Goal: Task Accomplishment & Management: Manage account settings

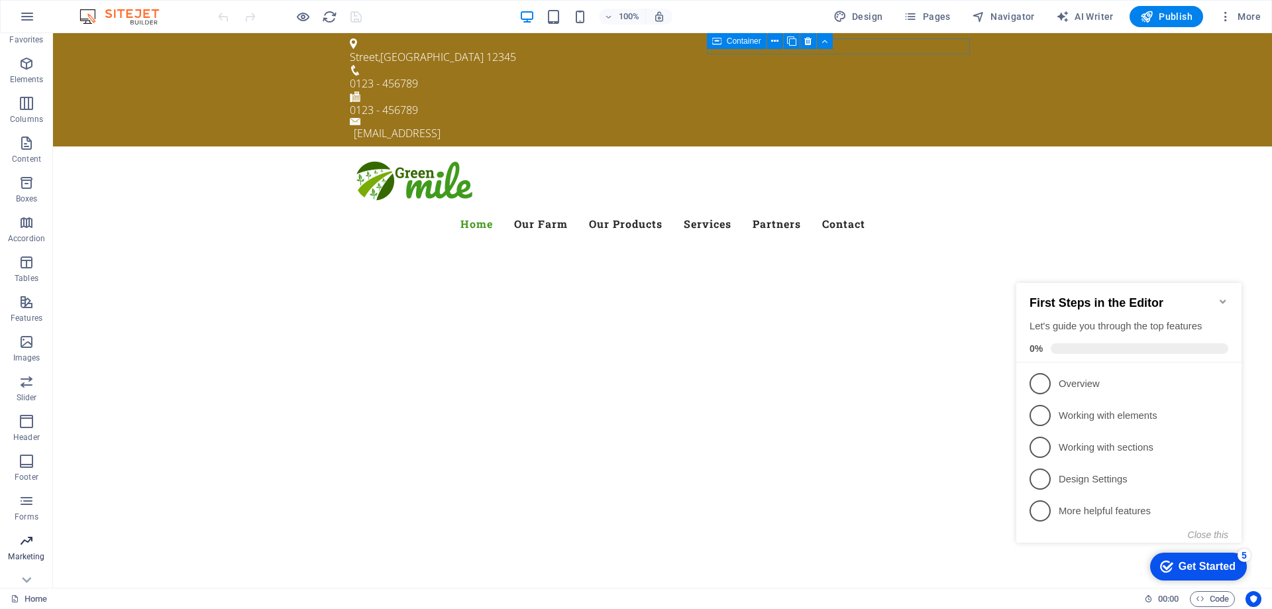
scroll to position [42, 0]
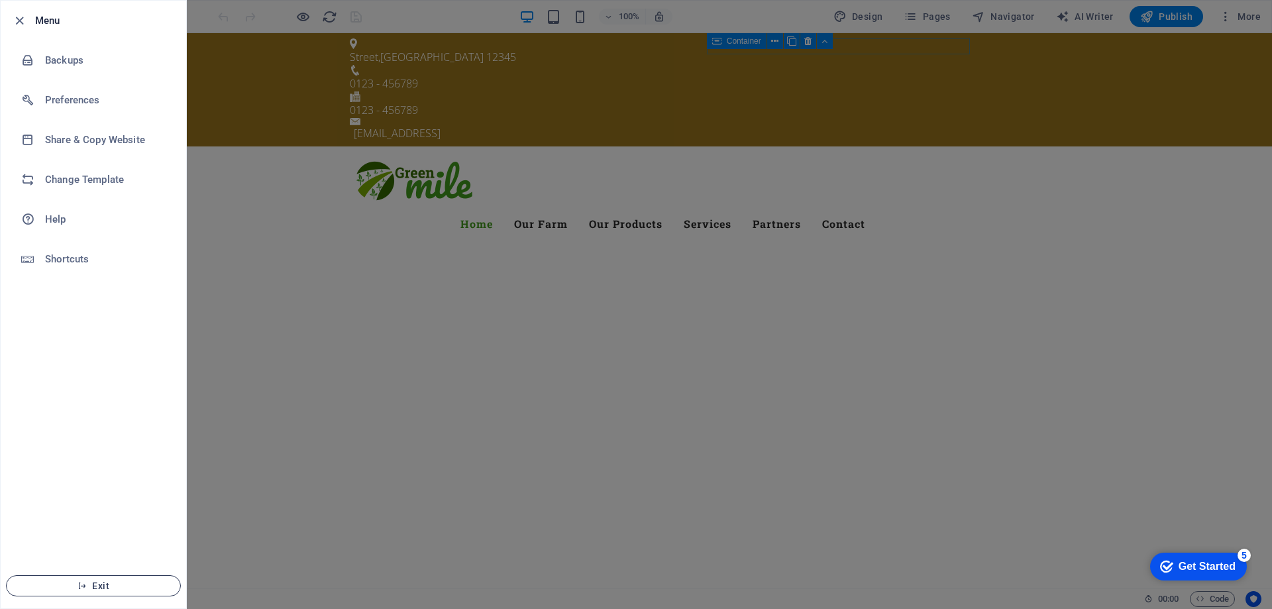
click at [117, 583] on span "Exit" at bounding box center [93, 585] width 152 height 11
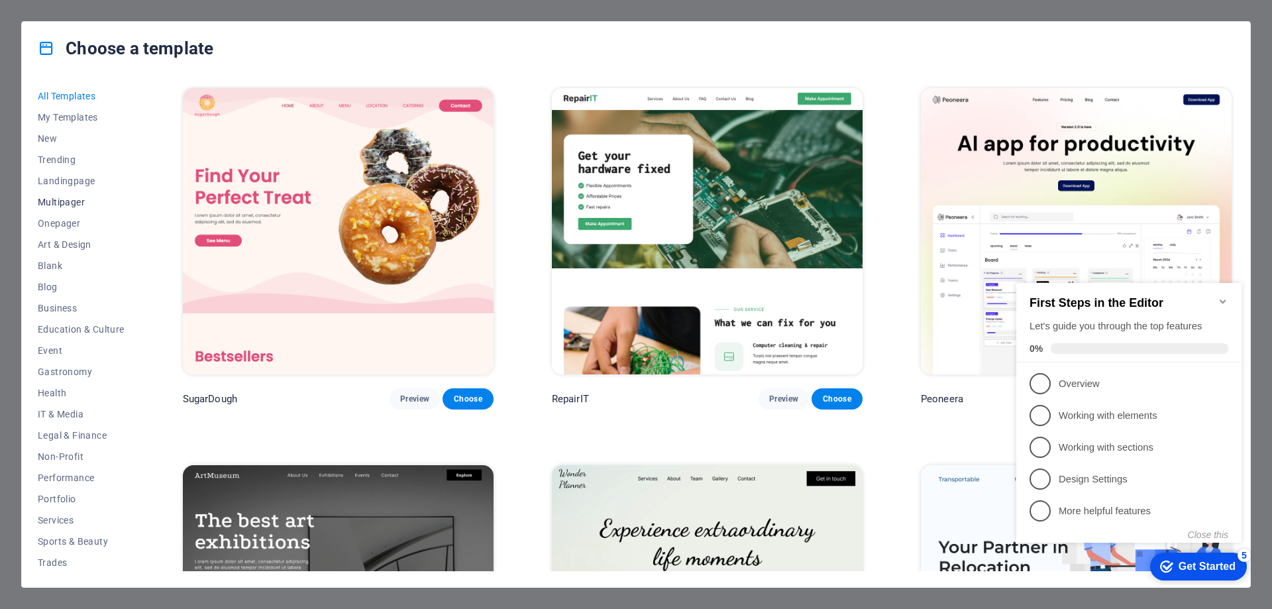
click at [74, 201] on span "Multipager" at bounding box center [81, 202] width 87 height 11
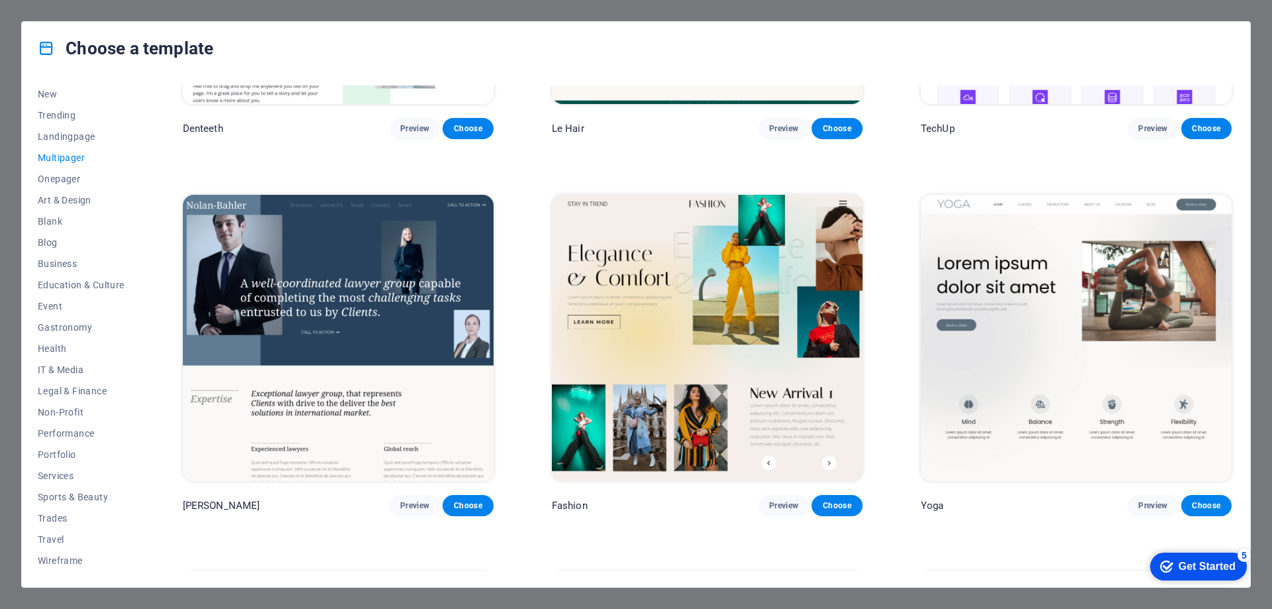
scroll to position [4248, 0]
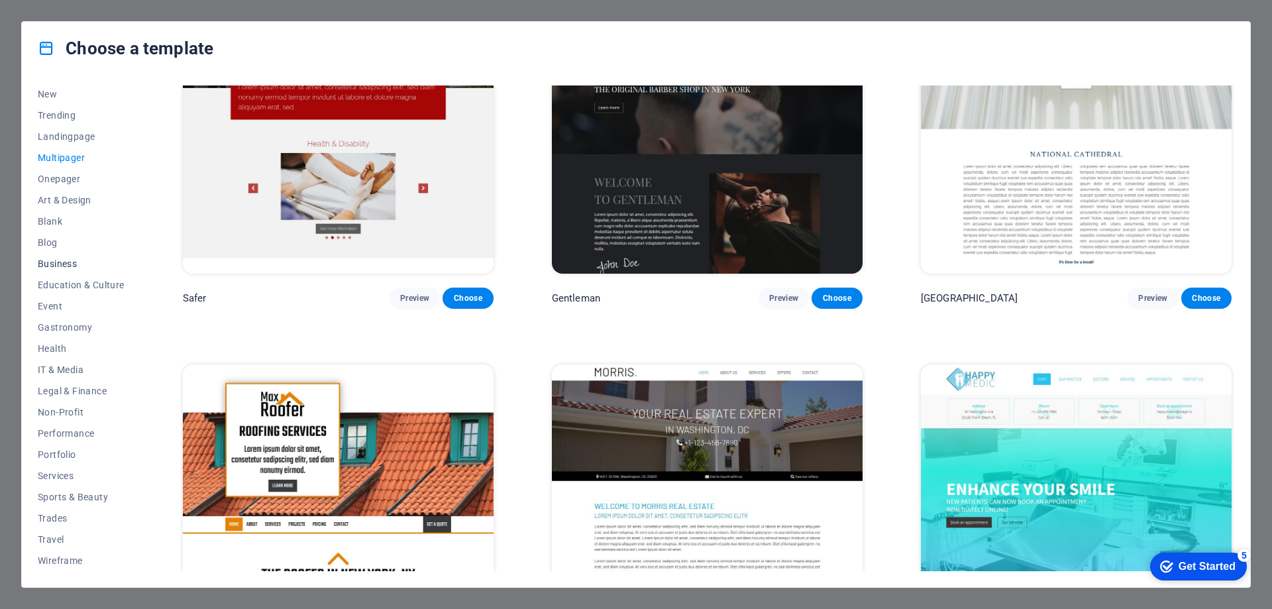
click at [69, 261] on span "Business" at bounding box center [81, 263] width 87 height 11
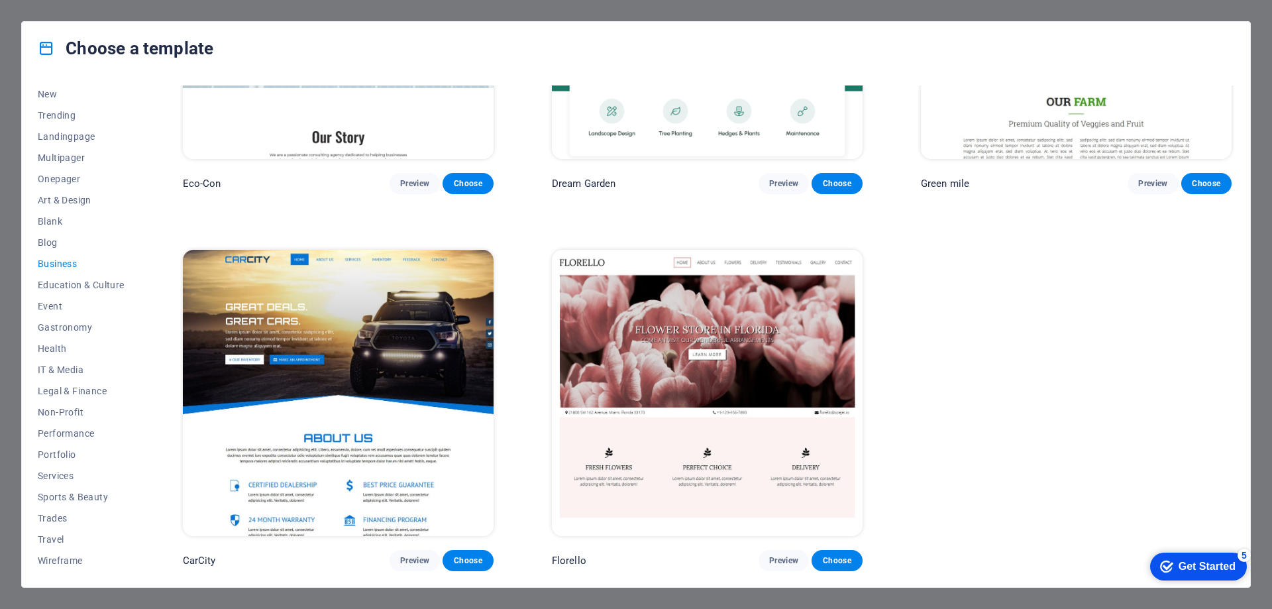
scroll to position [0, 0]
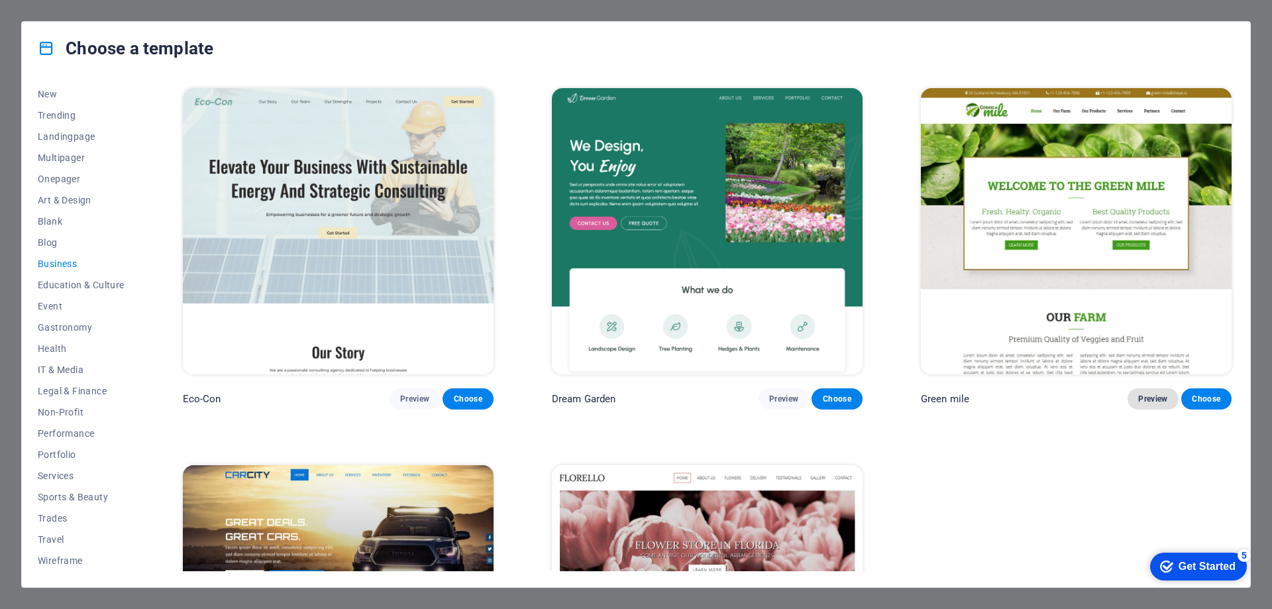
click at [1156, 397] on span "Preview" at bounding box center [1152, 398] width 29 height 11
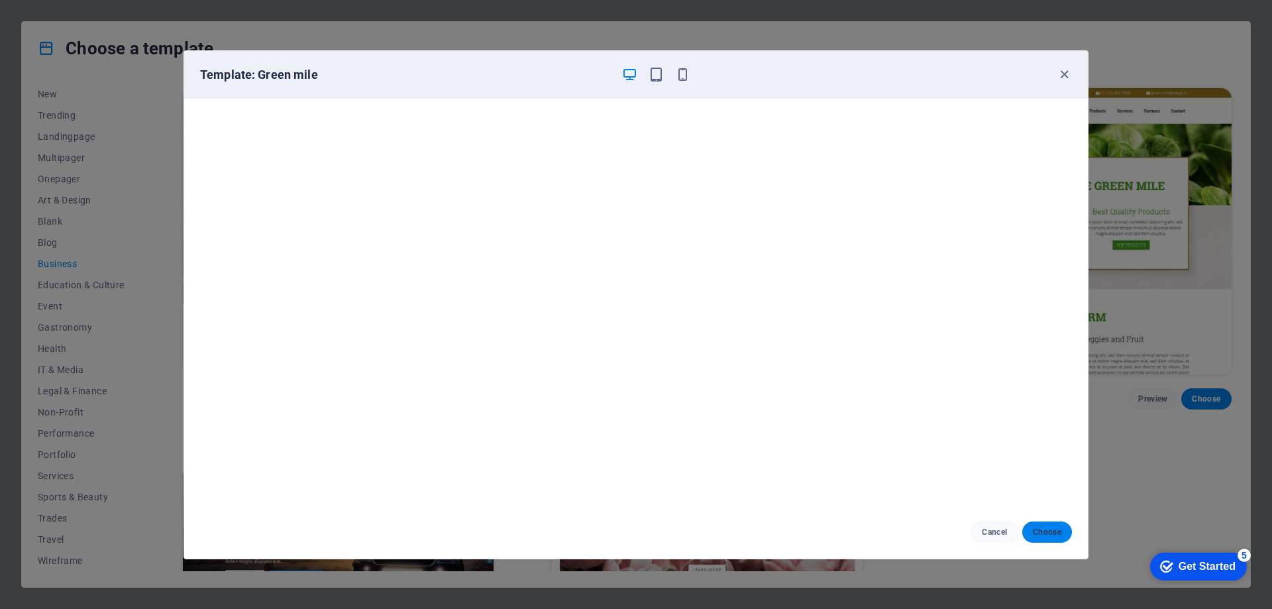
click at [1048, 533] on span "Choose" at bounding box center [1046, 532] width 28 height 11
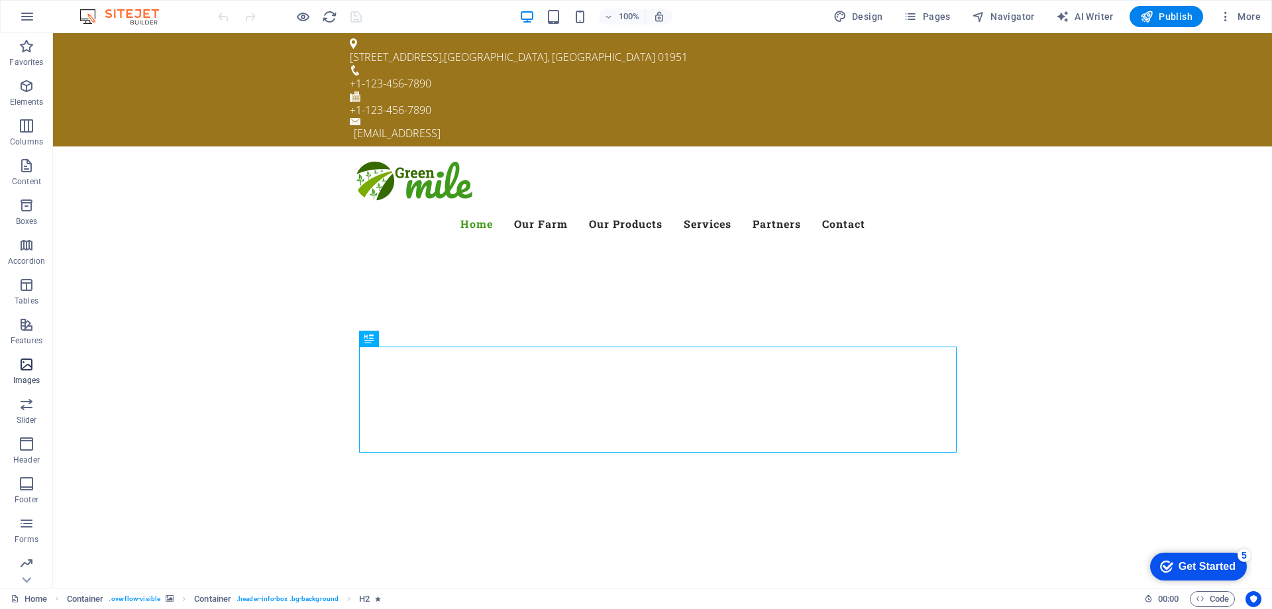
click at [25, 374] on span "Images" at bounding box center [26, 372] width 53 height 32
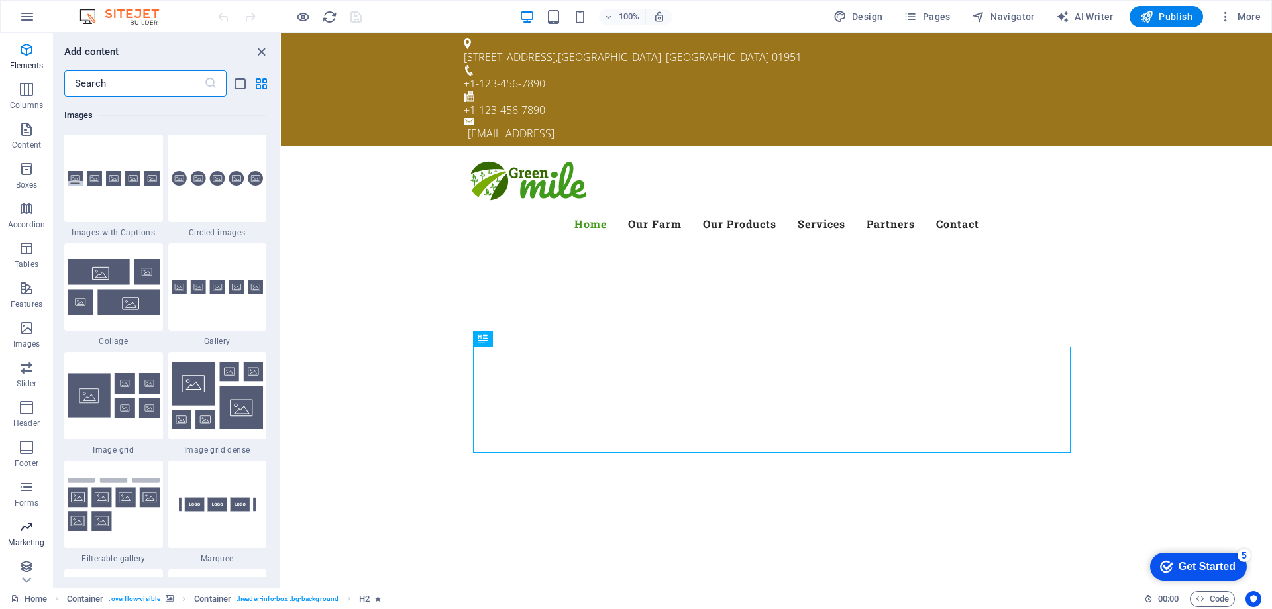
scroll to position [42, 0]
click at [33, 570] on span "Collections" at bounding box center [26, 569] width 53 height 32
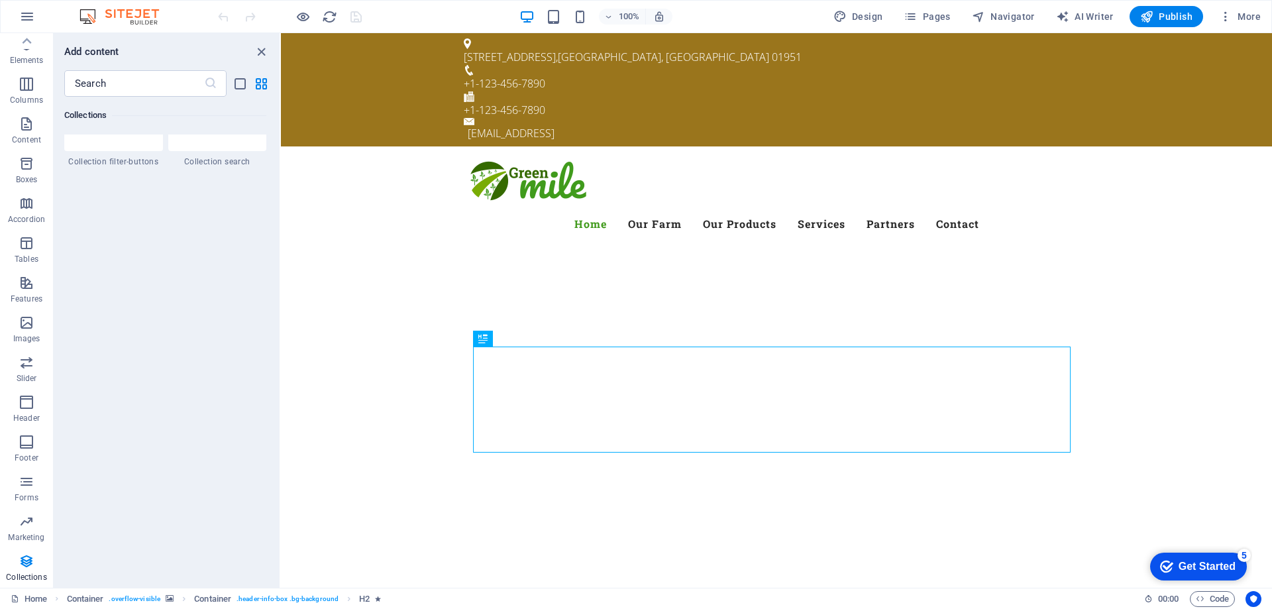
scroll to position [11012, 0]
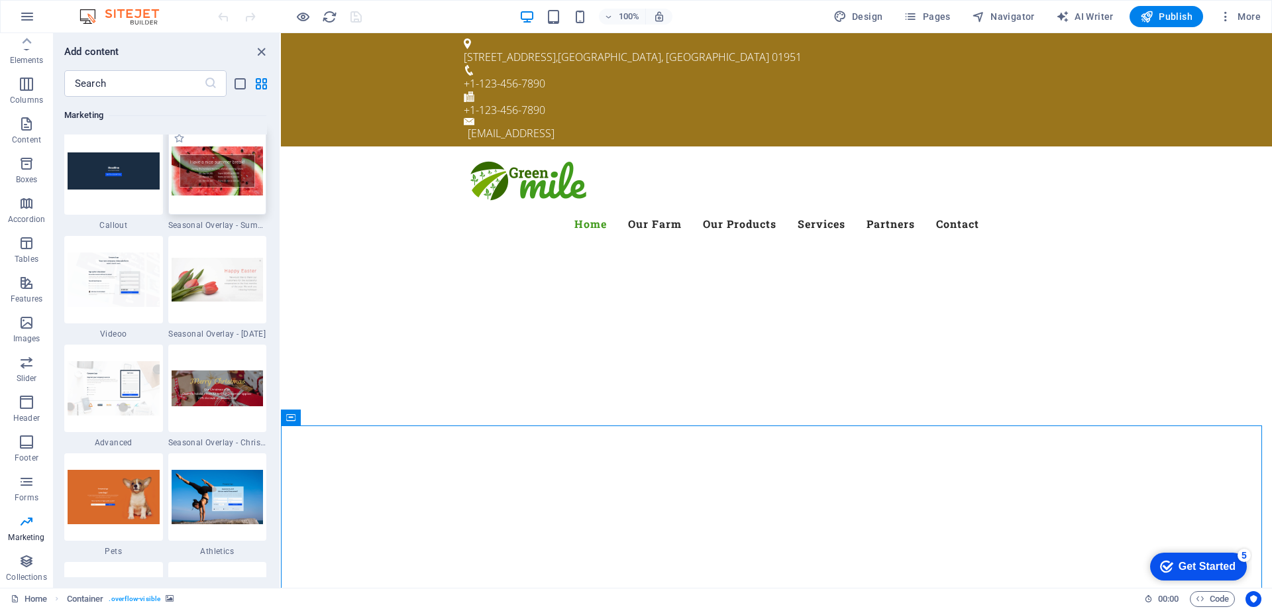
click at [229, 180] on img at bounding box center [218, 170] width 92 height 49
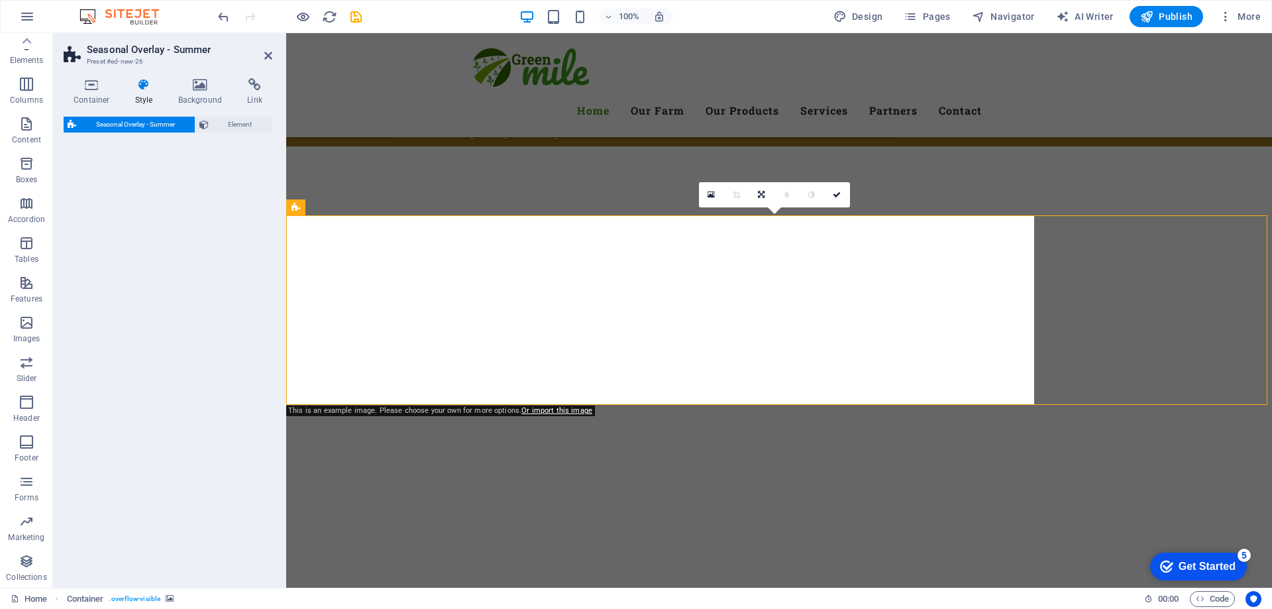
select select "px"
select select "rem"
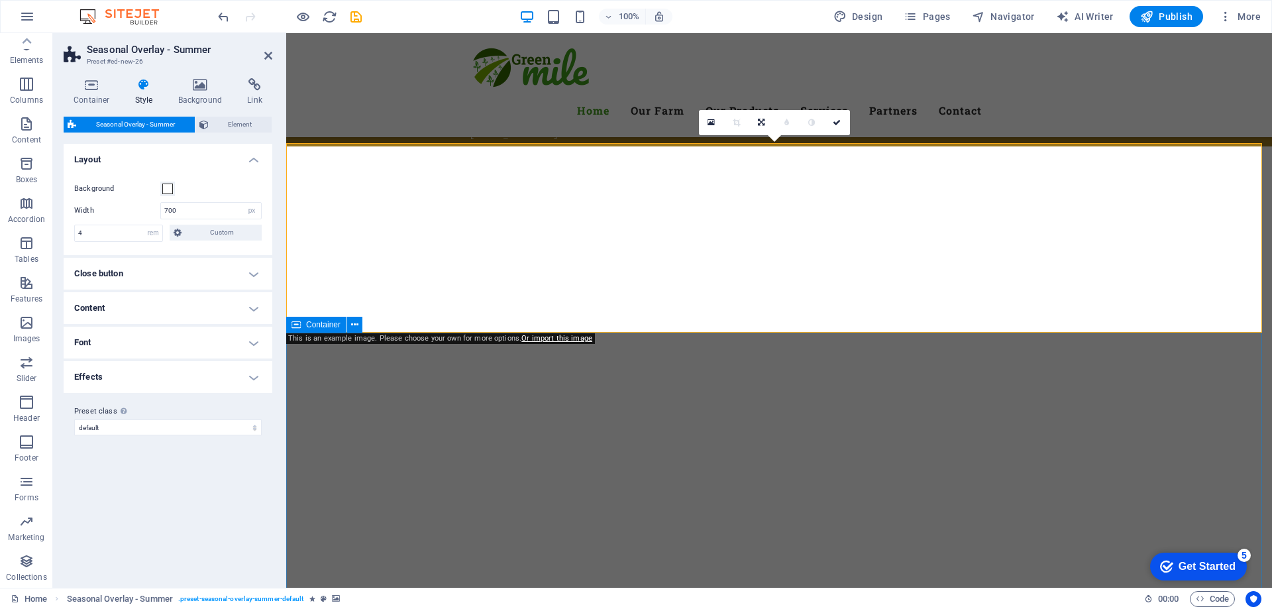
scroll to position [491, 0]
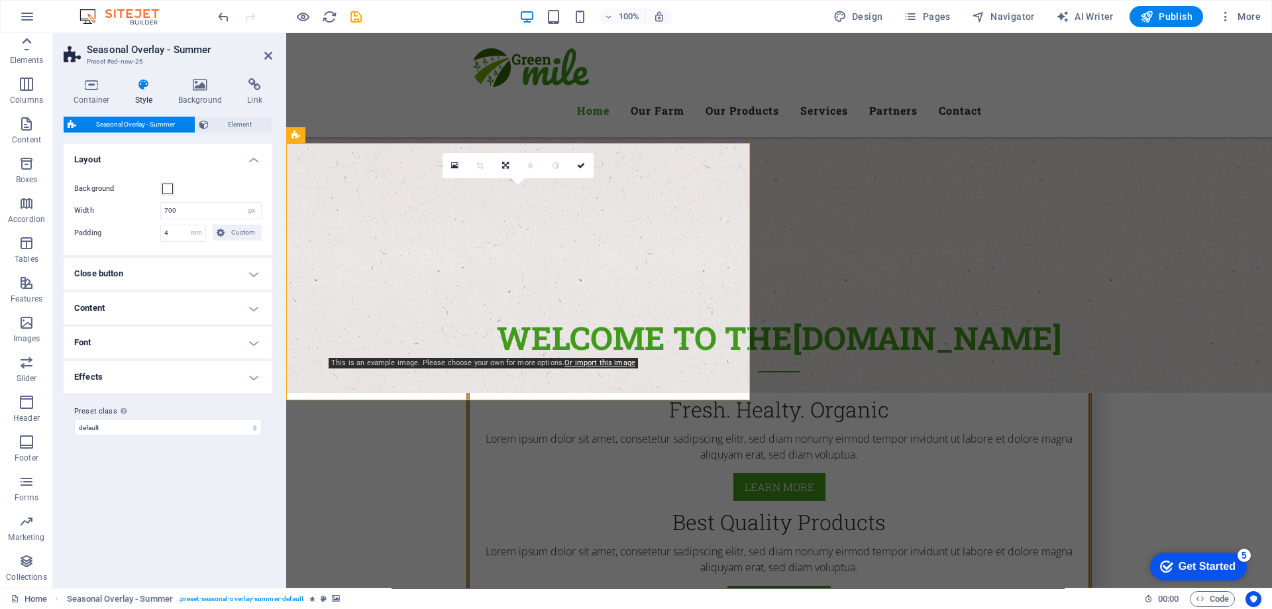
click at [28, 47] on icon at bounding box center [26, 41] width 19 height 19
click at [10, 104] on p "Elements" at bounding box center [27, 102] width 34 height 11
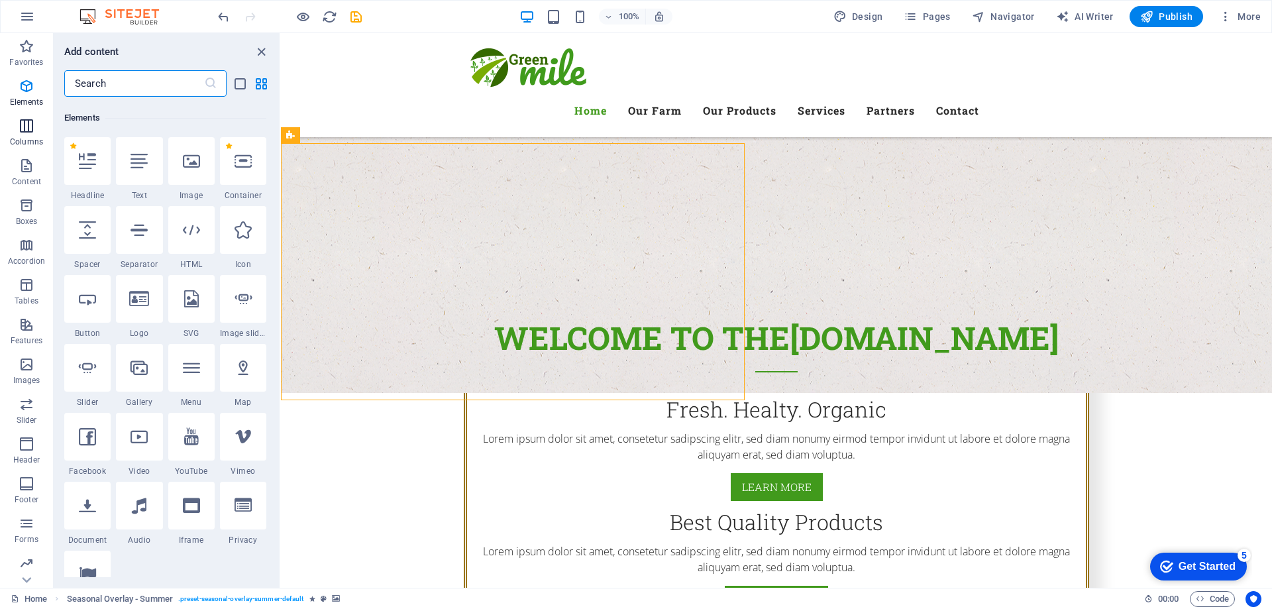
scroll to position [141, 0]
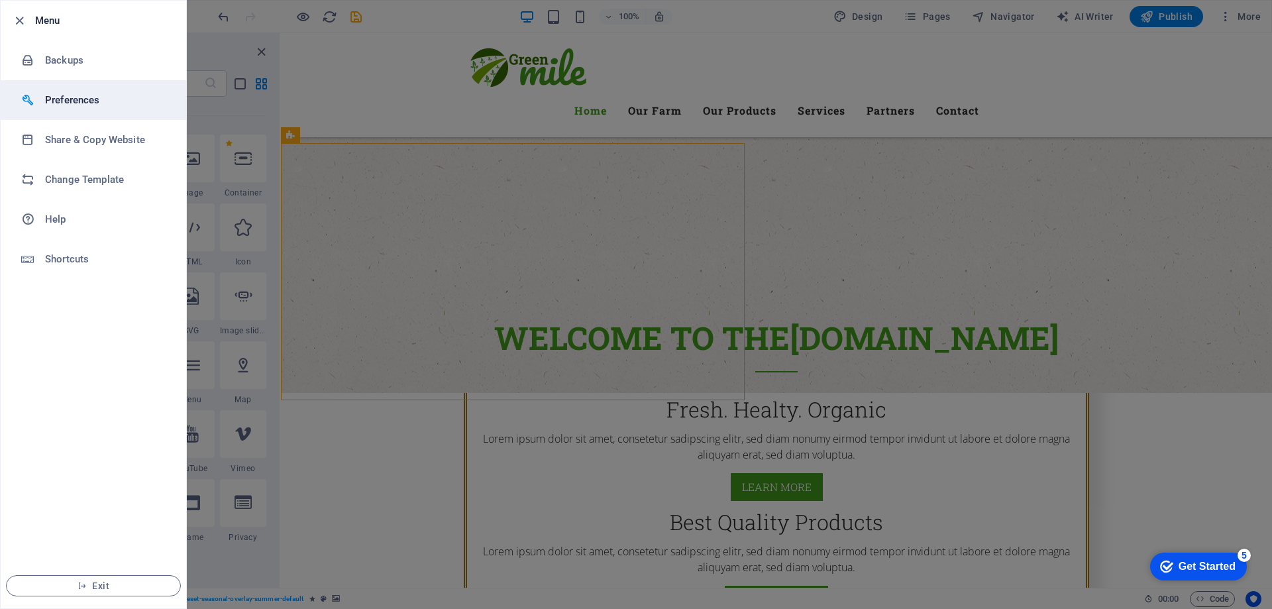
click at [82, 105] on h6 "Preferences" at bounding box center [106, 100] width 123 height 16
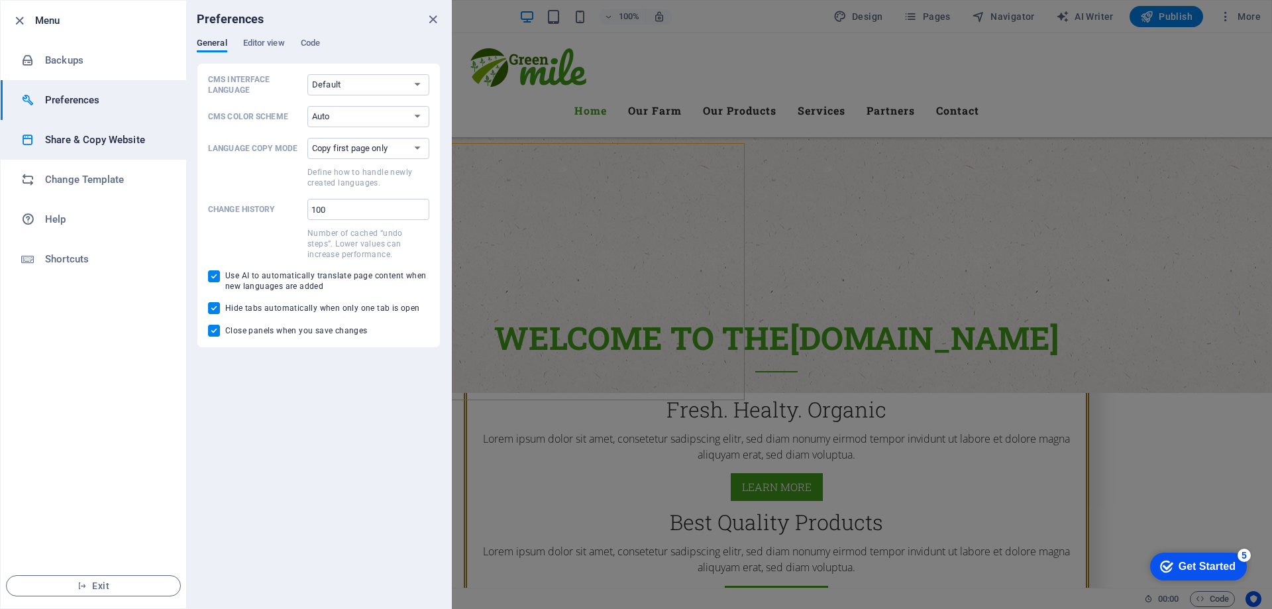
click at [87, 133] on h6 "Share & Copy Website" at bounding box center [106, 140] width 123 height 16
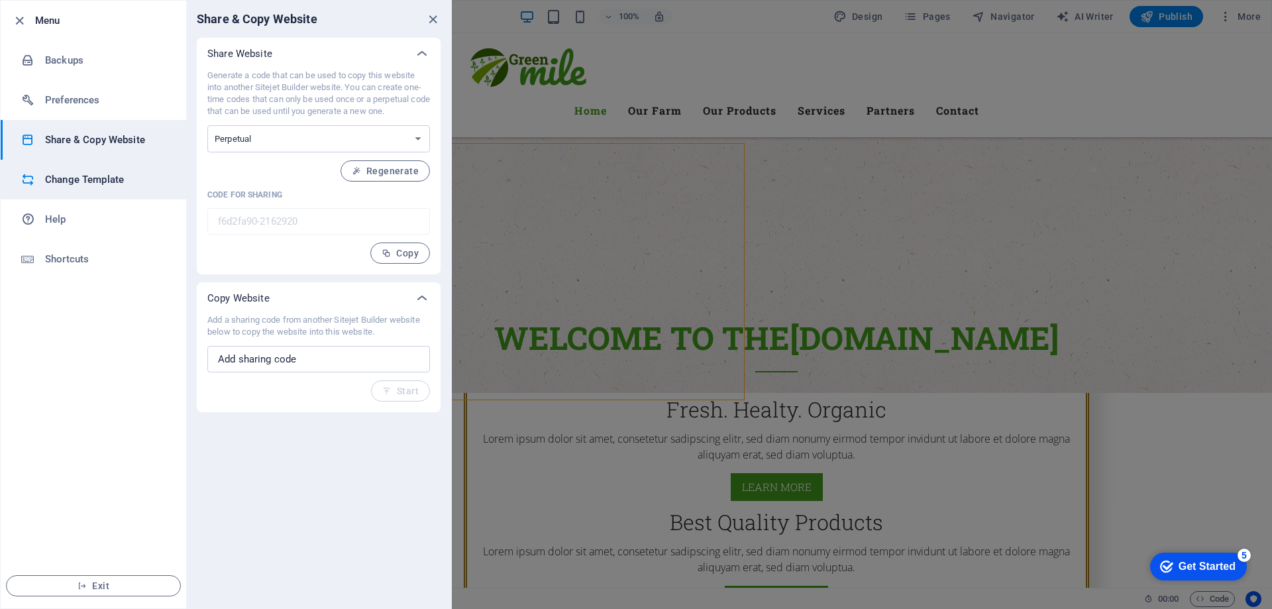
click at [89, 181] on h6 "Change Template" at bounding box center [106, 180] width 123 height 16
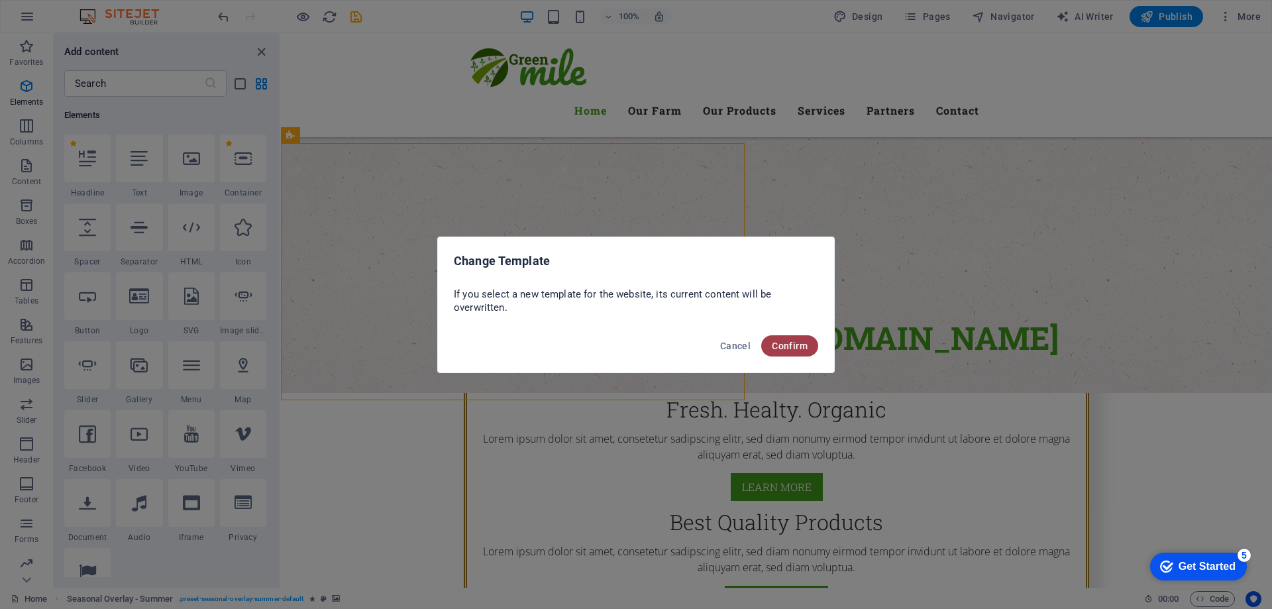
click at [792, 350] on span "Confirm" at bounding box center [790, 345] width 36 height 11
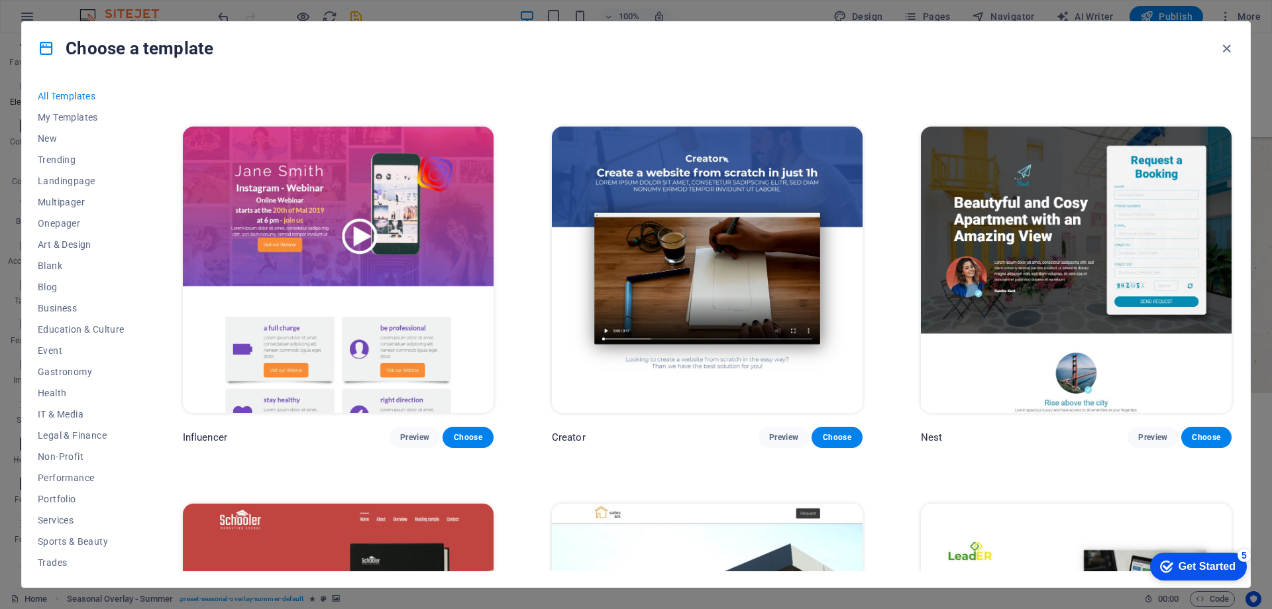
scroll to position [10619, 0]
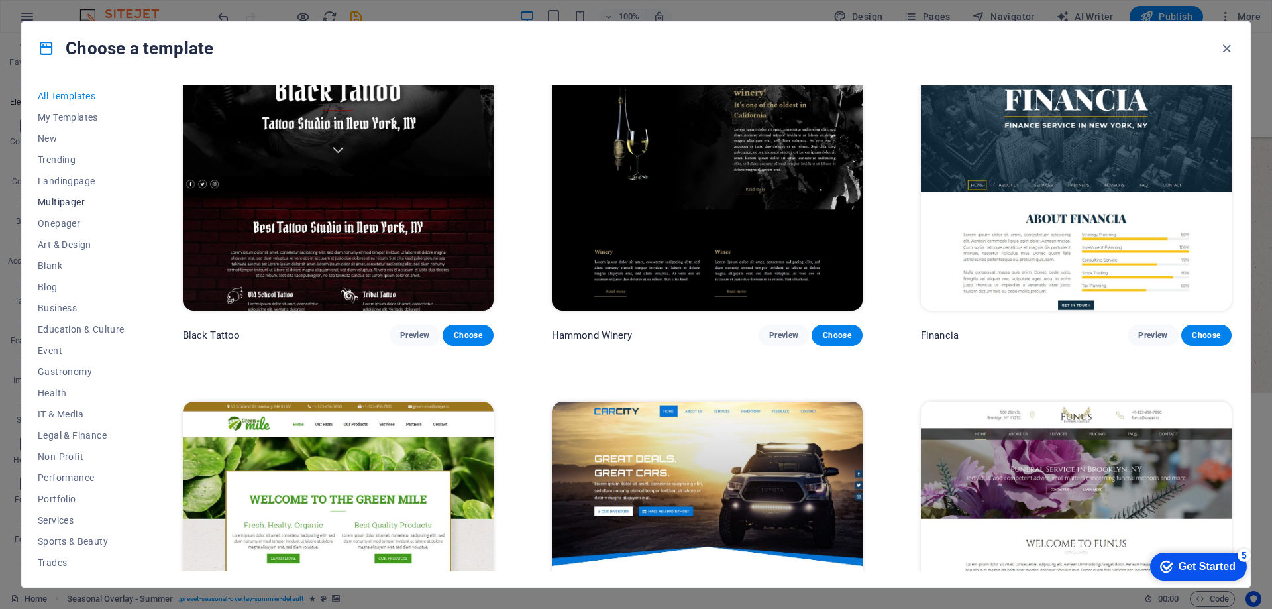
click at [75, 202] on span "Multipager" at bounding box center [81, 202] width 87 height 11
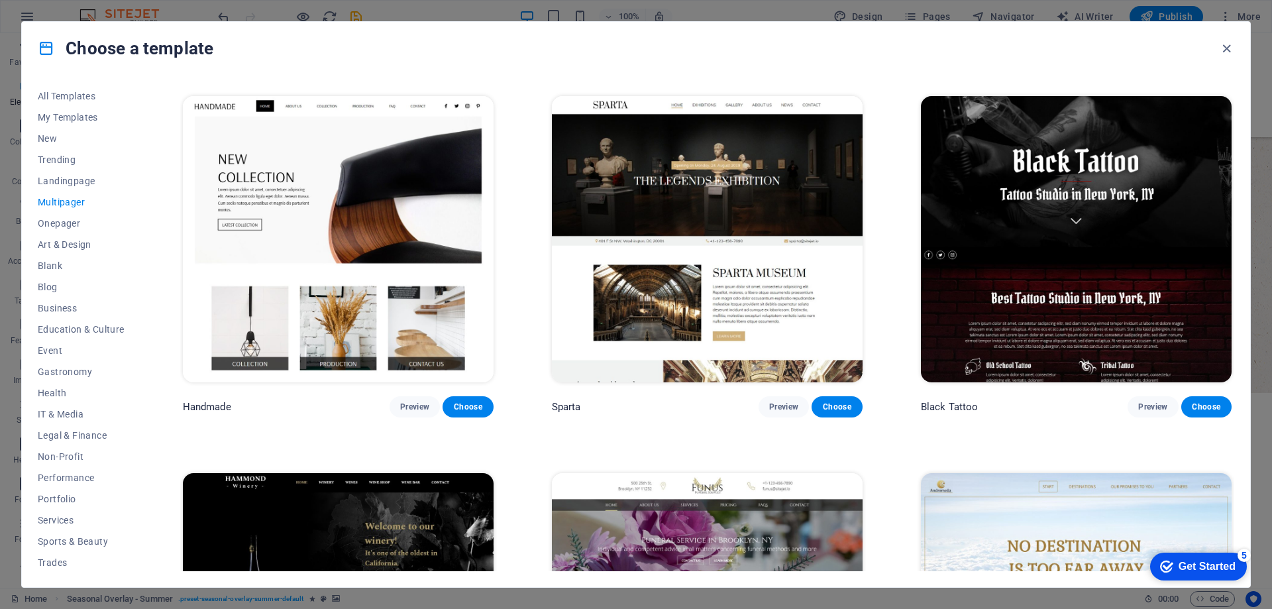
scroll to position [5599, 0]
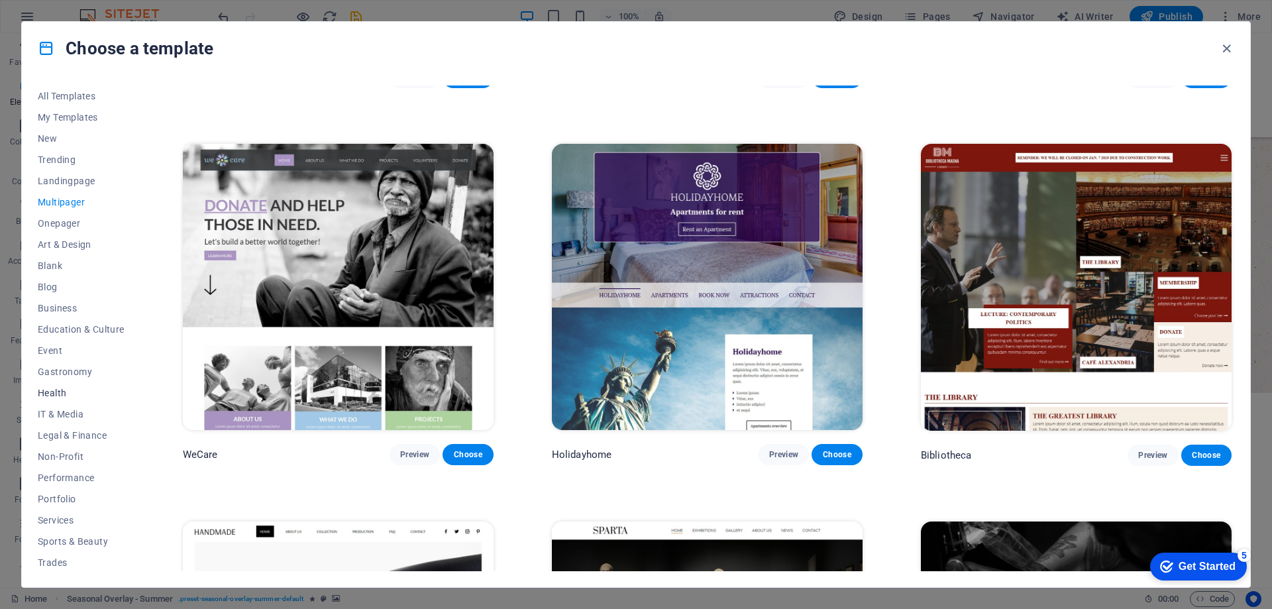
click at [66, 391] on span "Health" at bounding box center [81, 392] width 87 height 11
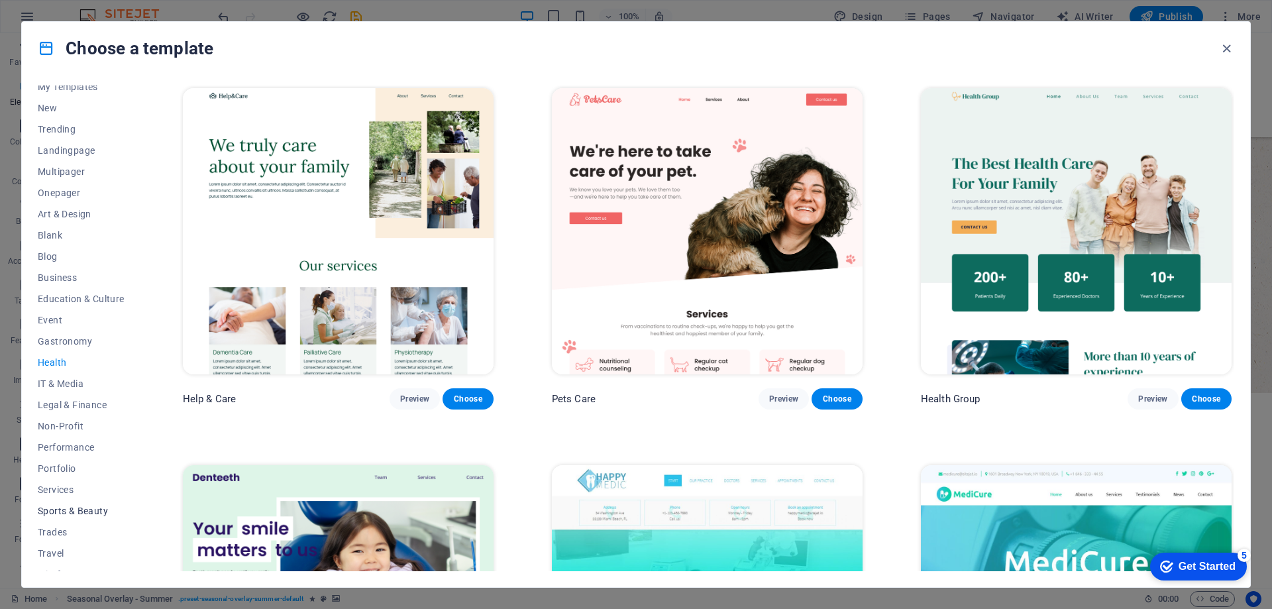
scroll to position [44, 0]
click at [60, 433] on span "Performance" at bounding box center [81, 433] width 87 height 11
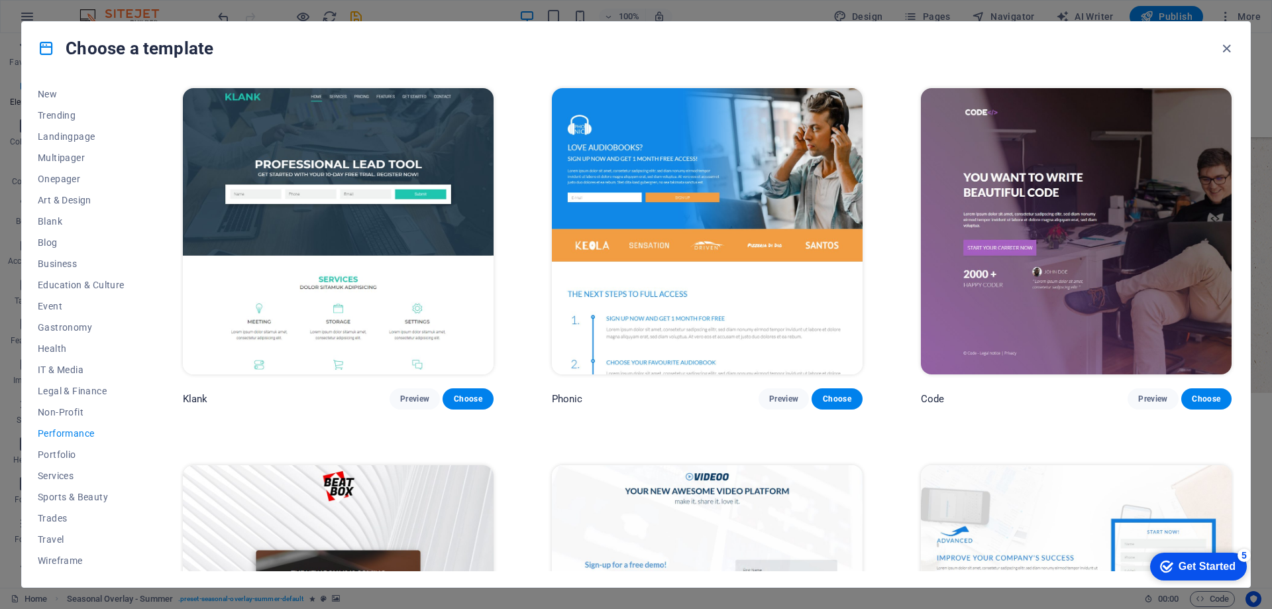
scroll to position [1715, 0]
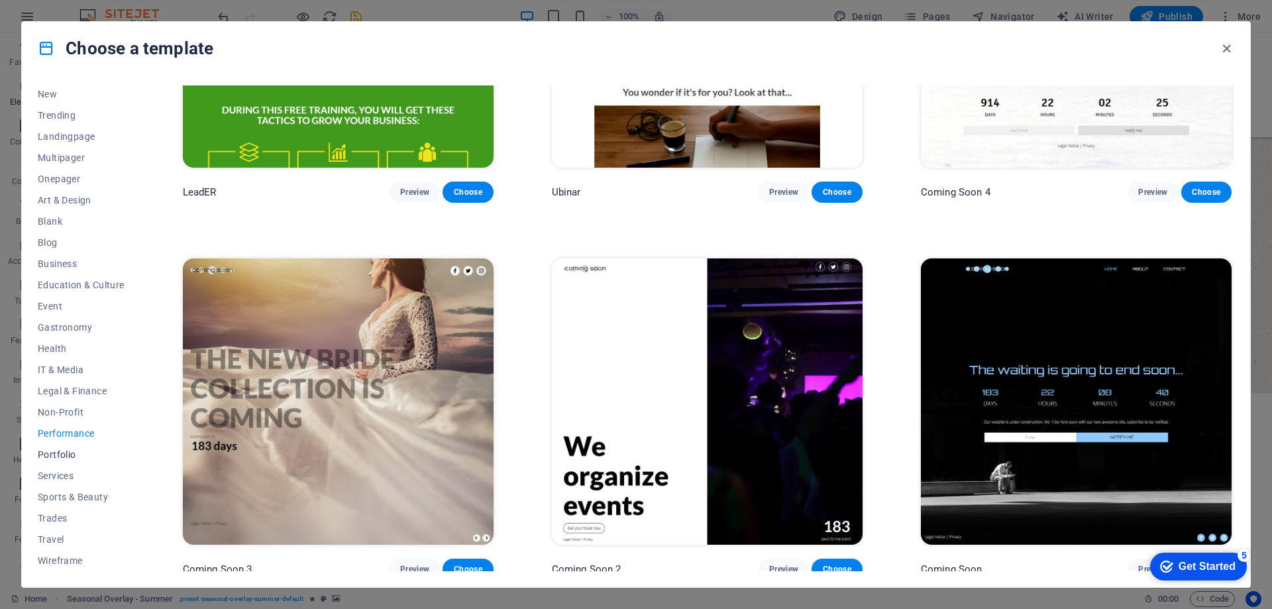
click at [65, 452] on span "Portfolio" at bounding box center [81, 454] width 87 height 11
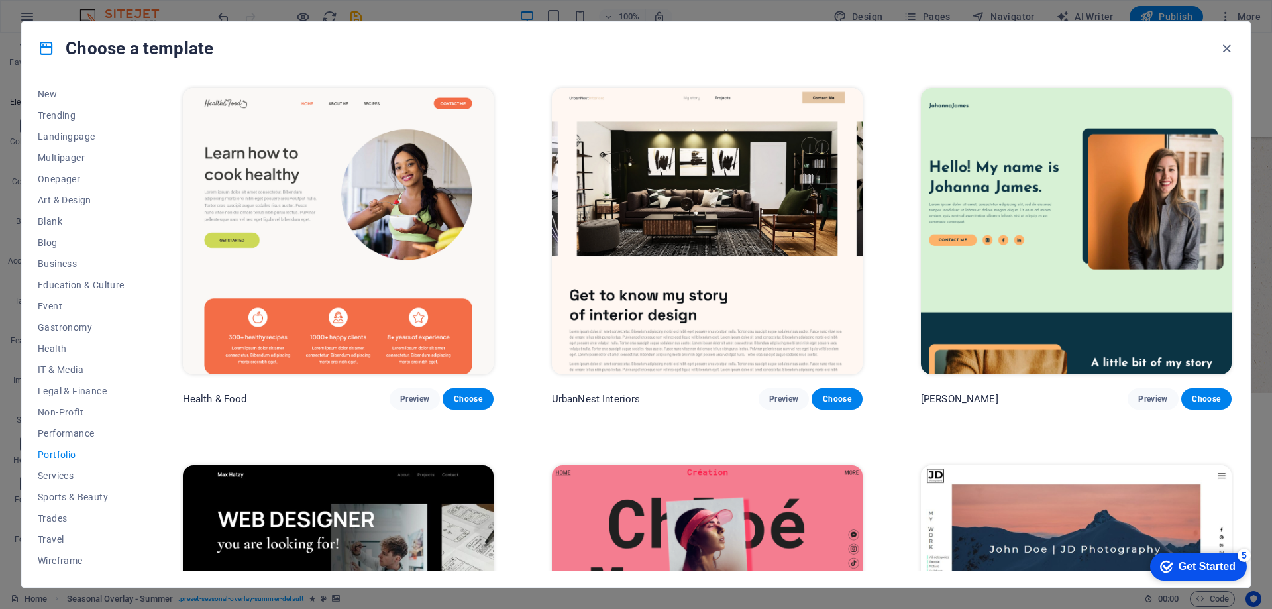
scroll to position [588, 0]
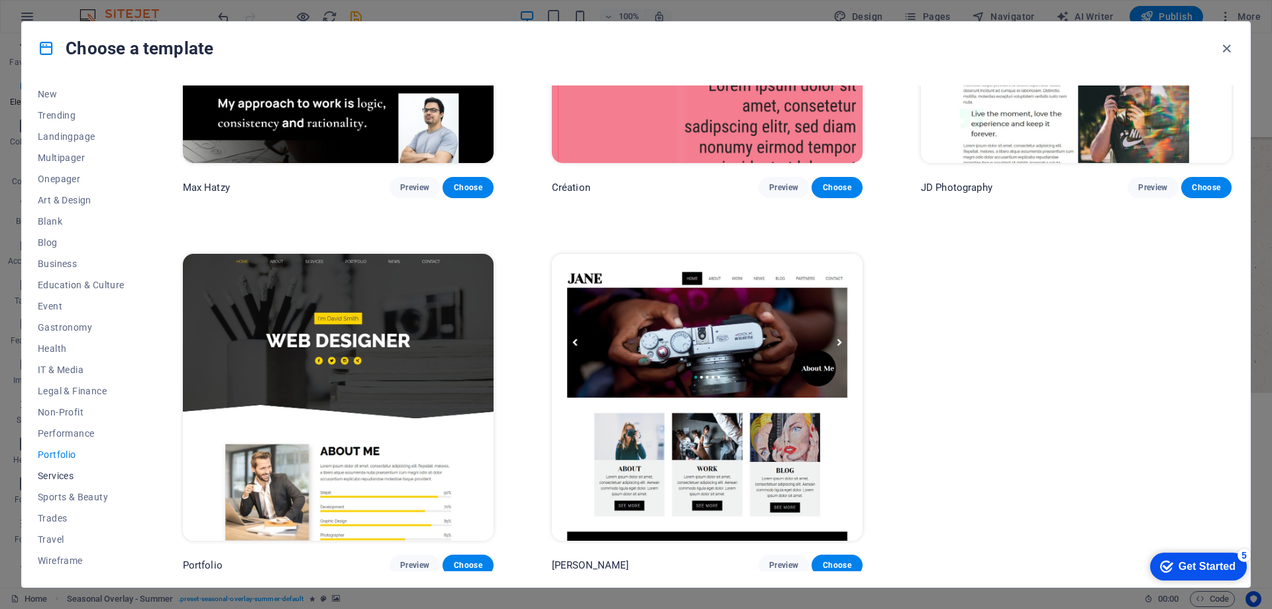
click at [48, 469] on button "Services" at bounding box center [81, 475] width 87 height 21
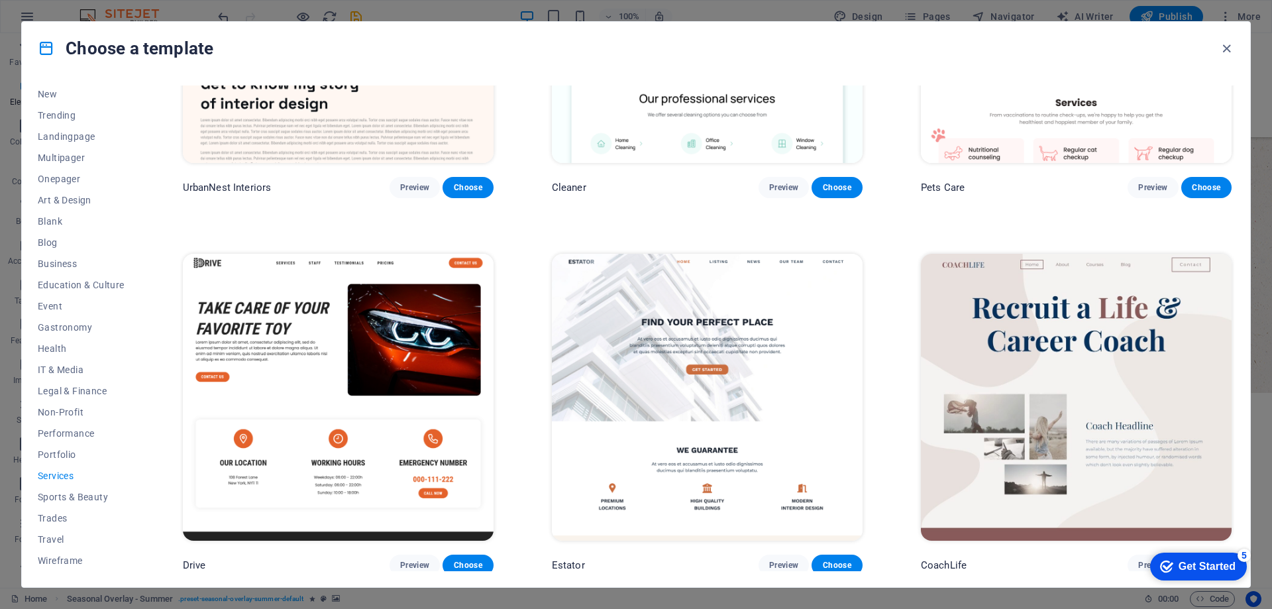
scroll to position [2090, 0]
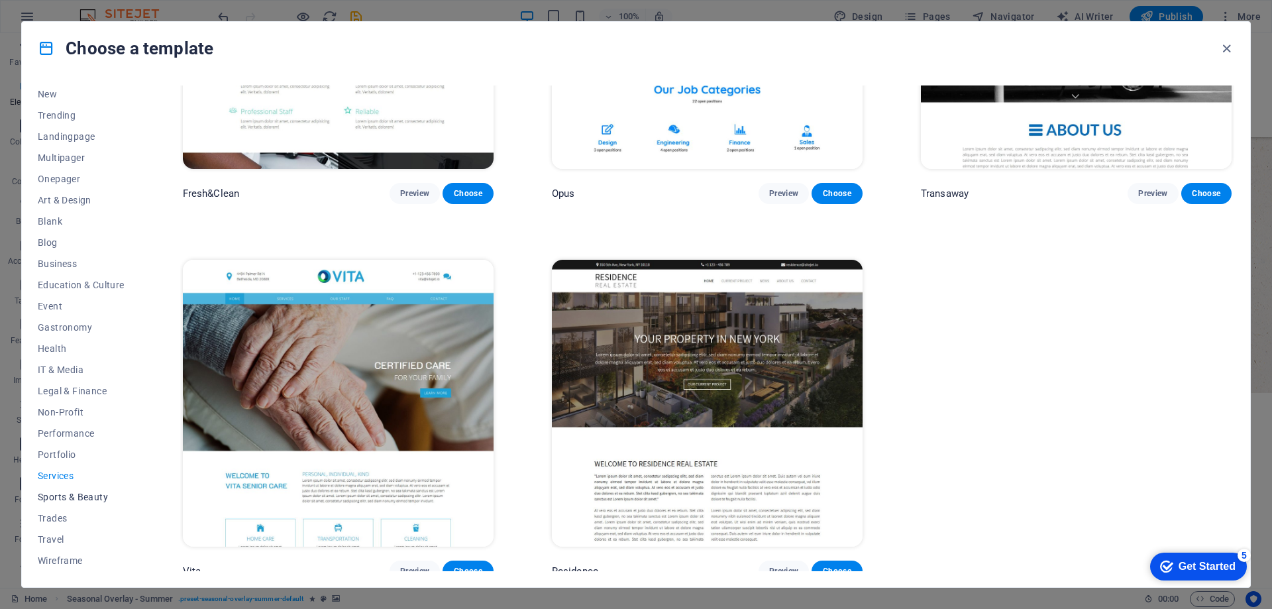
click at [70, 489] on button "Sports & Beauty" at bounding box center [81, 496] width 87 height 21
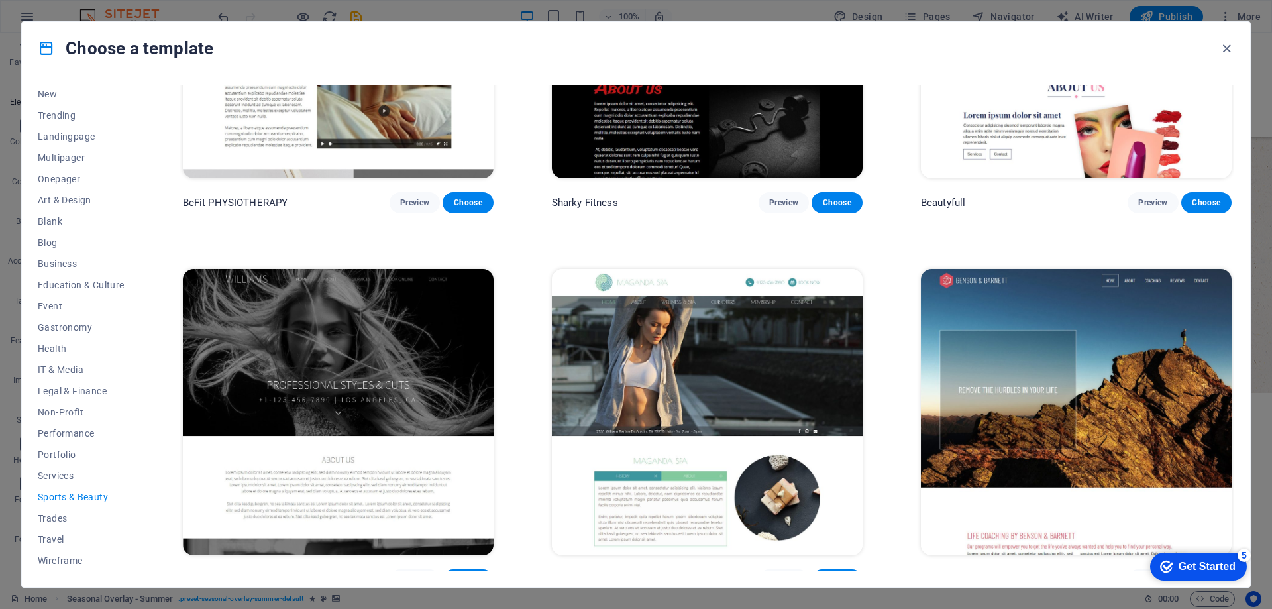
scroll to position [1339, 0]
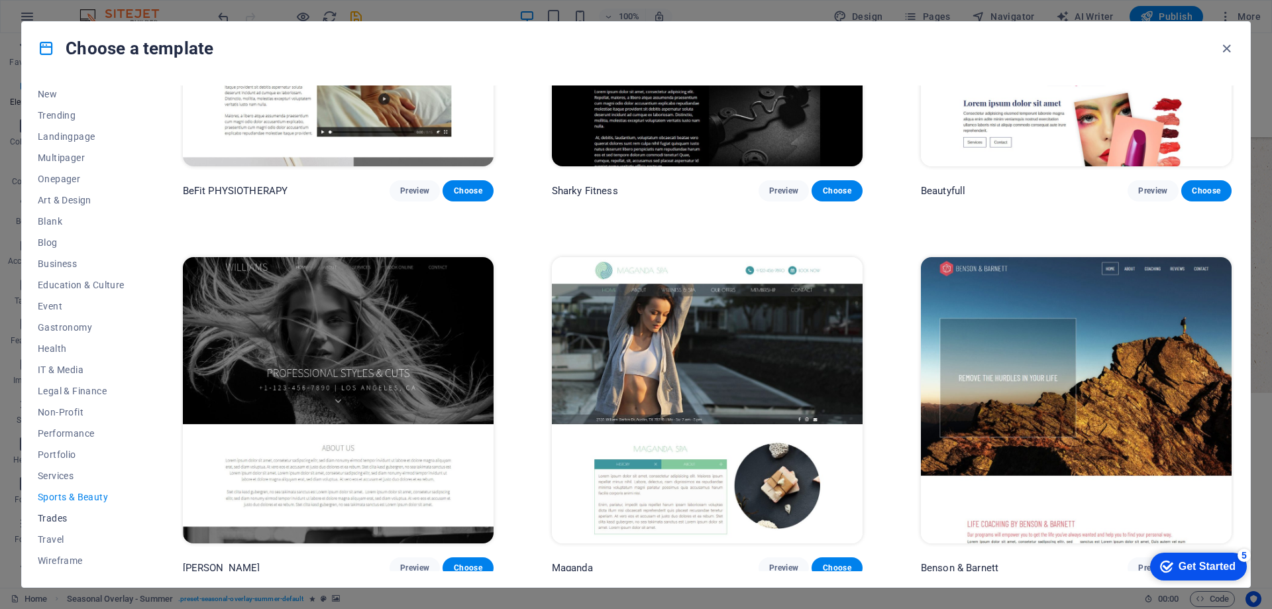
click at [46, 513] on span "Trades" at bounding box center [81, 518] width 87 height 11
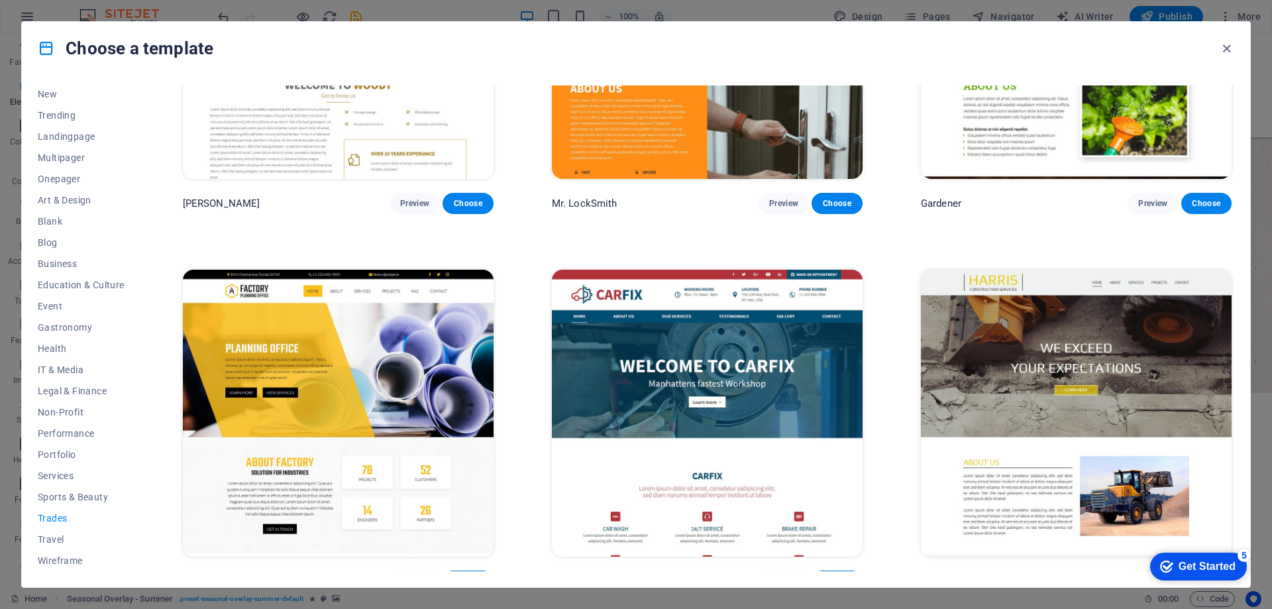
scroll to position [588, 0]
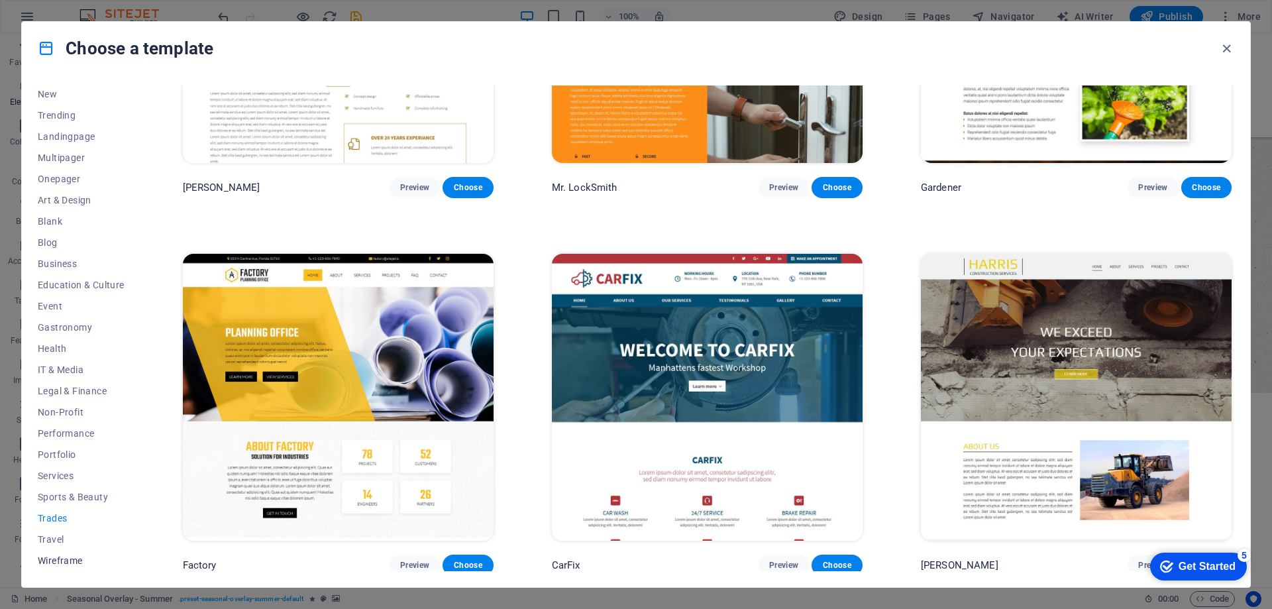
click at [76, 555] on span "Wireframe" at bounding box center [81, 560] width 87 height 11
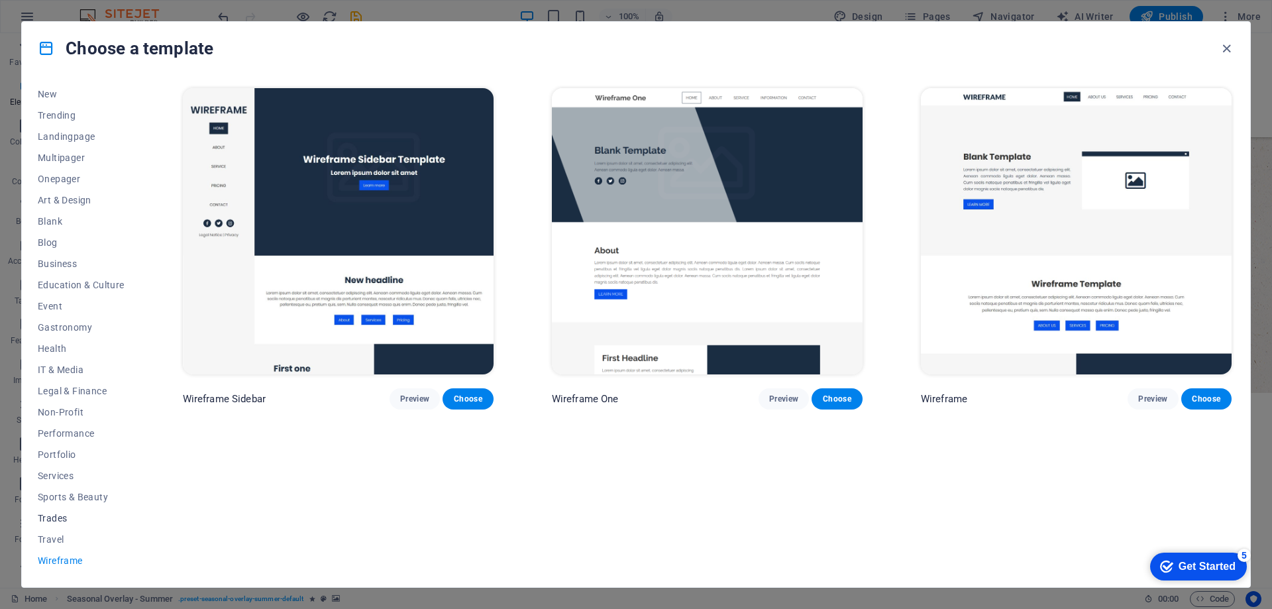
click at [44, 527] on button "Trades" at bounding box center [81, 517] width 87 height 21
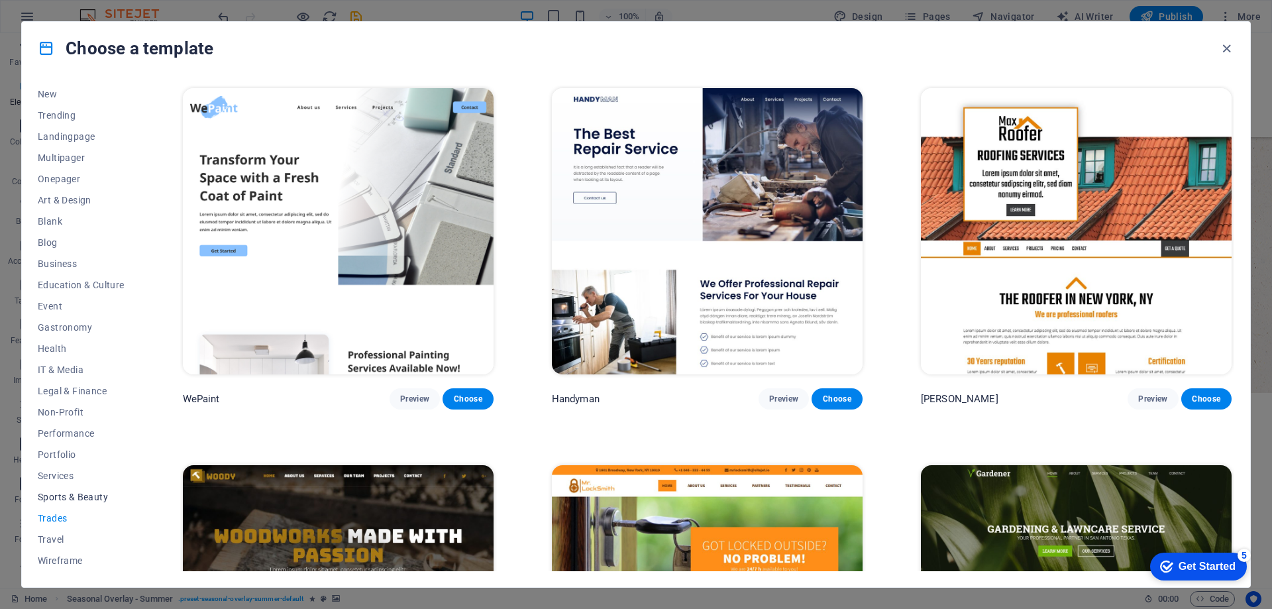
click at [64, 503] on button "Sports & Beauty" at bounding box center [81, 496] width 87 height 21
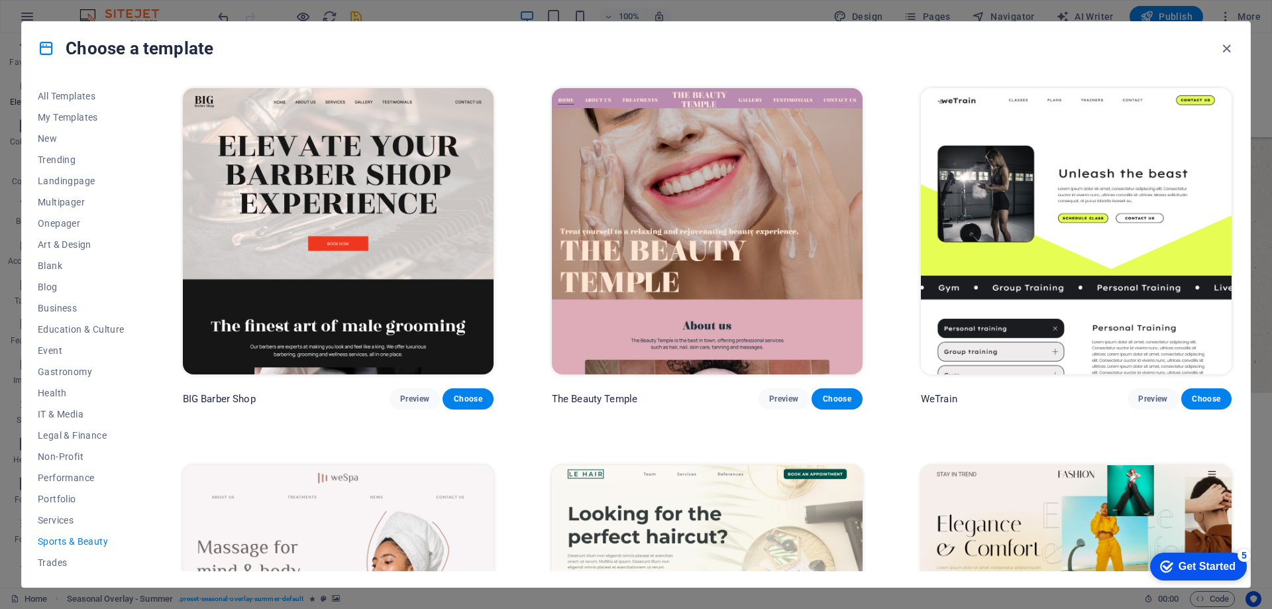
scroll to position [1339, 0]
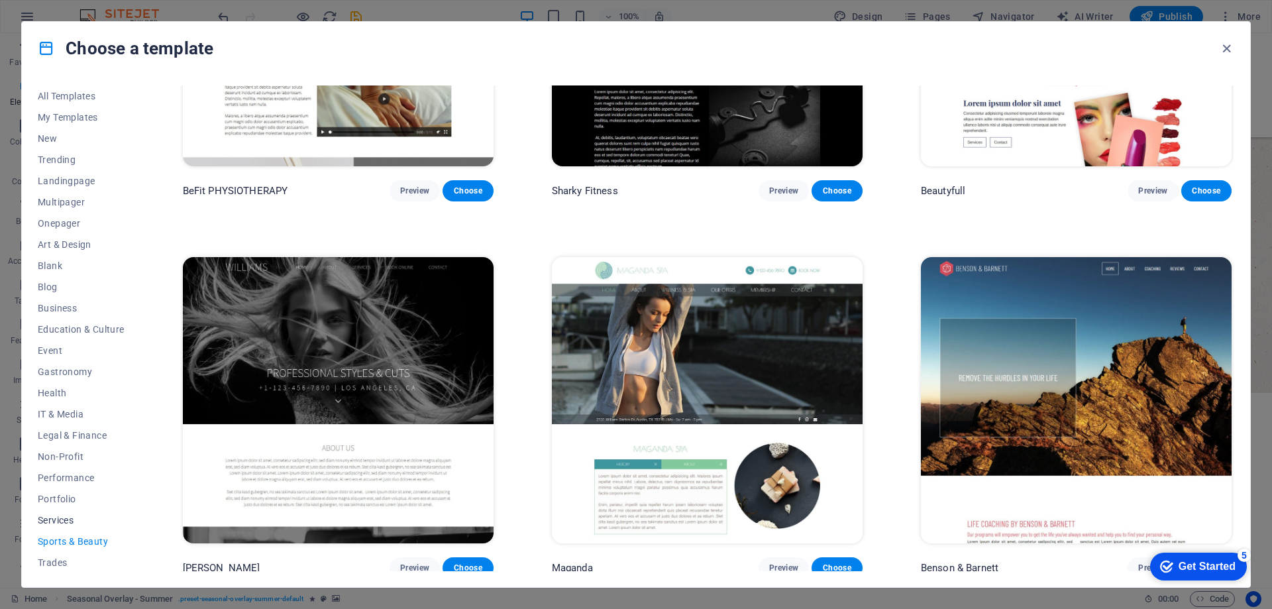
click at [62, 520] on span "Services" at bounding box center [81, 520] width 87 height 11
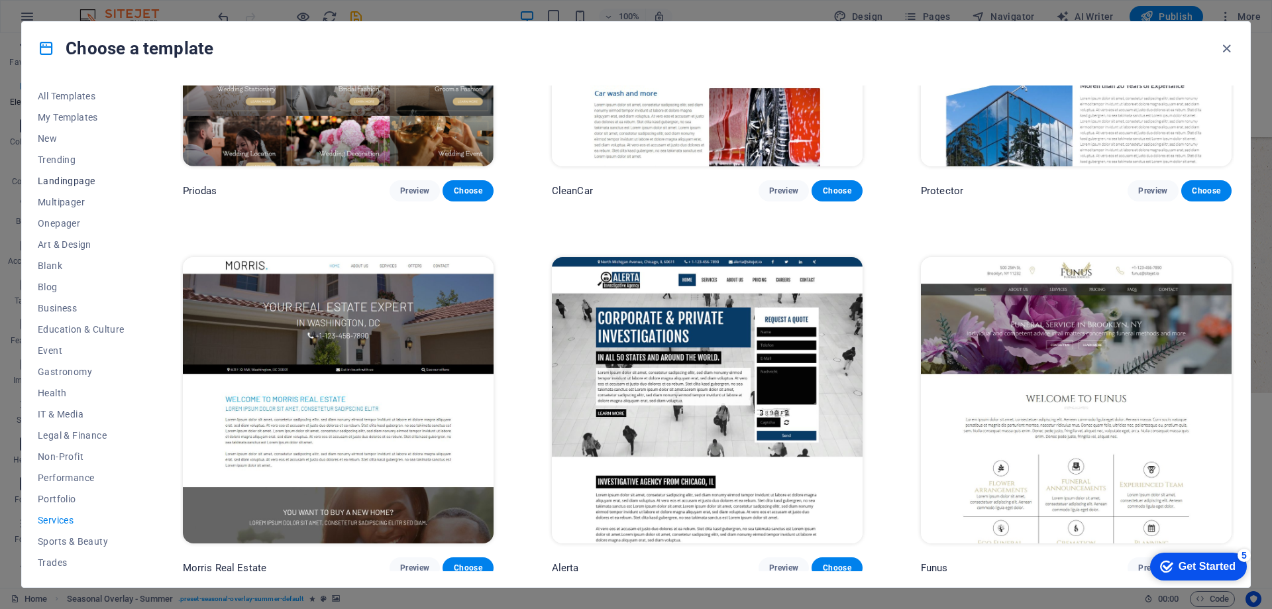
click at [77, 176] on span "Landingpage" at bounding box center [81, 181] width 87 height 11
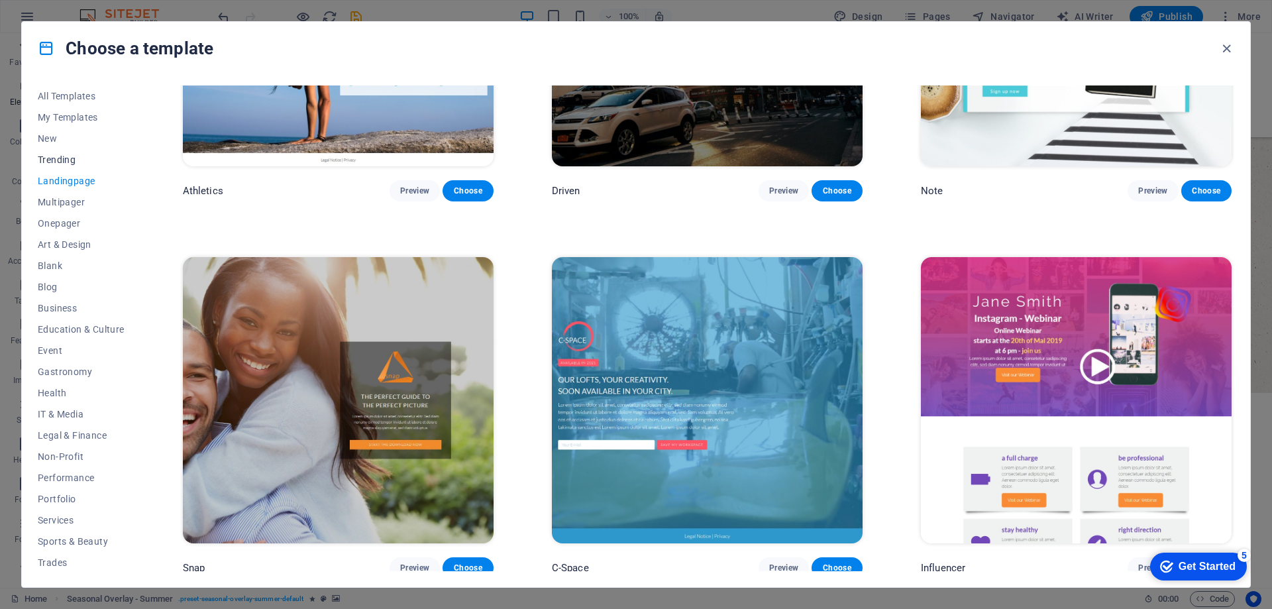
click at [75, 158] on span "Trending" at bounding box center [81, 159] width 87 height 11
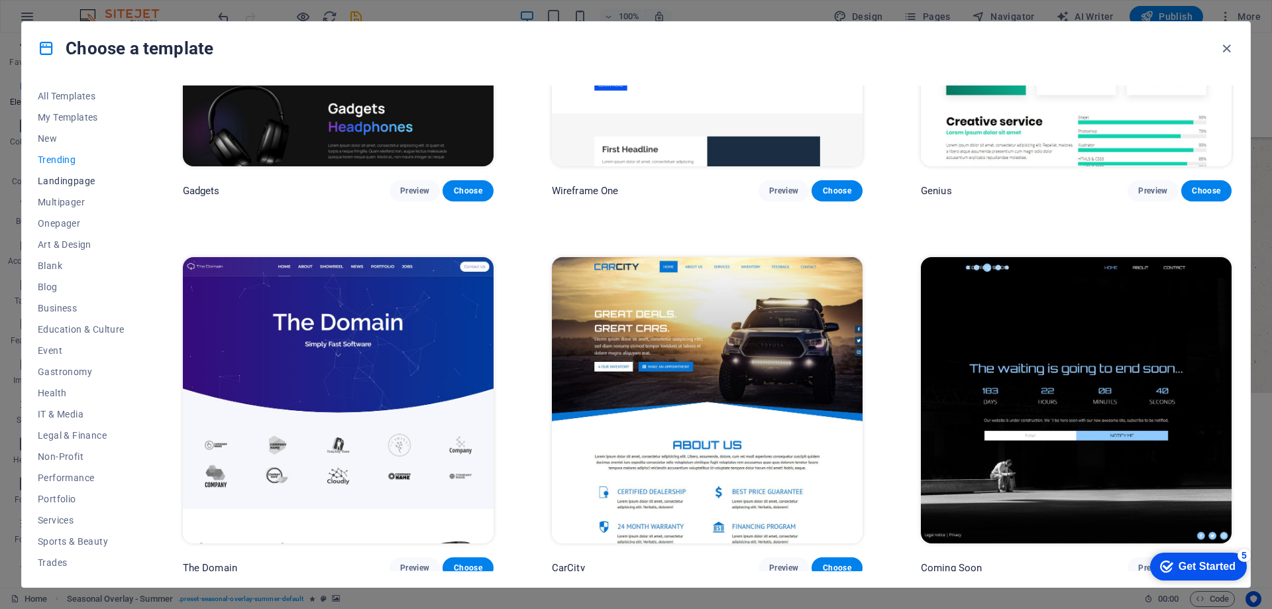
click at [68, 182] on span "Landingpage" at bounding box center [81, 181] width 87 height 11
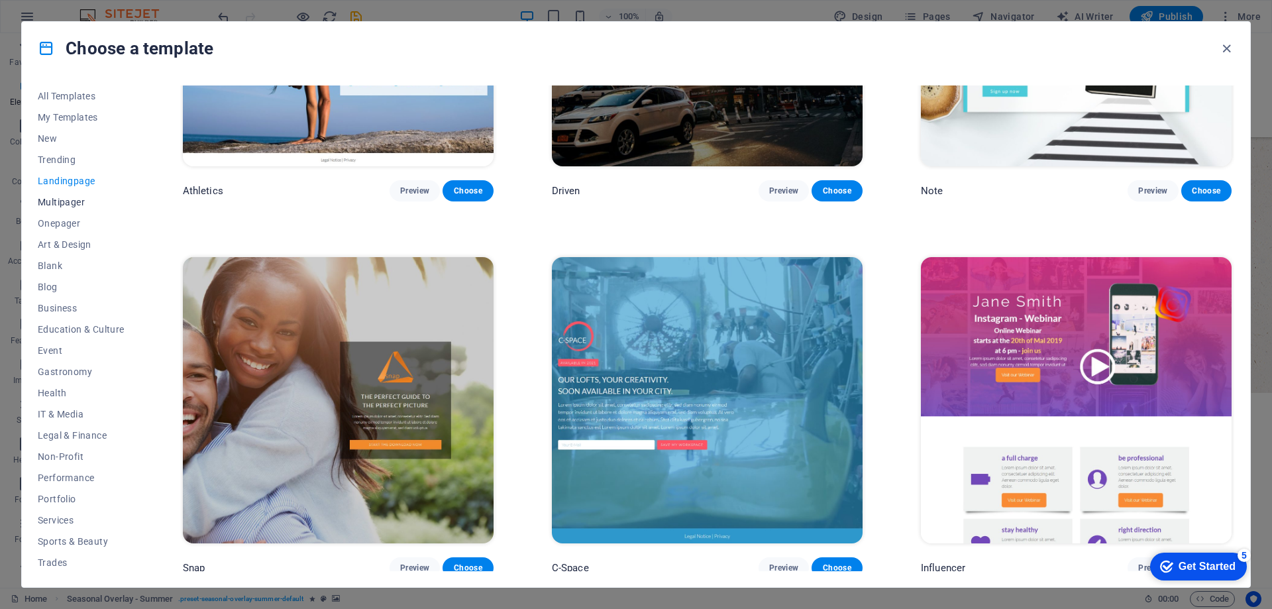
click at [66, 201] on span "Multipager" at bounding box center [81, 202] width 87 height 11
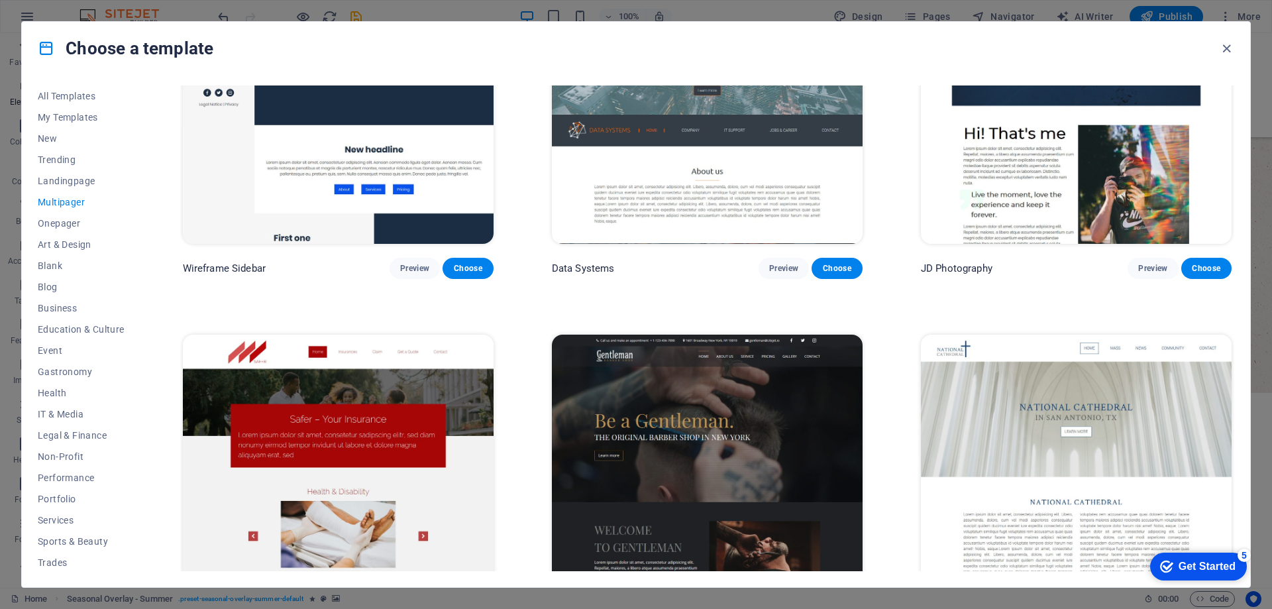
scroll to position [4325, 0]
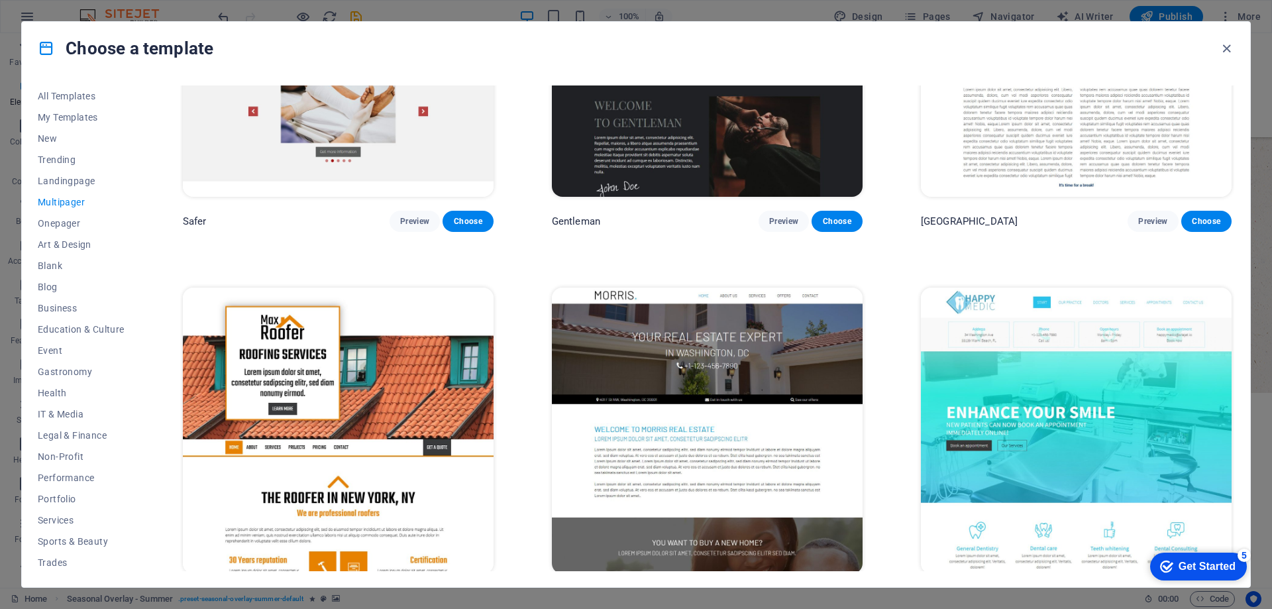
click at [419, 216] on span "Preview" at bounding box center [414, 221] width 29 height 11
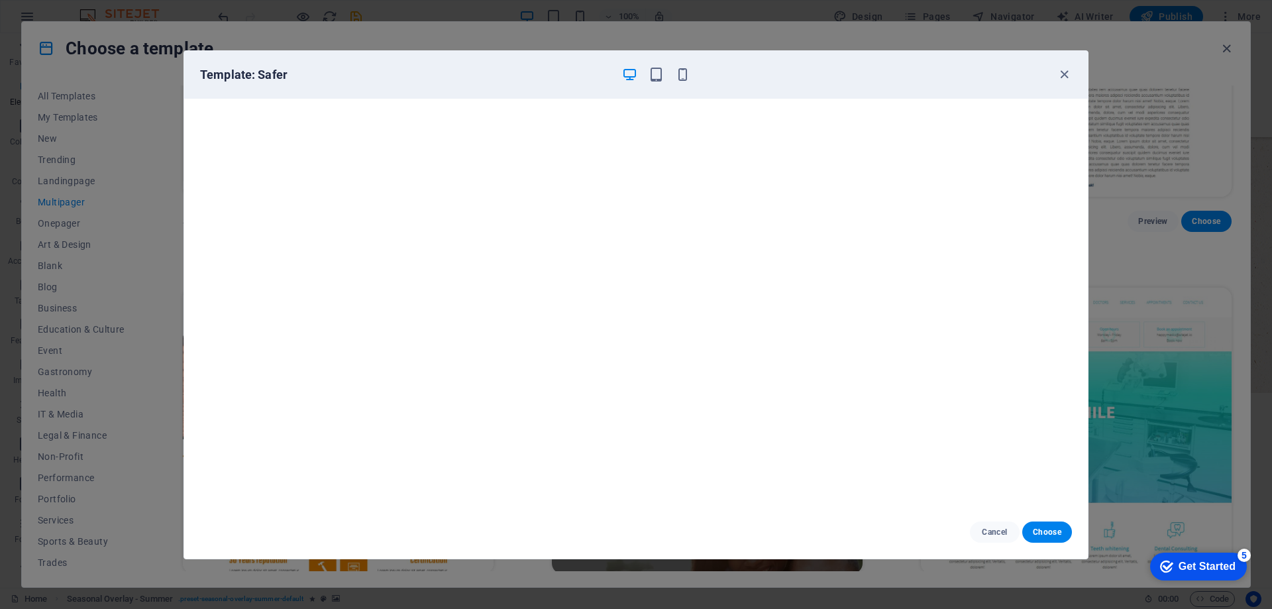
scroll to position [3, 0]
click at [1059, 77] on icon "button" at bounding box center [1063, 74] width 15 height 15
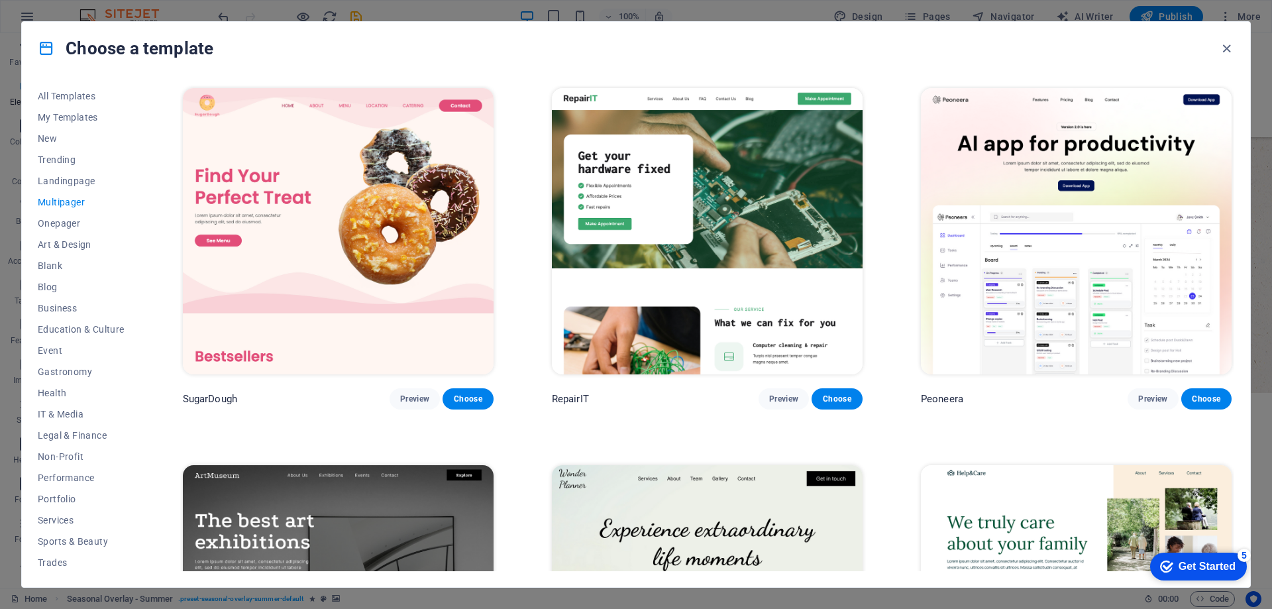
scroll to position [425, 0]
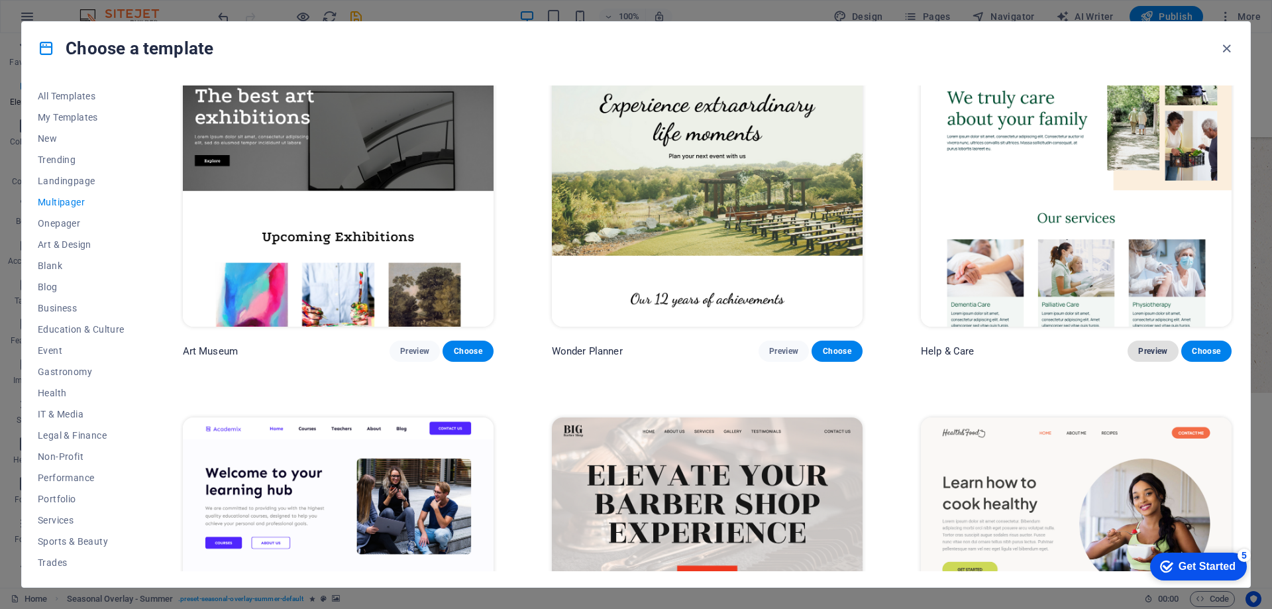
click at [1163, 346] on span "Preview" at bounding box center [1152, 351] width 29 height 11
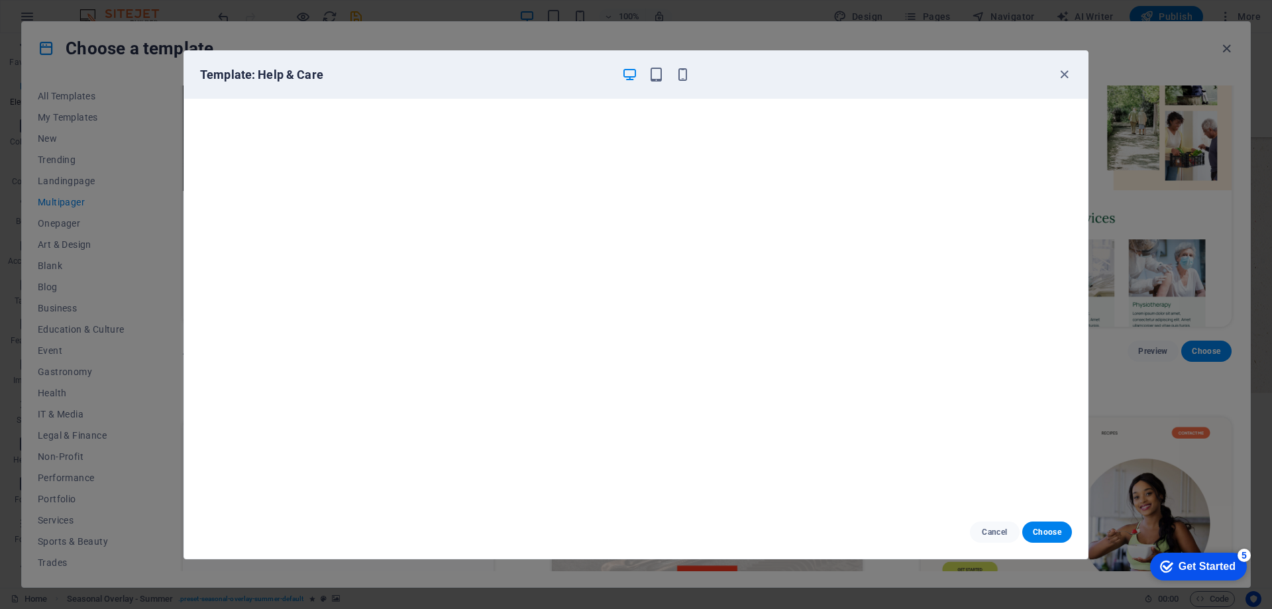
scroll to position [3, 0]
click at [1058, 73] on icon "button" at bounding box center [1063, 74] width 15 height 15
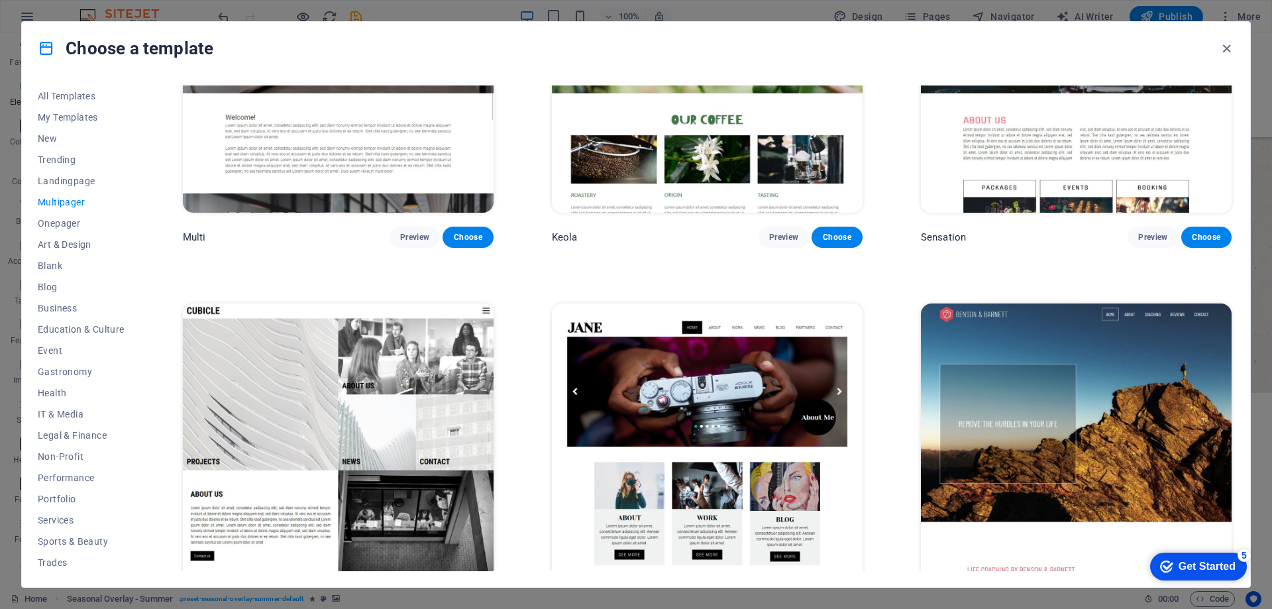
scroll to position [7723, 0]
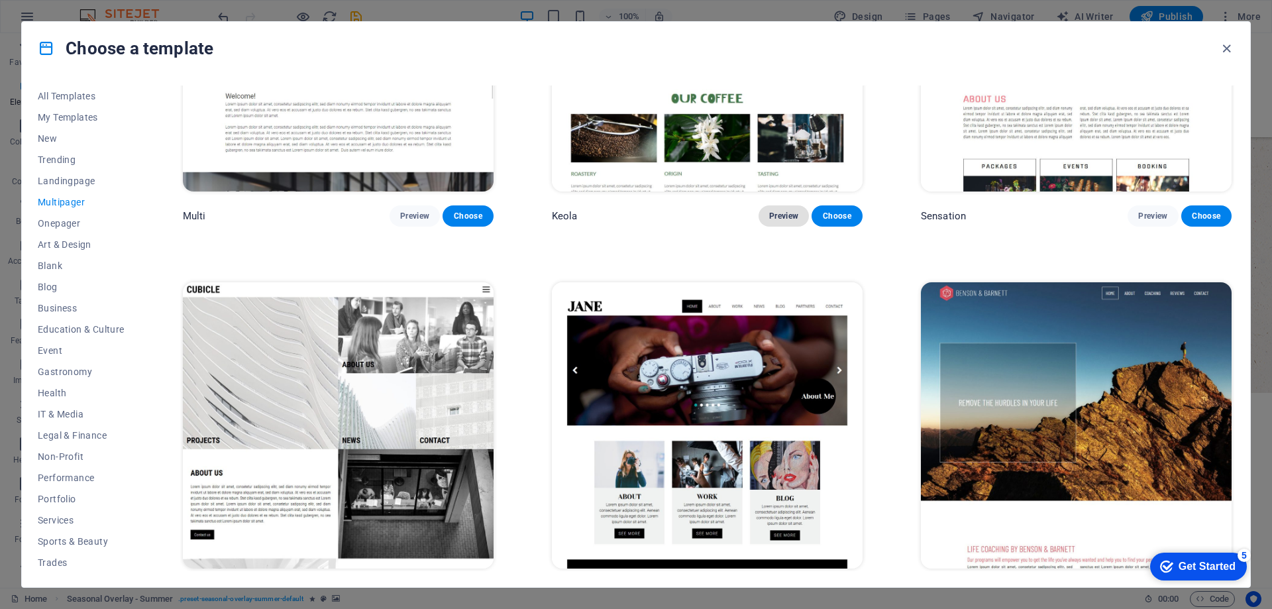
click at [789, 205] on button "Preview" at bounding box center [783, 215] width 50 height 21
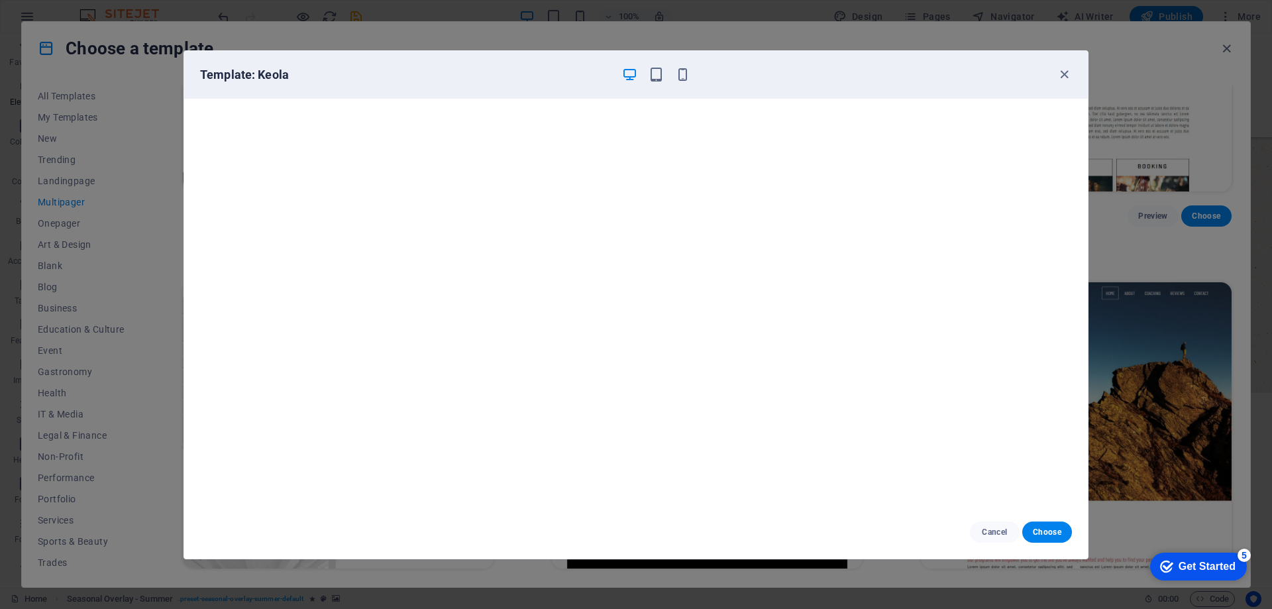
scroll to position [0, 0]
click at [1078, 78] on div "Template: Keola" at bounding box center [635, 75] width 903 height 48
click at [1062, 68] on icon "button" at bounding box center [1063, 74] width 15 height 15
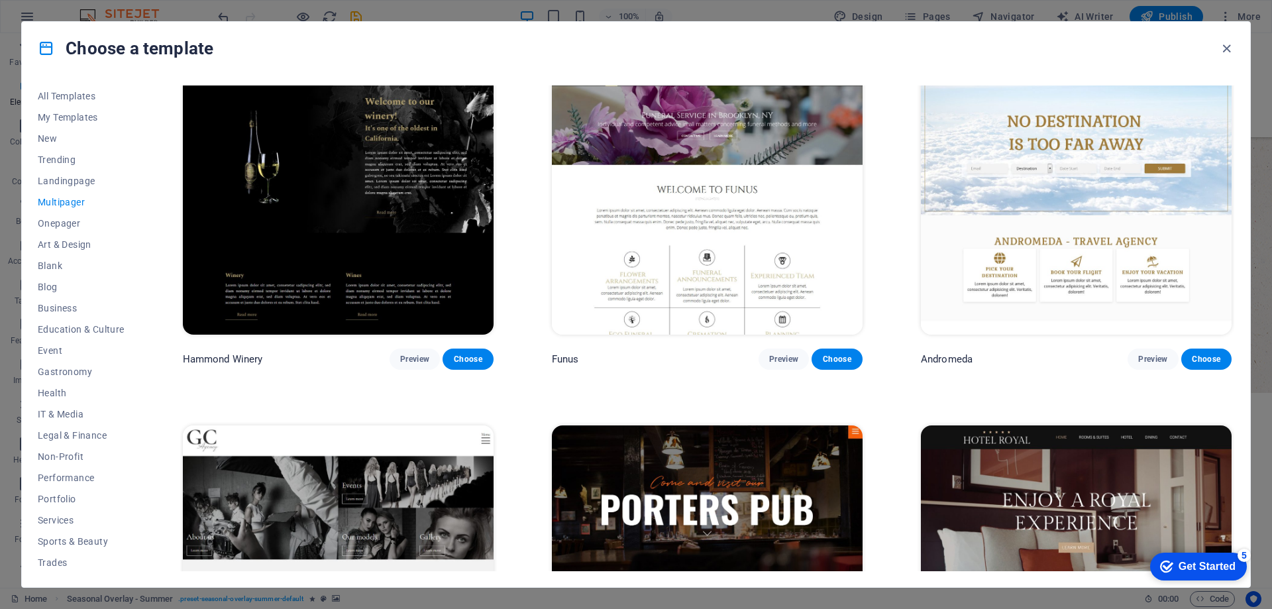
scroll to position [7723, 0]
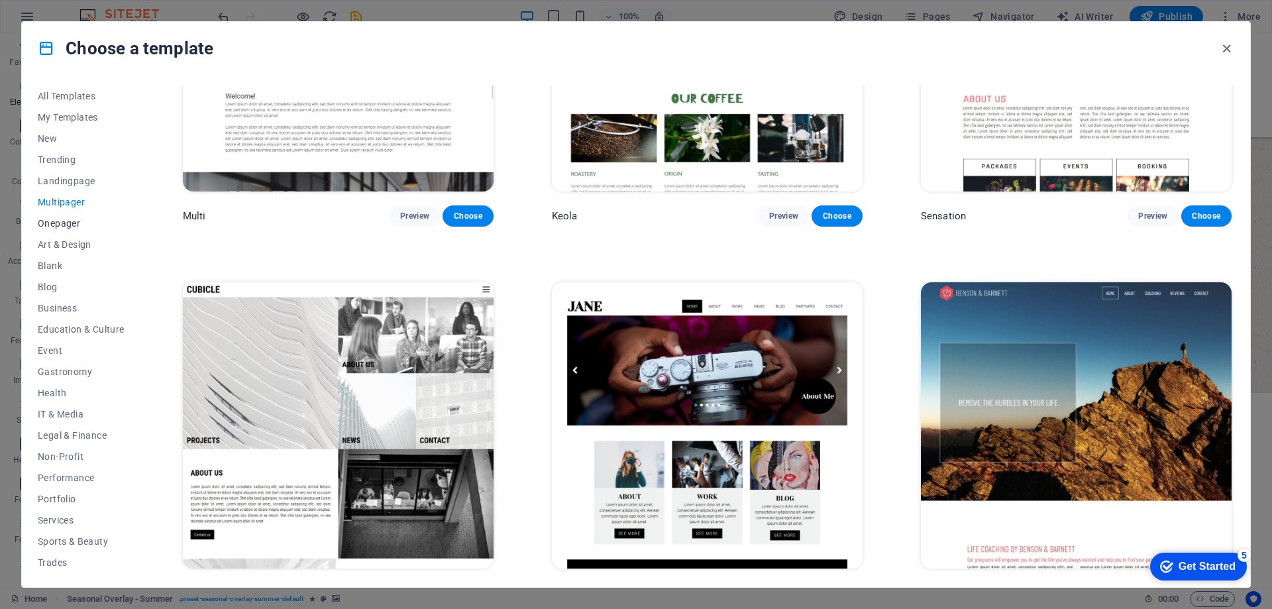
click at [66, 224] on span "Onepager" at bounding box center [81, 223] width 87 height 11
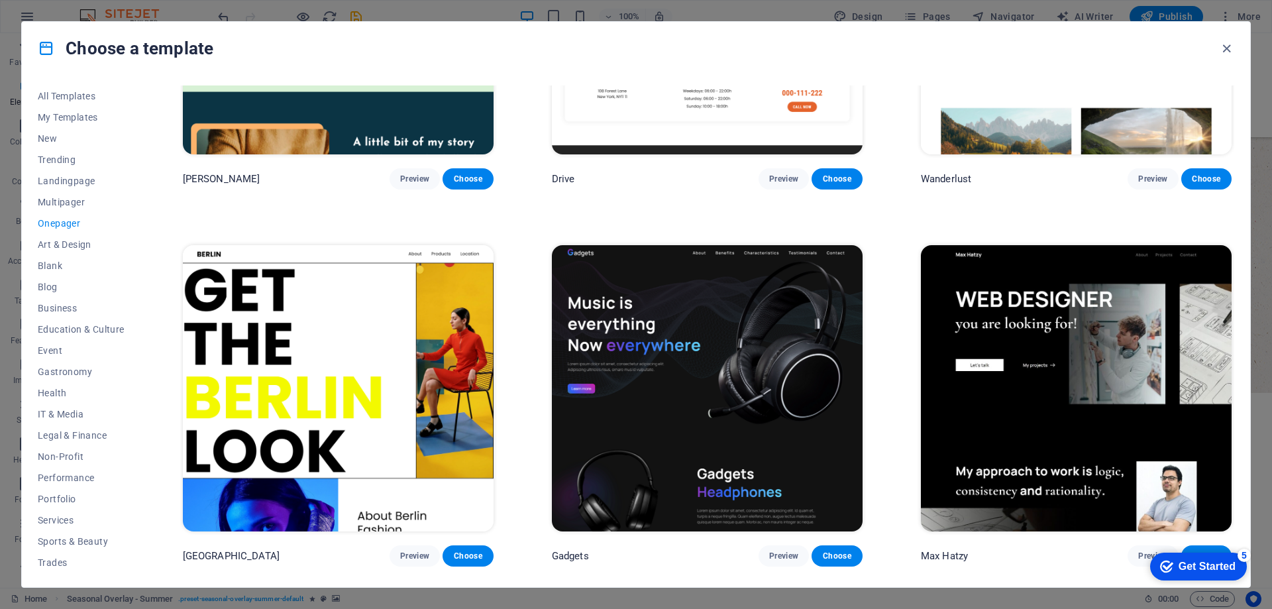
scroll to position [0, 0]
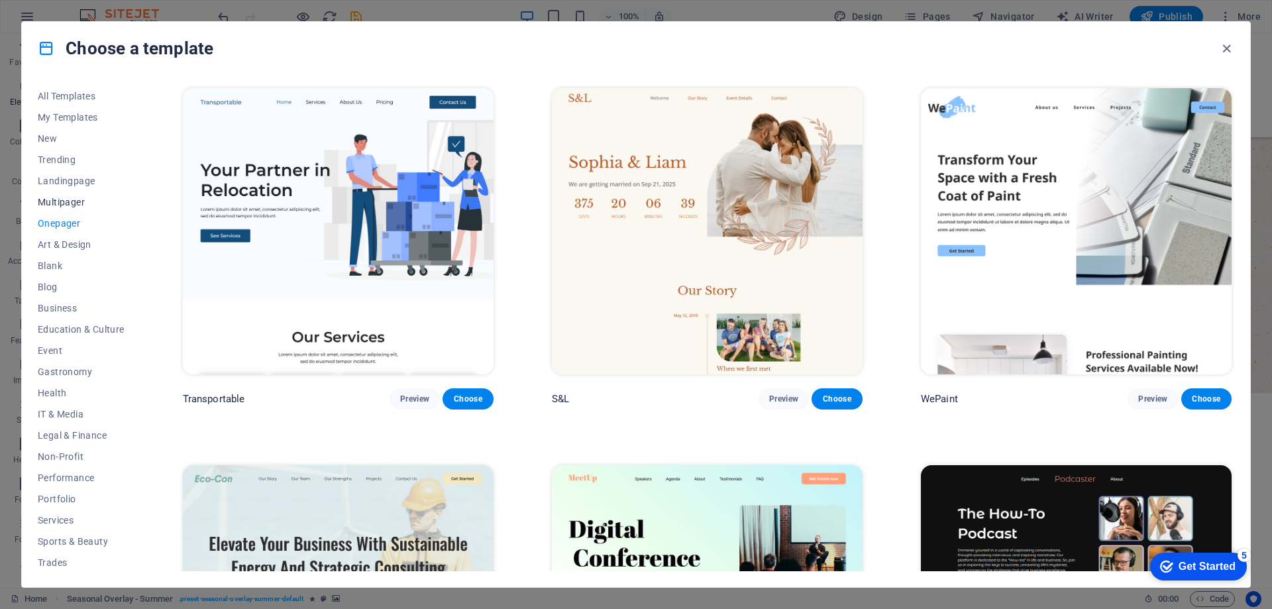
click at [69, 195] on button "Multipager" at bounding box center [81, 201] width 87 height 21
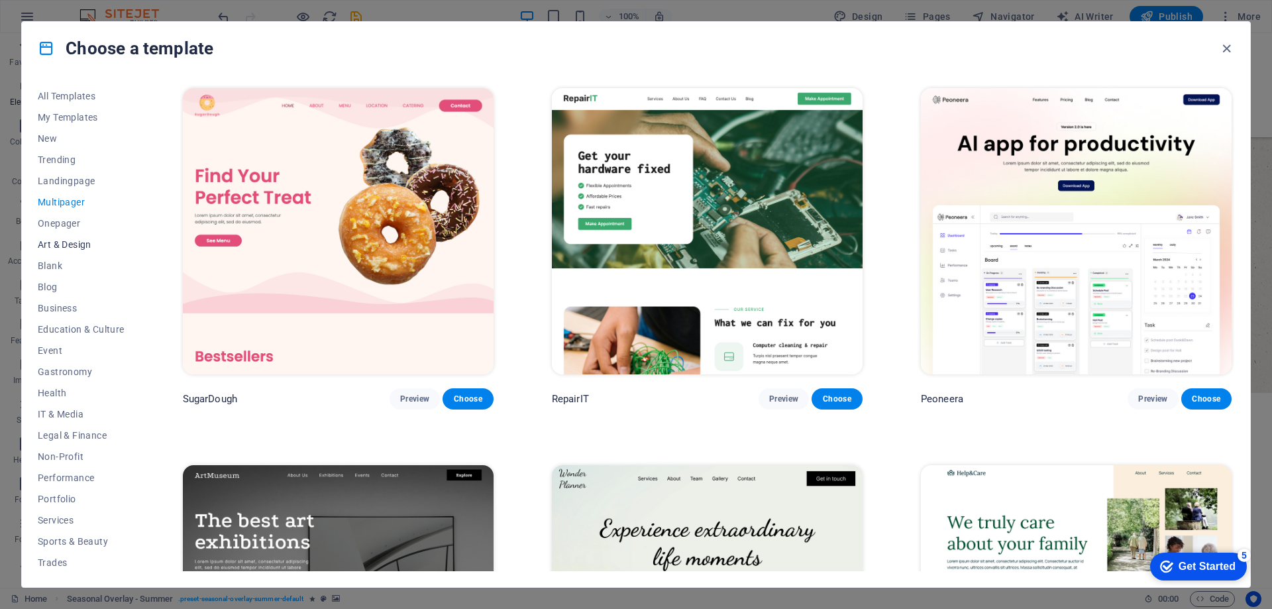
click at [70, 242] on span "Art & Design" at bounding box center [81, 244] width 87 height 11
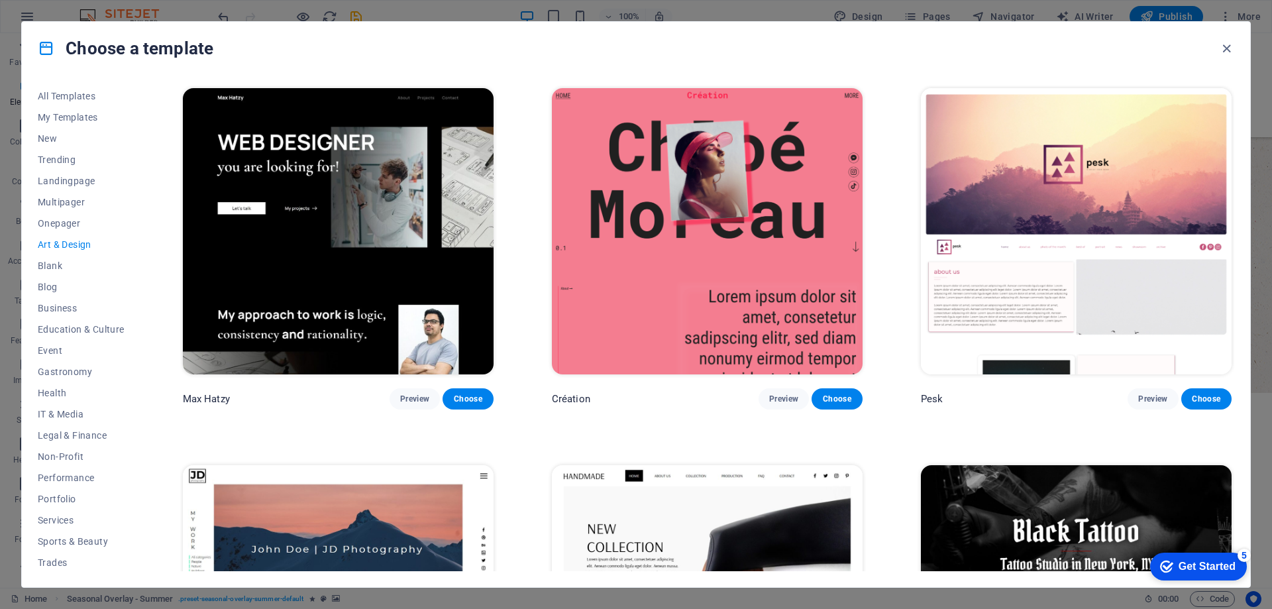
scroll to position [1339, 0]
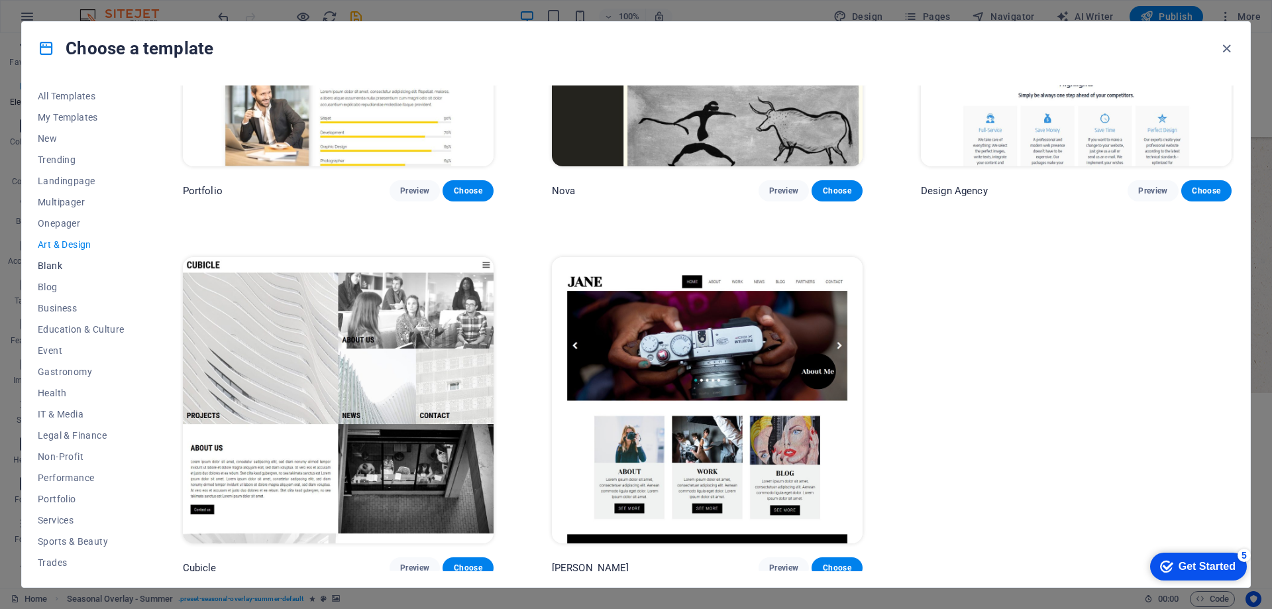
click at [66, 265] on span "Blank" at bounding box center [81, 265] width 87 height 11
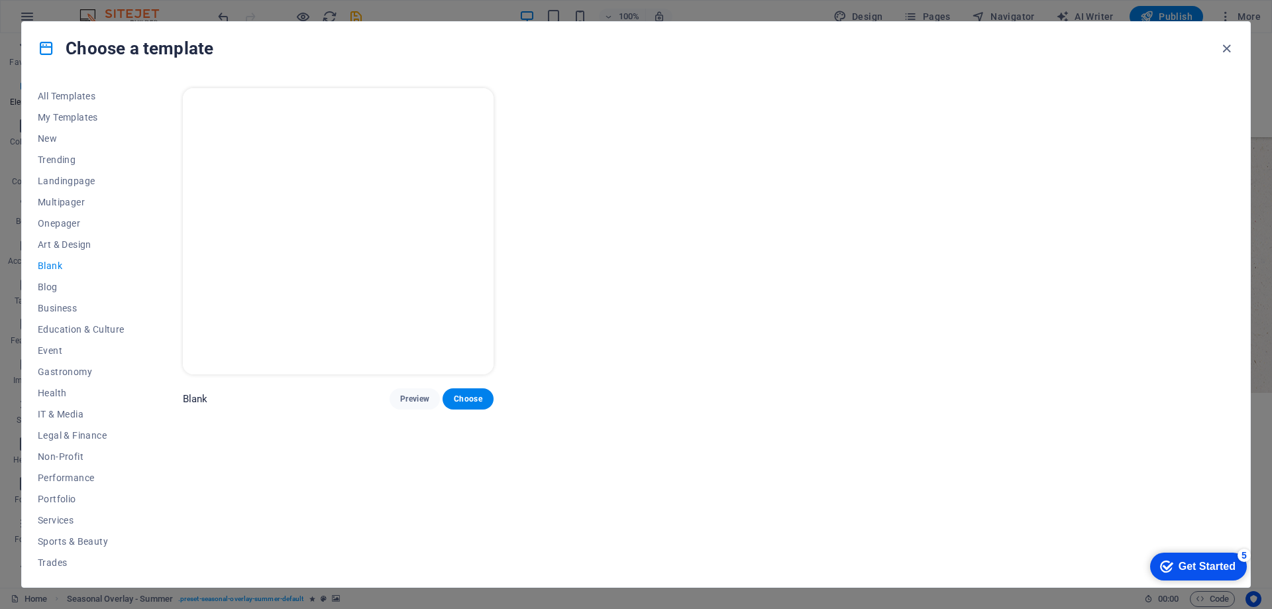
scroll to position [0, 0]
click at [477, 399] on span "Choose" at bounding box center [467, 398] width 29 height 11
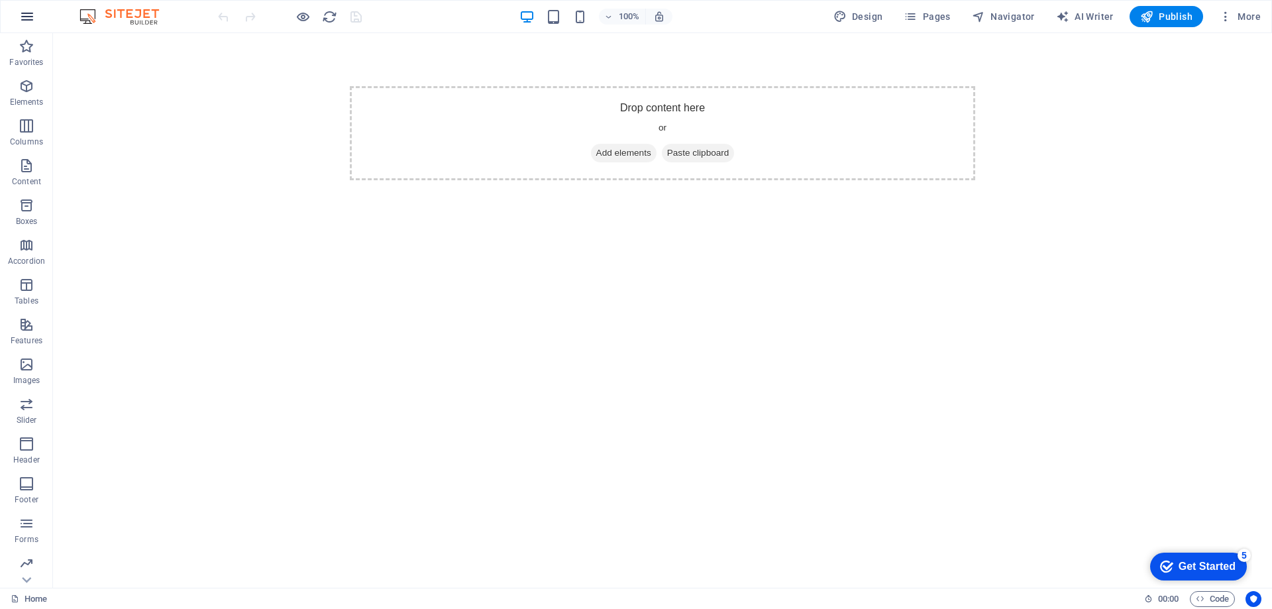
click at [30, 12] on icon "button" at bounding box center [27, 17] width 16 height 16
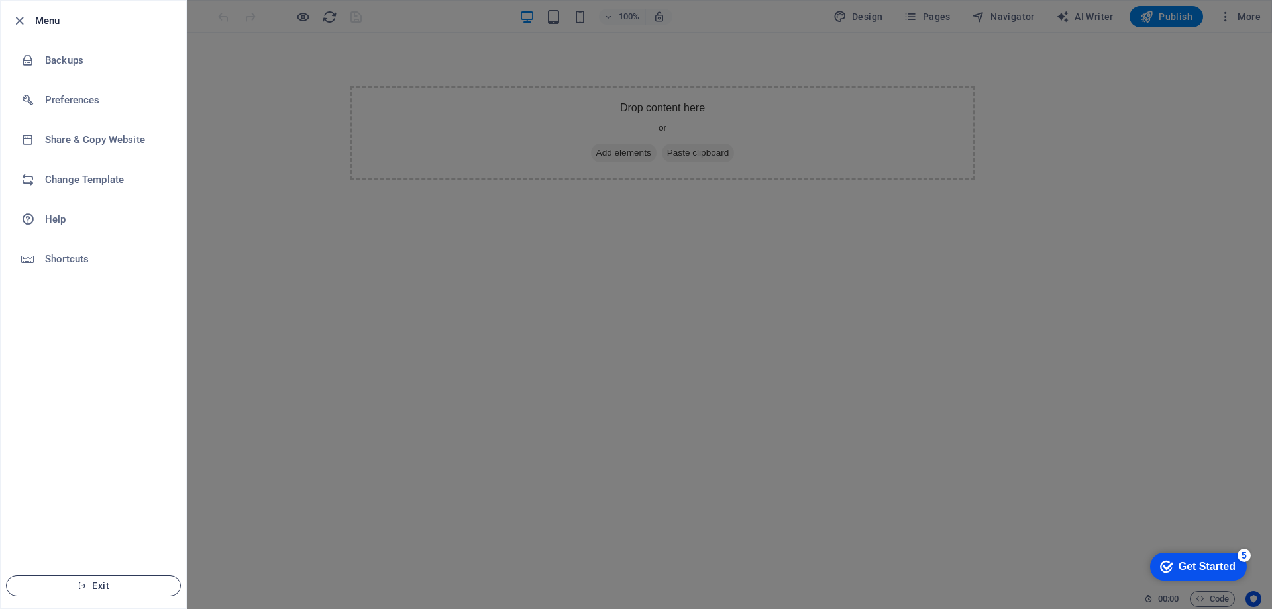
click at [104, 589] on span "Exit" at bounding box center [93, 585] width 152 height 11
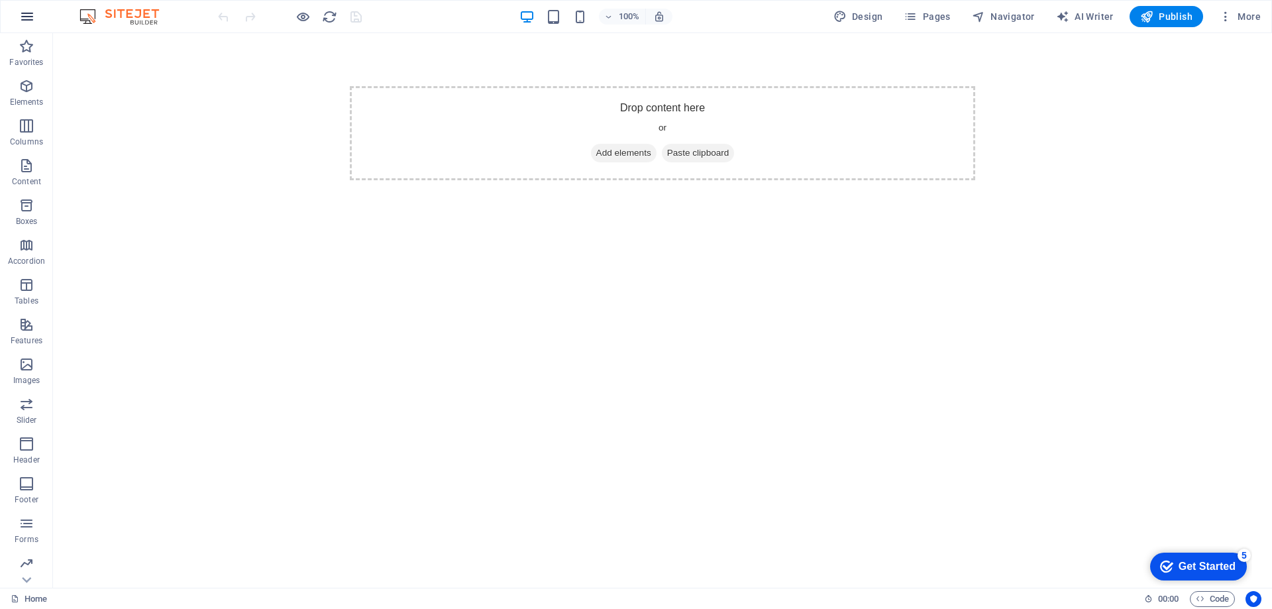
click at [26, 8] on button "button" at bounding box center [27, 17] width 32 height 32
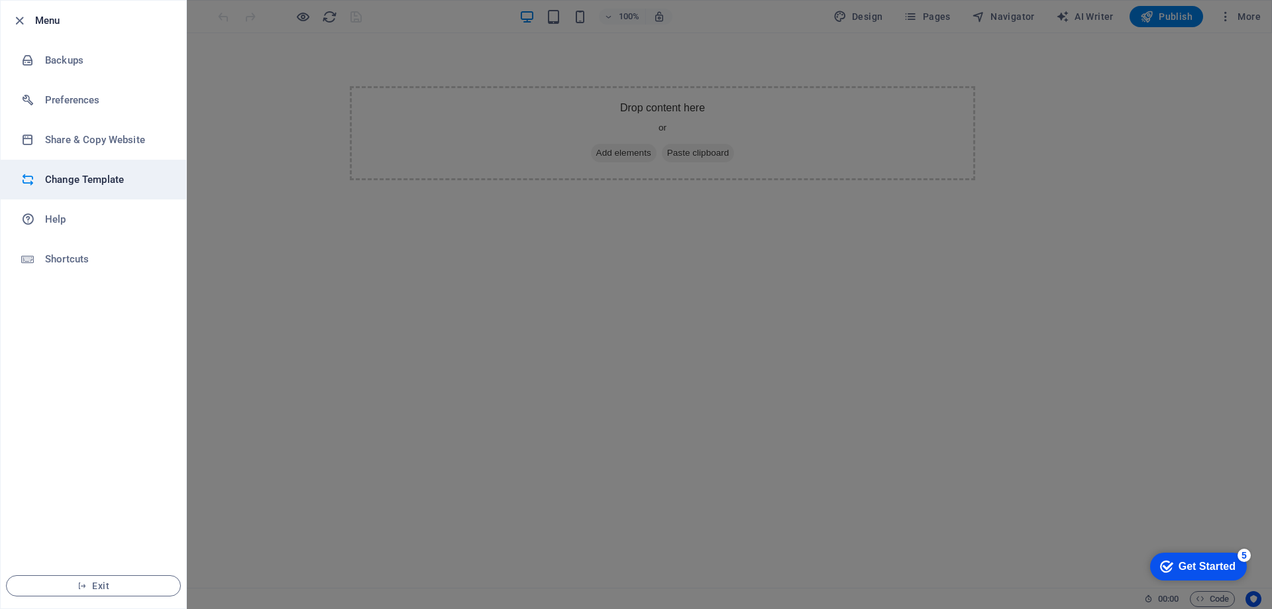
click at [78, 175] on h6 "Change Template" at bounding box center [106, 180] width 123 height 16
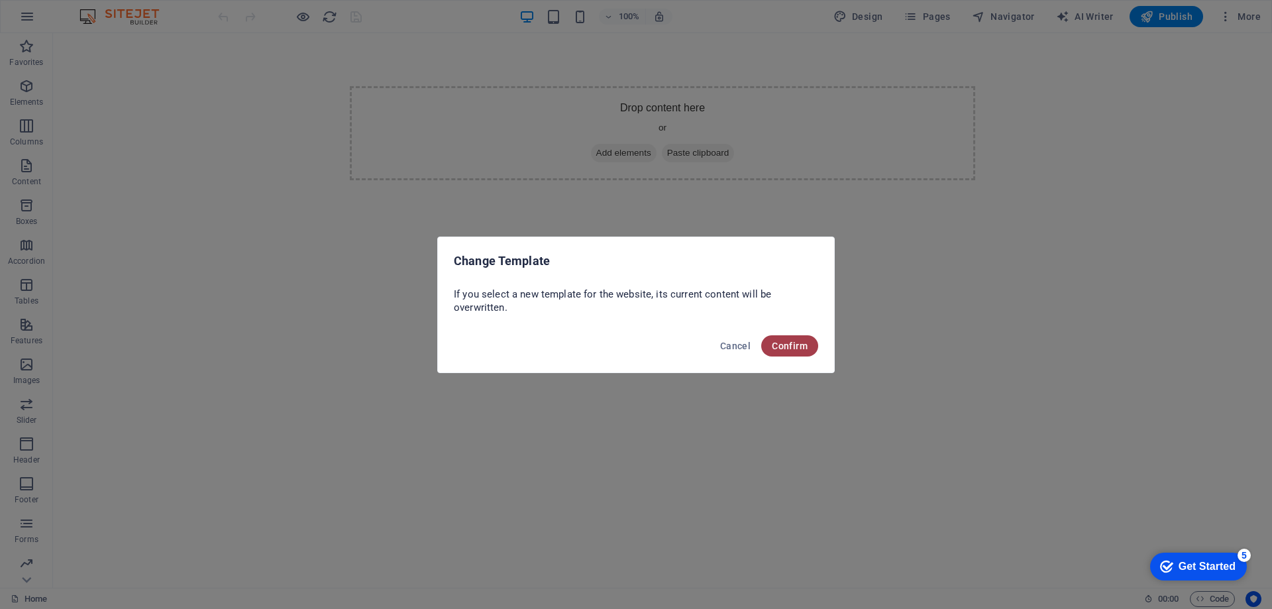
click at [783, 348] on span "Confirm" at bounding box center [790, 345] width 36 height 11
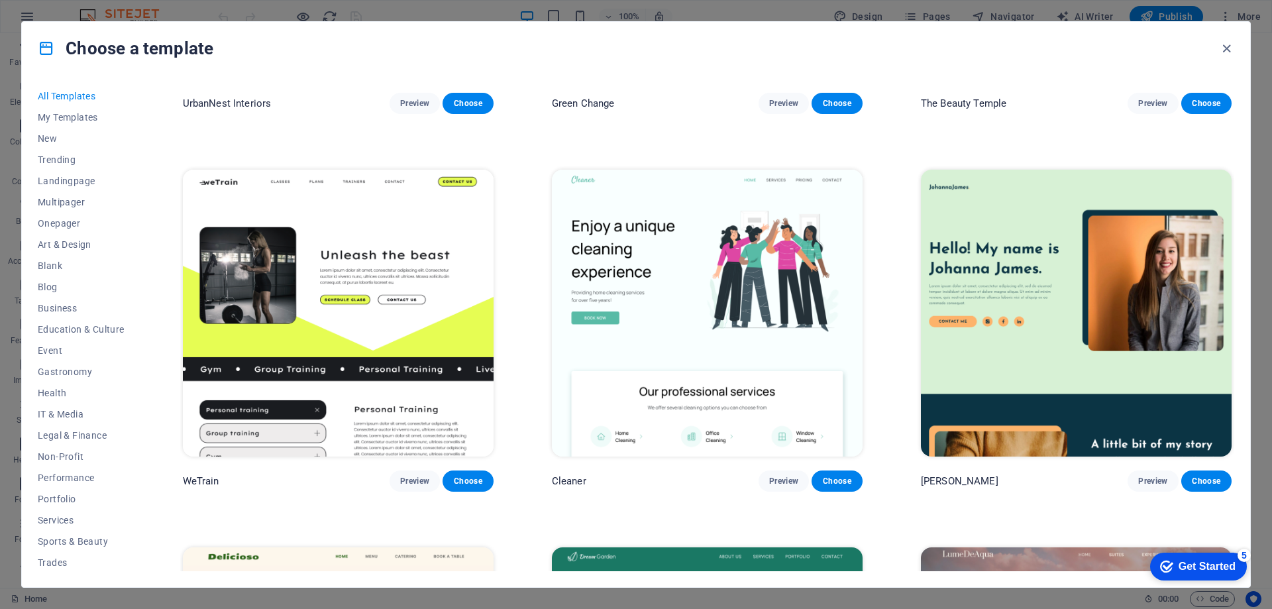
scroll to position [2548, 0]
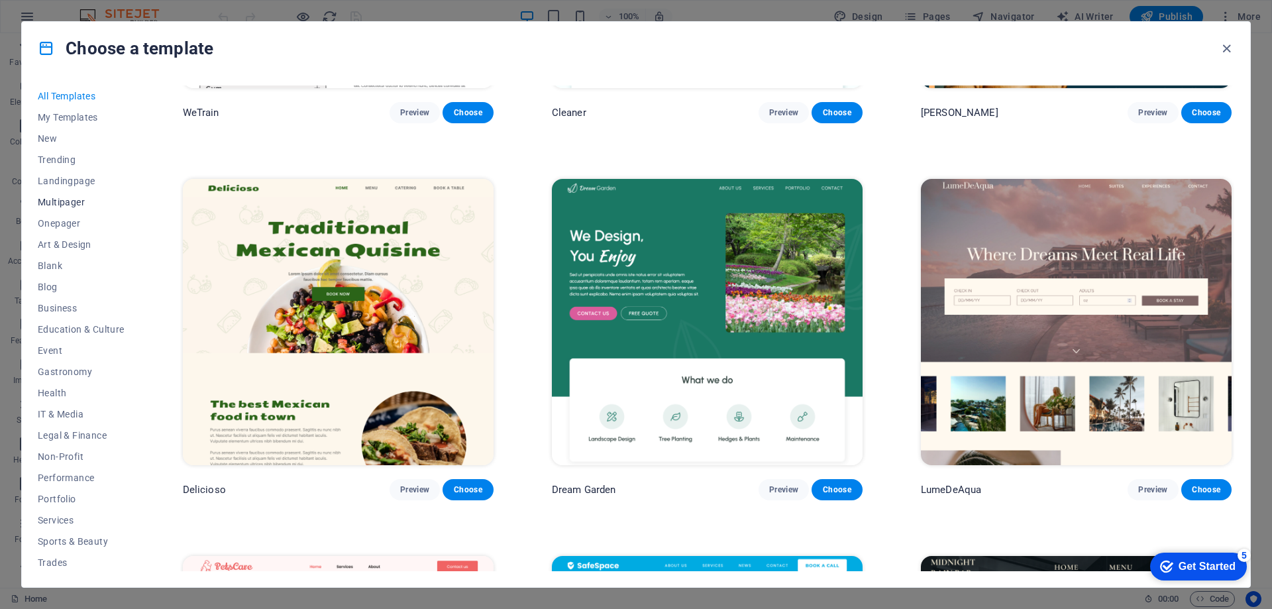
click at [59, 203] on span "Multipager" at bounding box center [81, 202] width 87 height 11
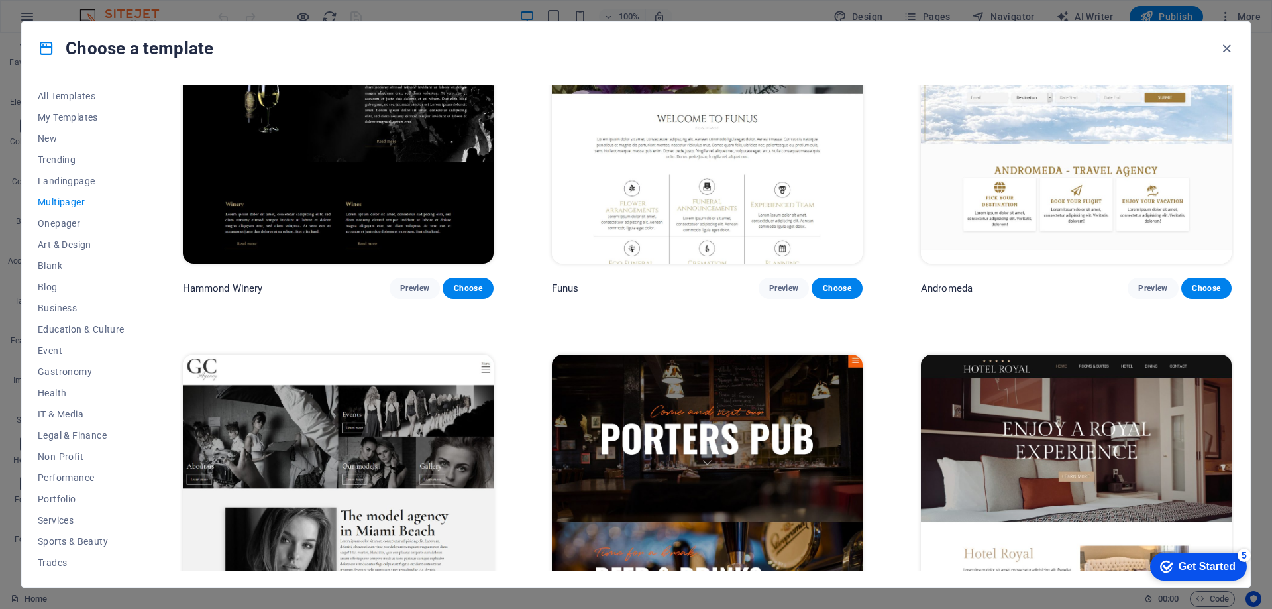
scroll to position [7723, 0]
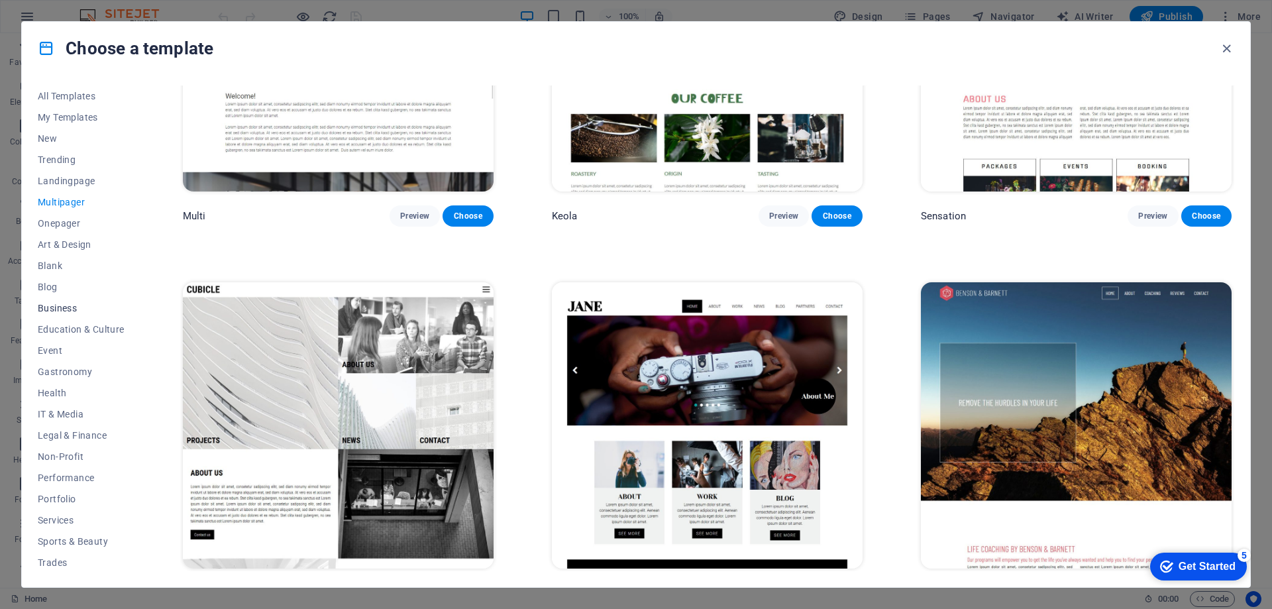
click at [64, 311] on span "Business" at bounding box center [81, 308] width 87 height 11
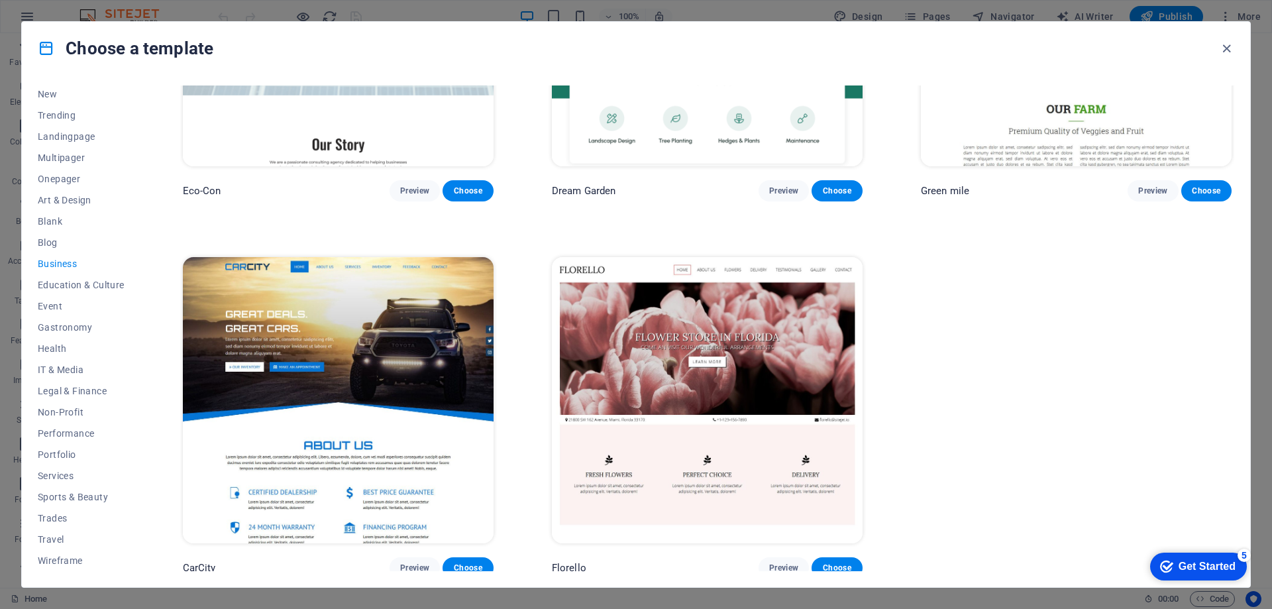
scroll to position [213, 0]
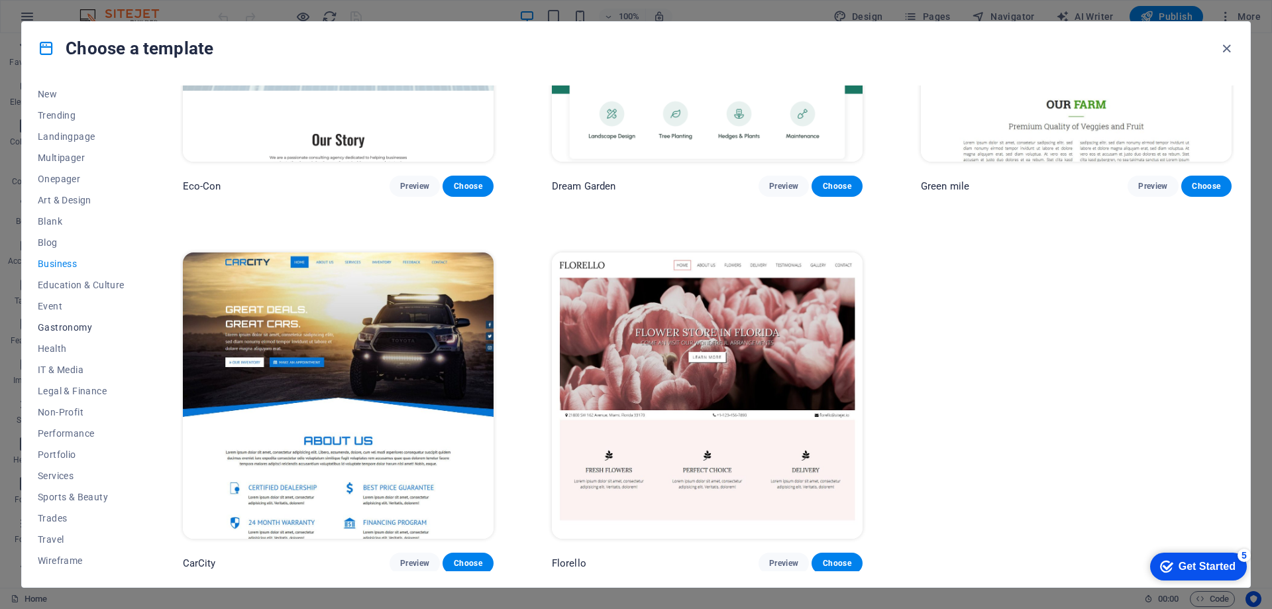
click at [76, 323] on span "Gastronomy" at bounding box center [81, 327] width 87 height 11
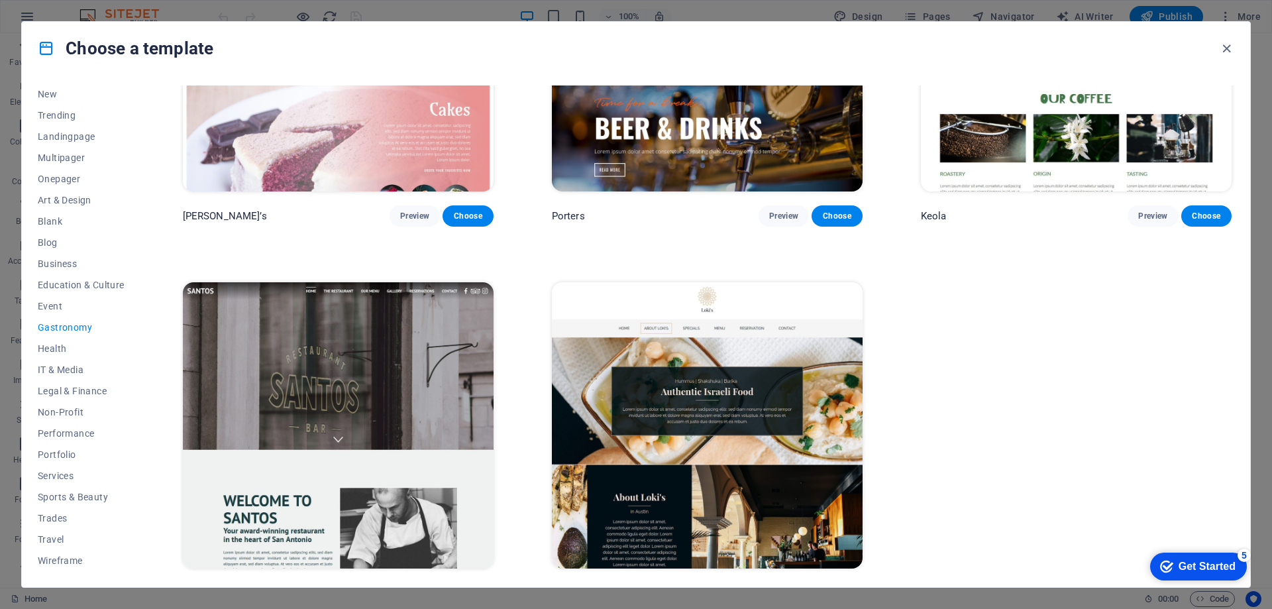
scroll to position [1715, 0]
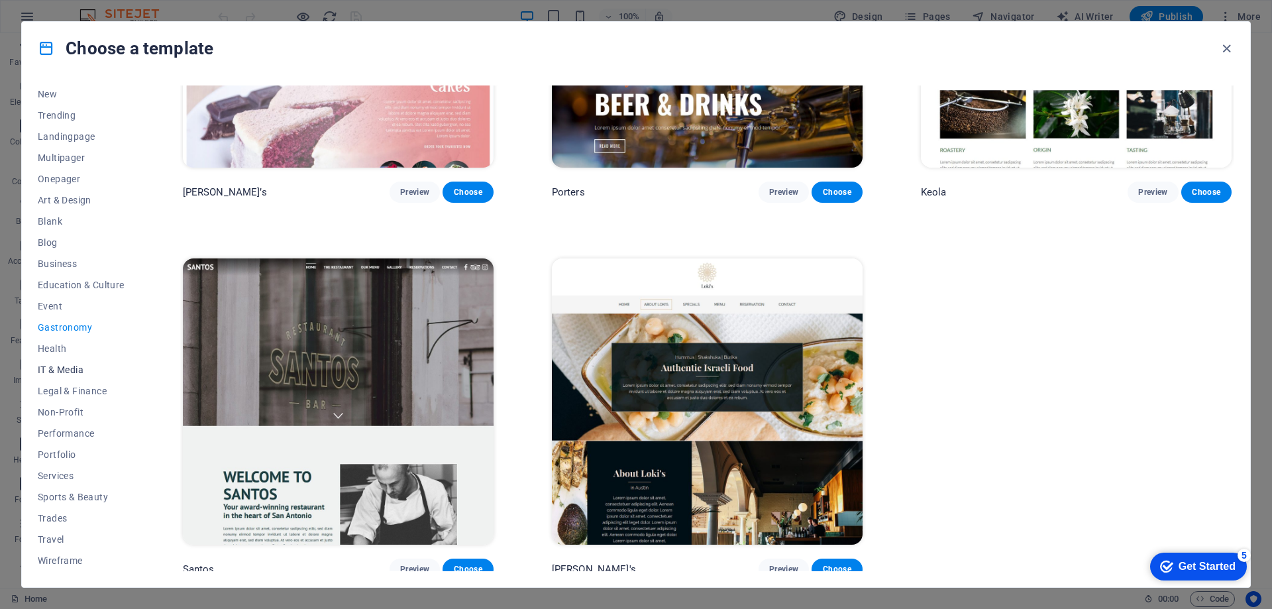
click at [58, 365] on span "IT & Media" at bounding box center [81, 369] width 87 height 11
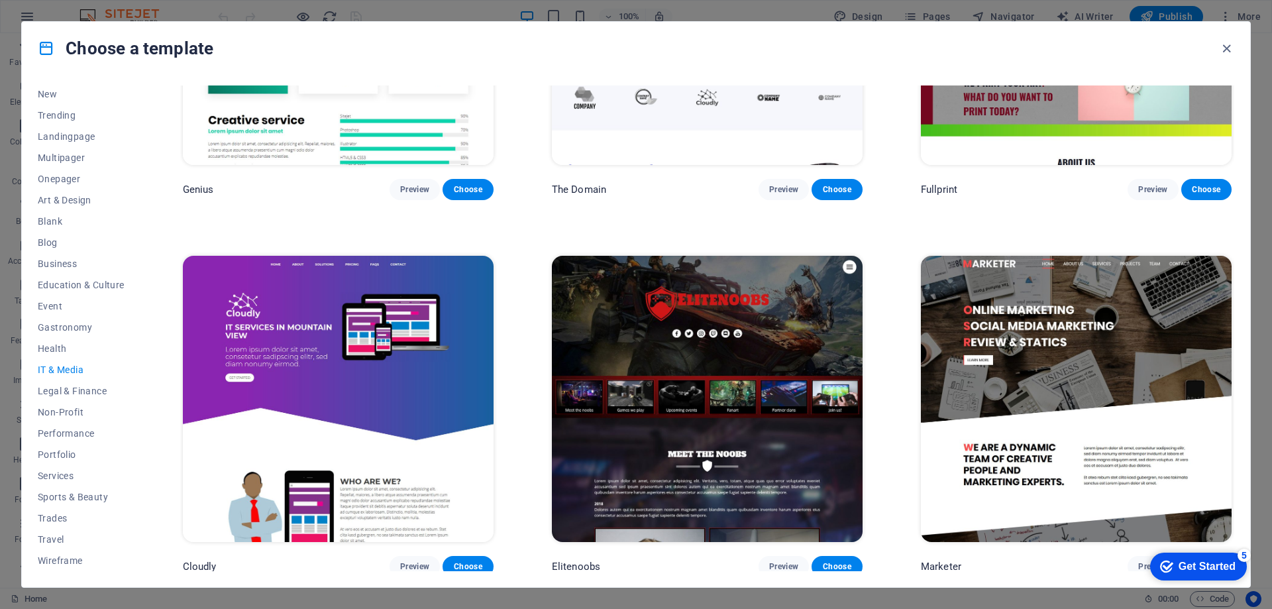
scroll to position [0, 0]
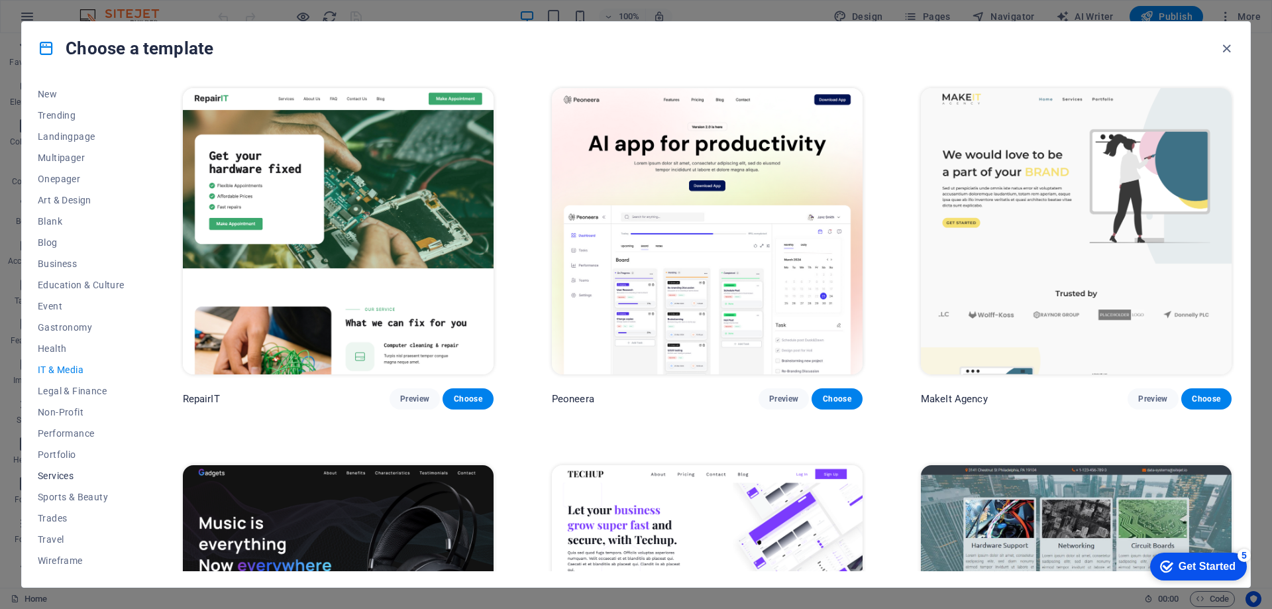
click at [69, 474] on span "Services" at bounding box center [81, 475] width 87 height 11
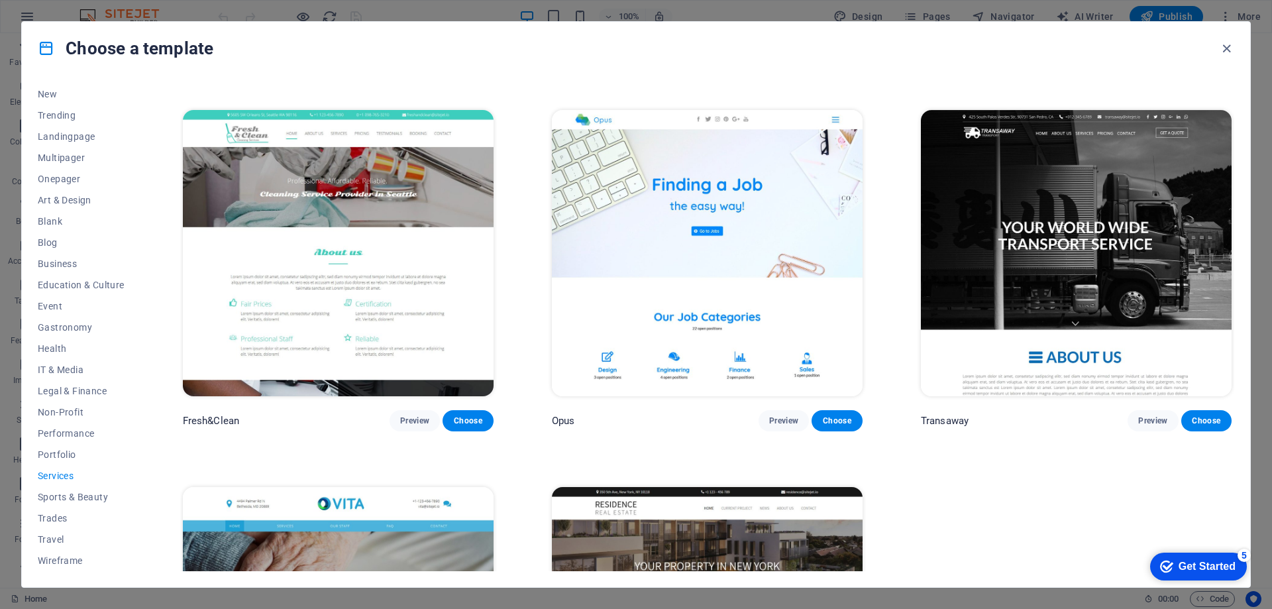
scroll to position [2090, 0]
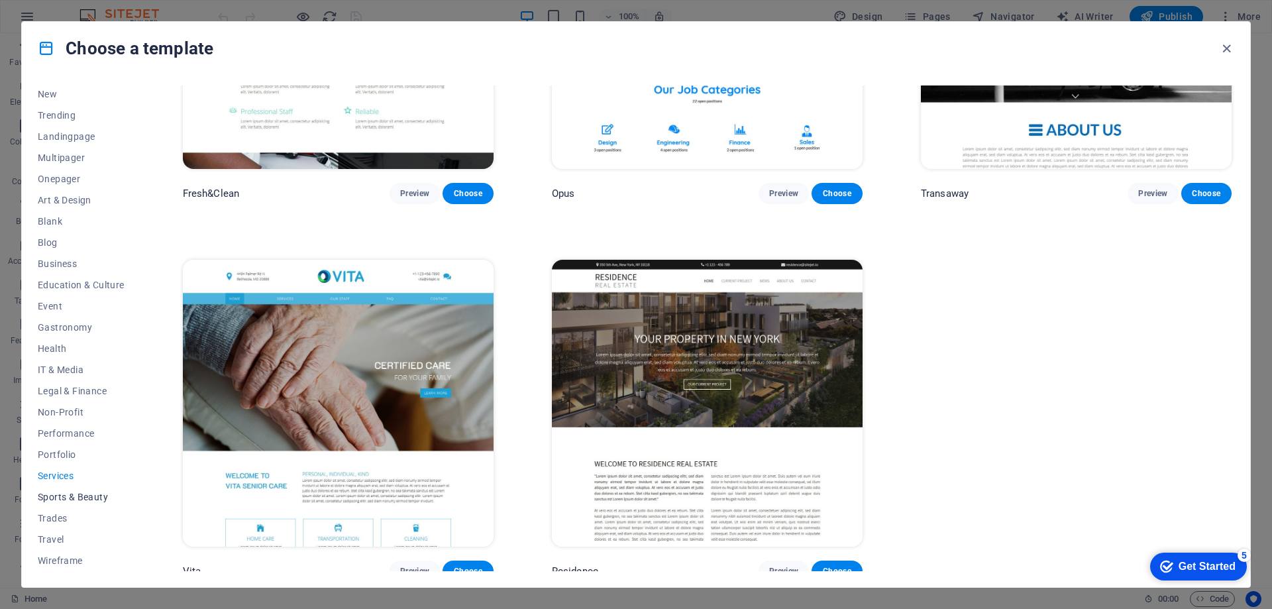
click at [85, 497] on span "Sports & Beauty" at bounding box center [81, 496] width 87 height 11
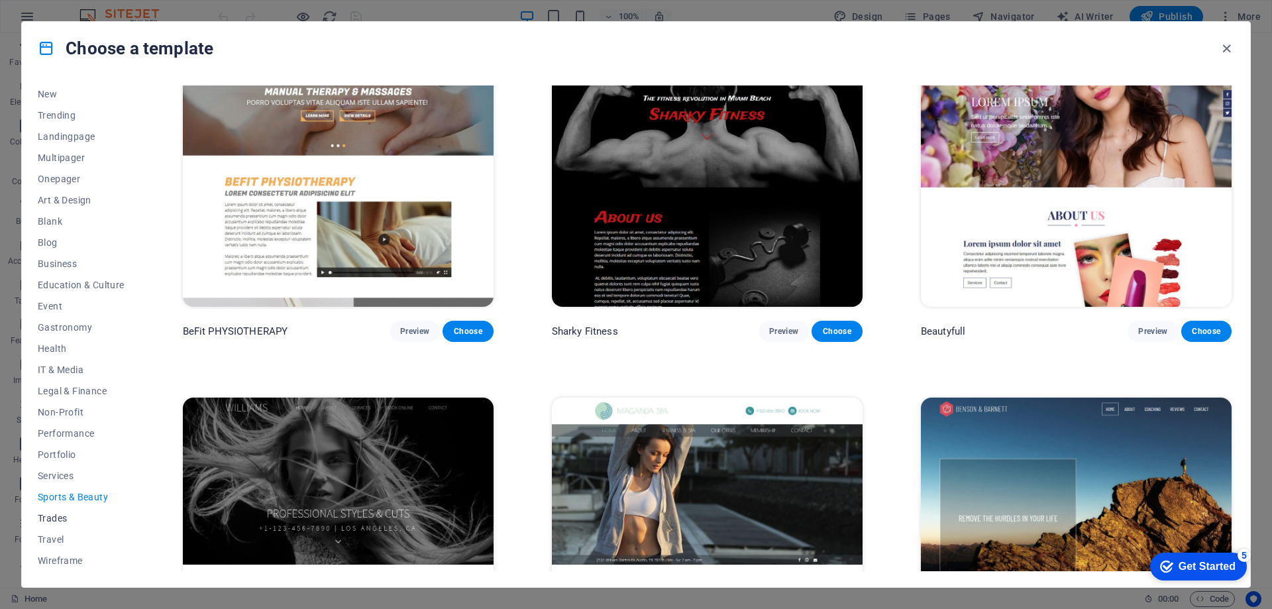
scroll to position [1274, 0]
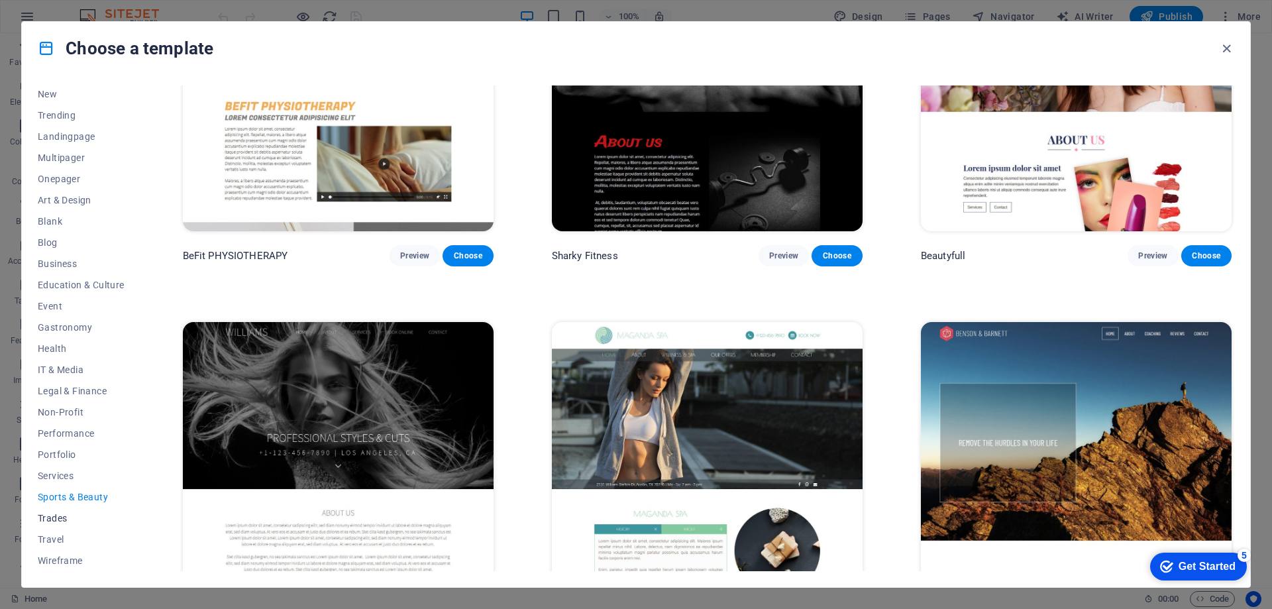
click at [66, 519] on span "Trades" at bounding box center [81, 518] width 87 height 11
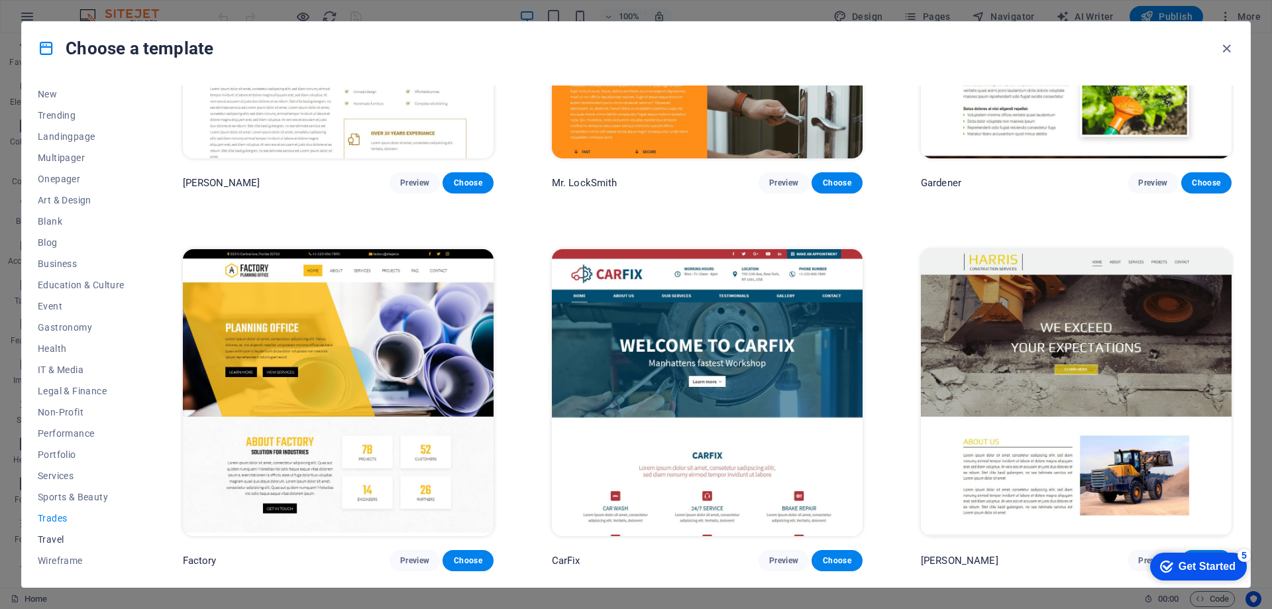
scroll to position [0, 0]
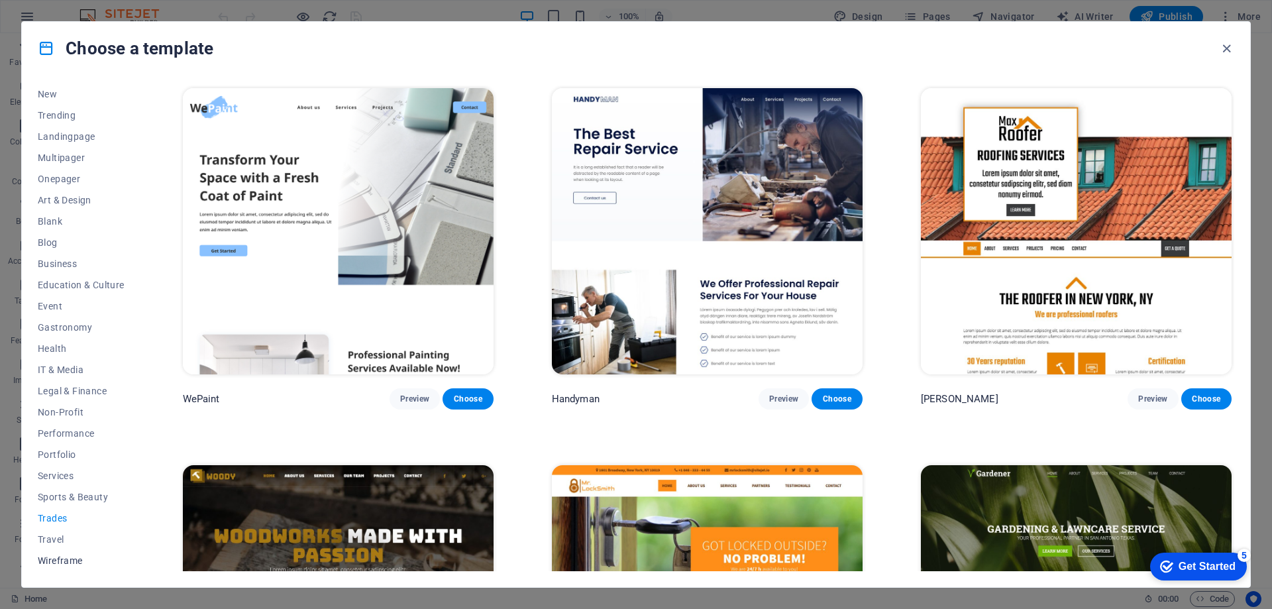
click at [66, 550] on button "Wireframe" at bounding box center [81, 560] width 87 height 21
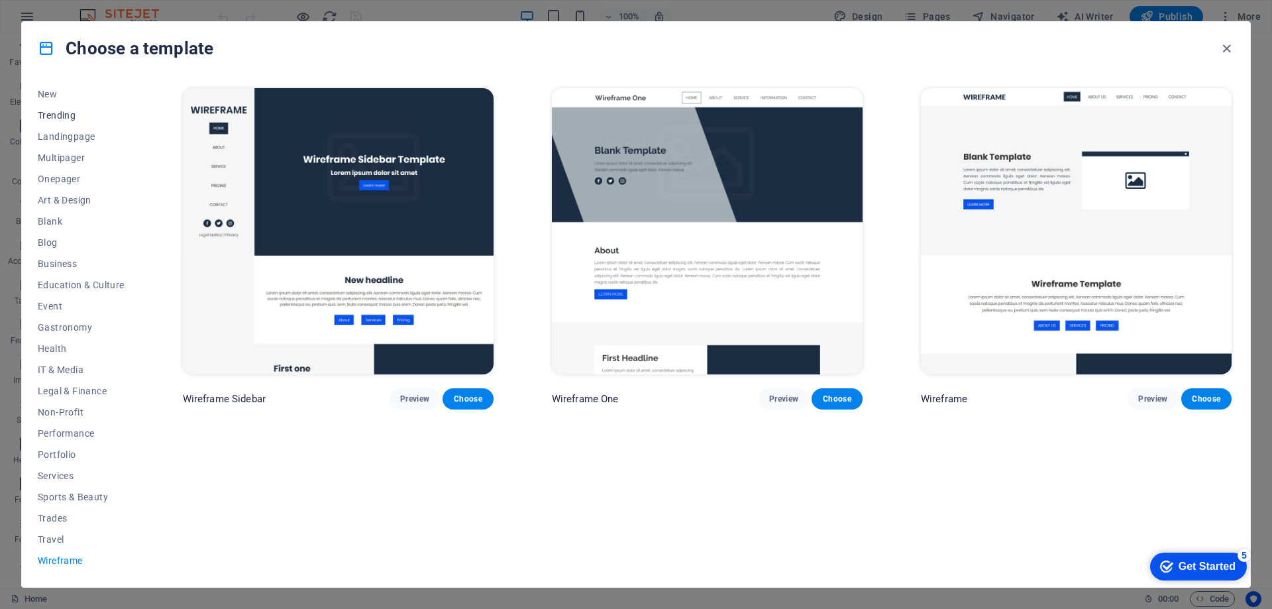
click at [61, 116] on span "Trending" at bounding box center [81, 115] width 87 height 11
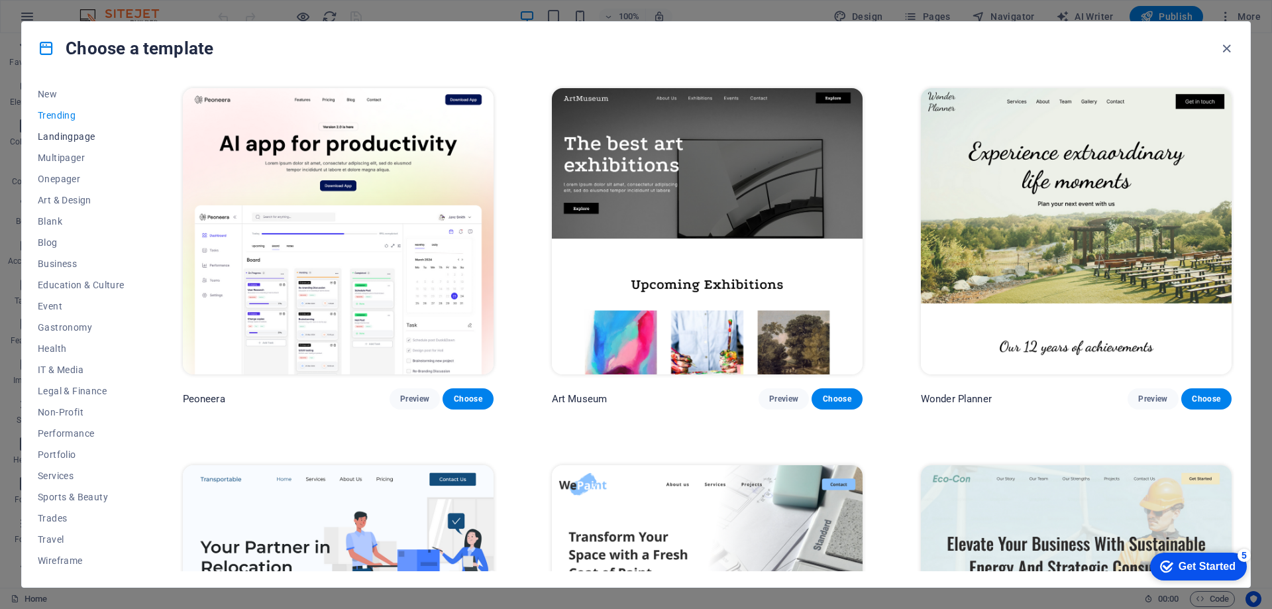
click at [70, 136] on span "Landingpage" at bounding box center [81, 136] width 87 height 11
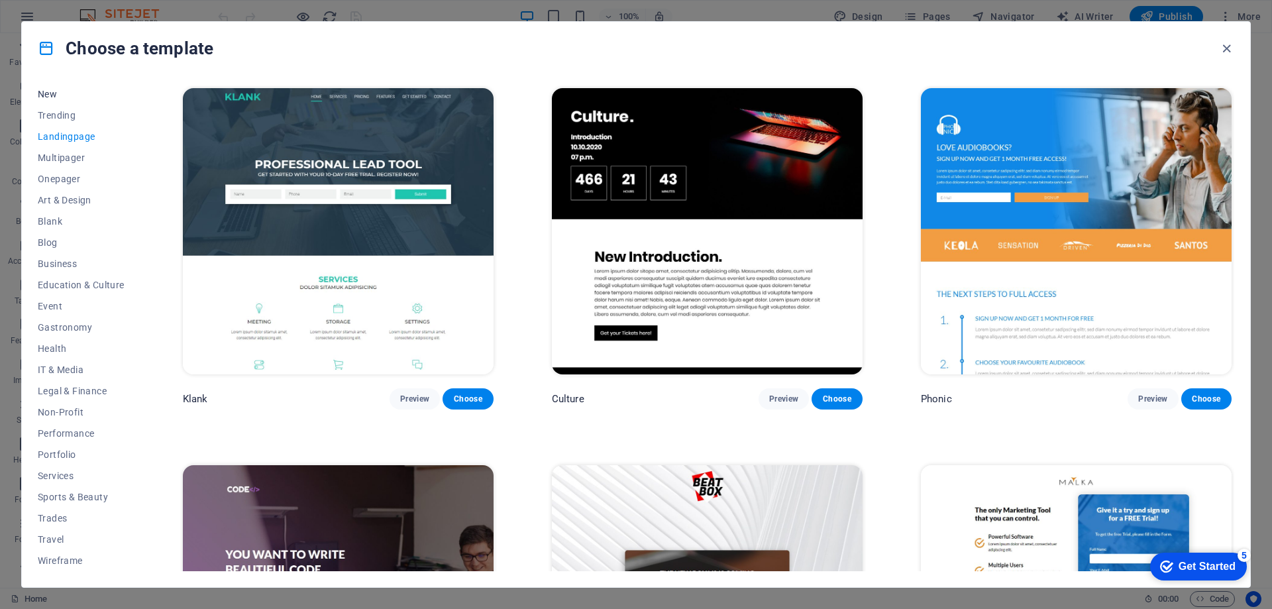
click at [46, 96] on span "New" at bounding box center [81, 94] width 87 height 11
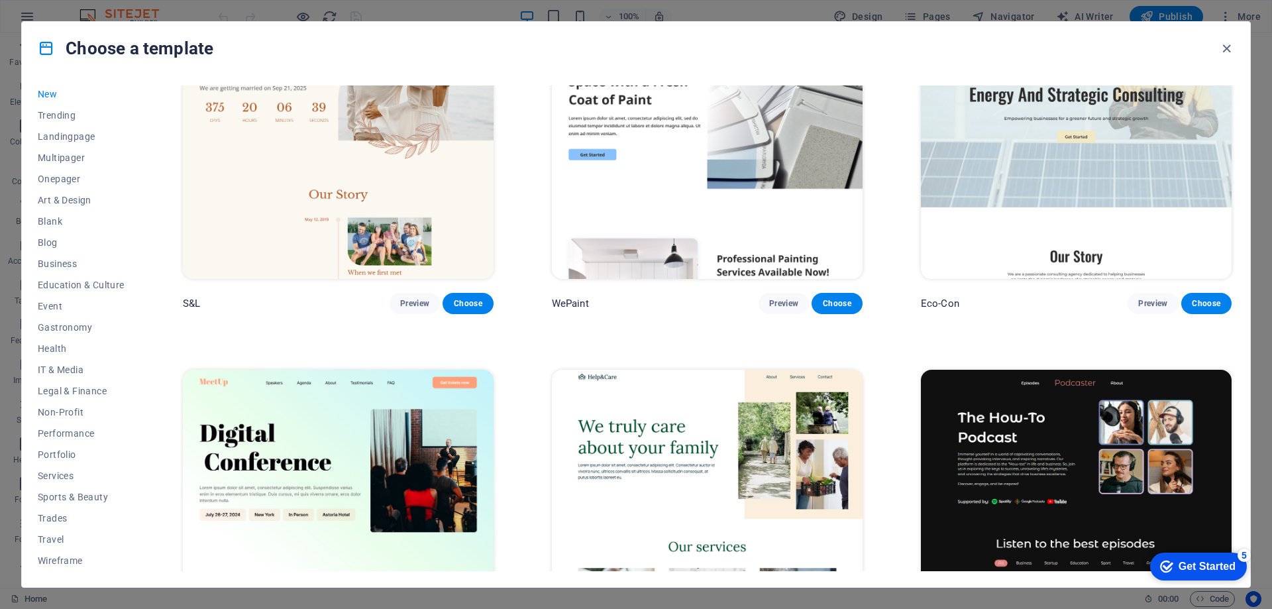
scroll to position [1339, 0]
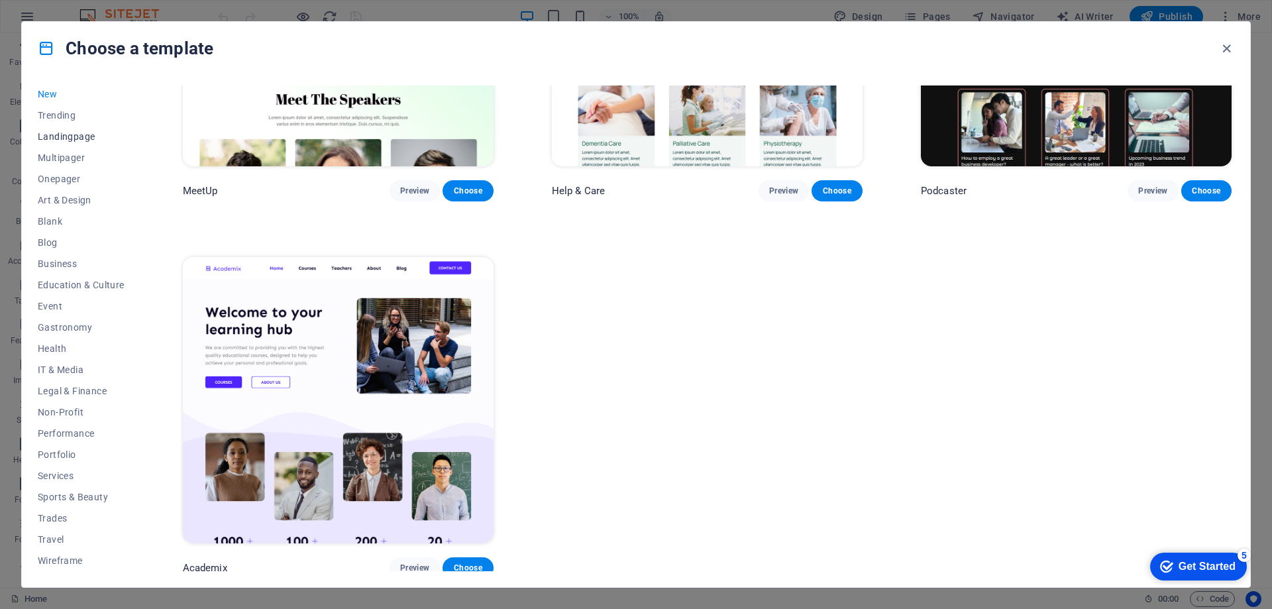
click at [73, 144] on button "Landingpage" at bounding box center [81, 136] width 87 height 21
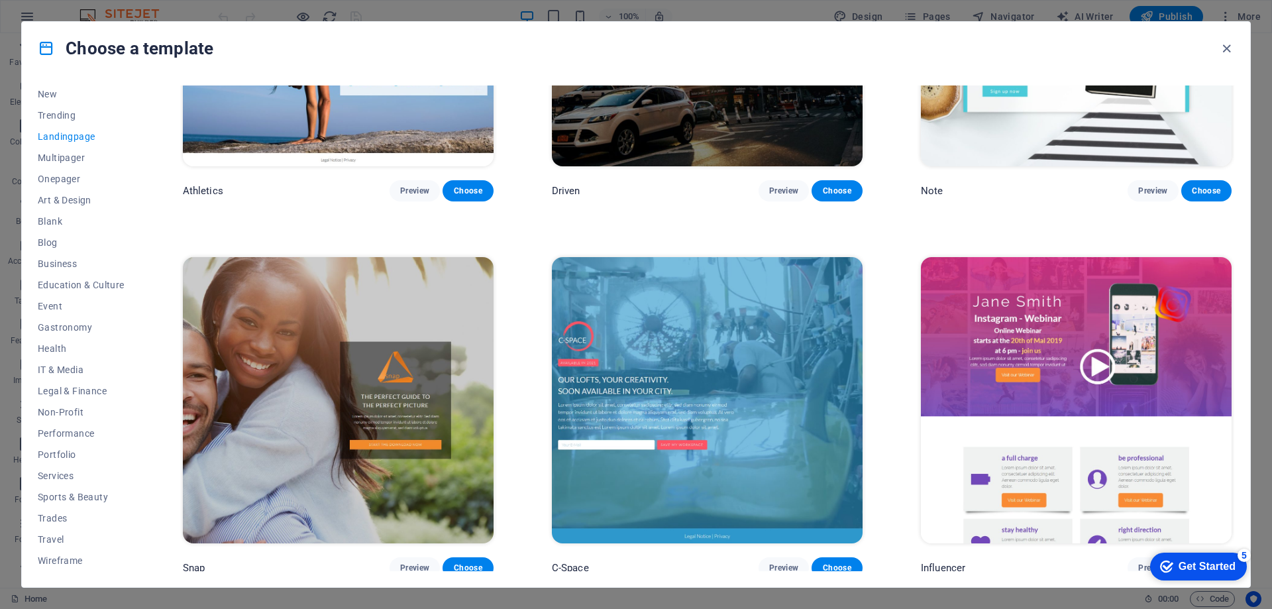
scroll to position [2841, 0]
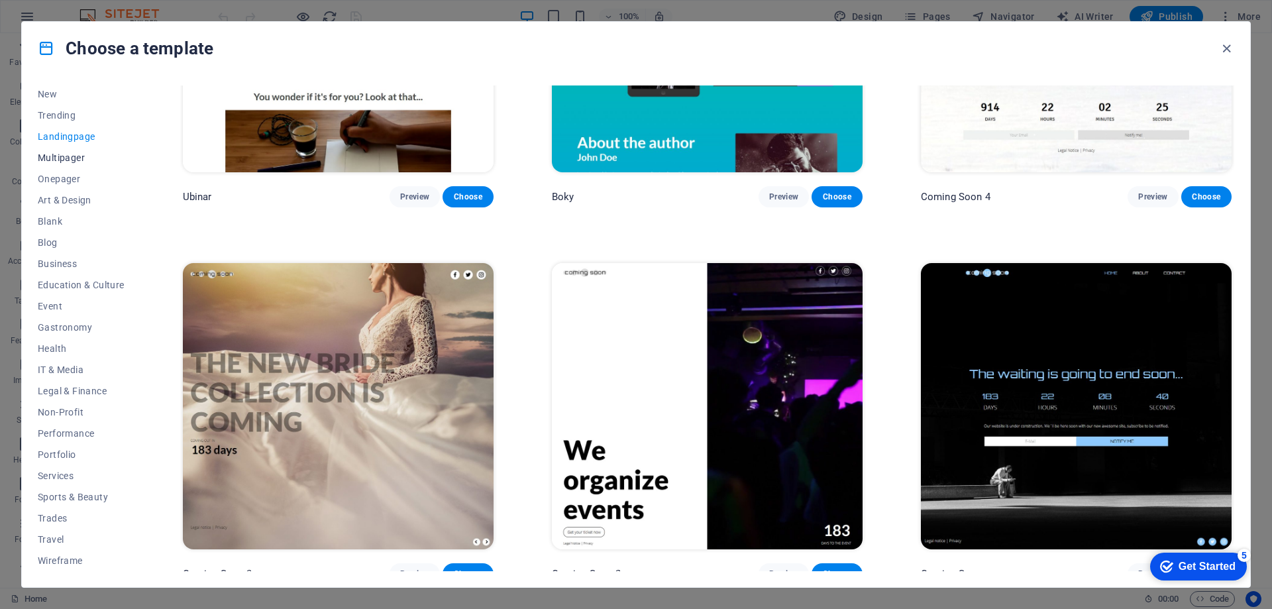
click at [67, 162] on span "Multipager" at bounding box center [81, 157] width 87 height 11
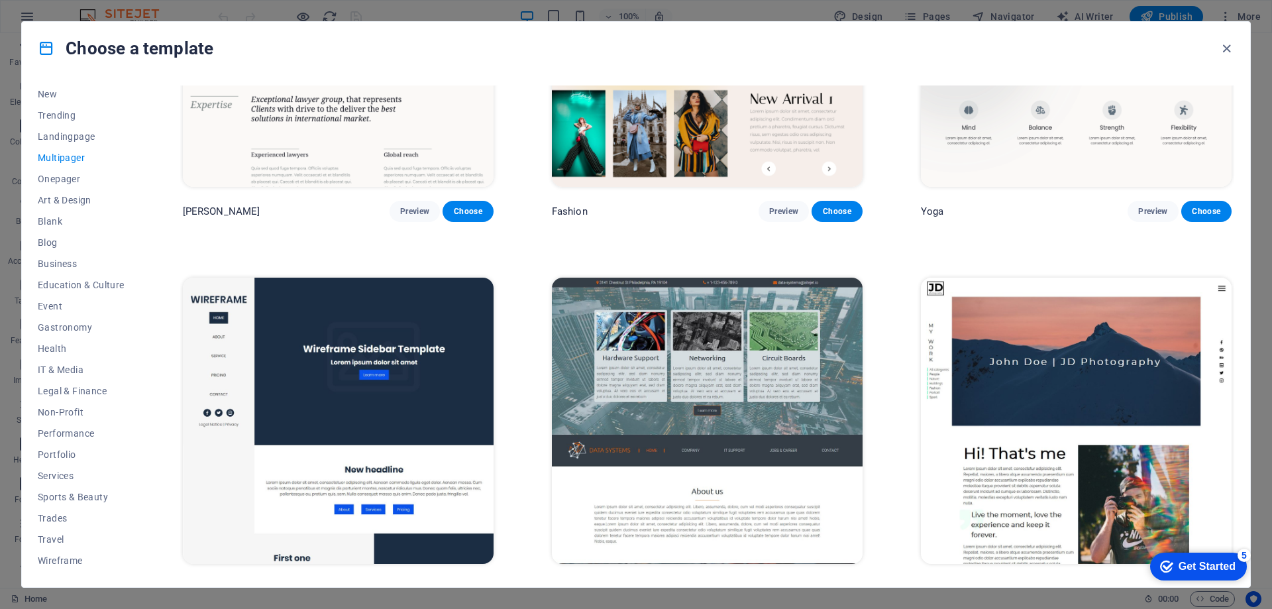
scroll to position [3691, 0]
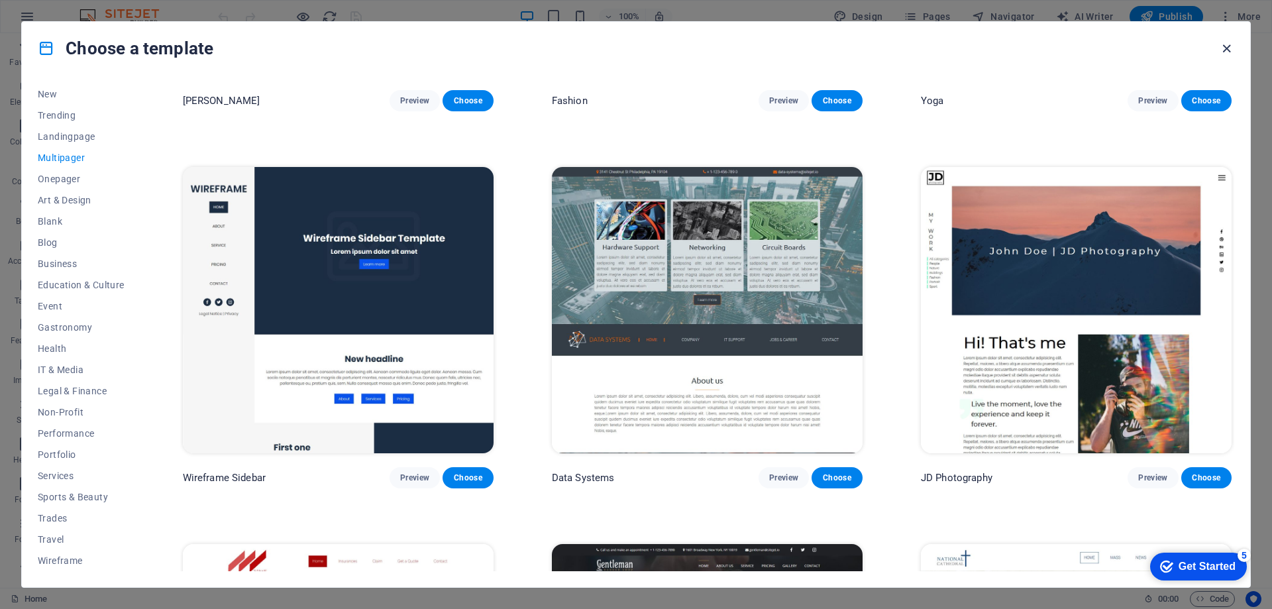
click at [1219, 52] on icon "button" at bounding box center [1226, 48] width 15 height 15
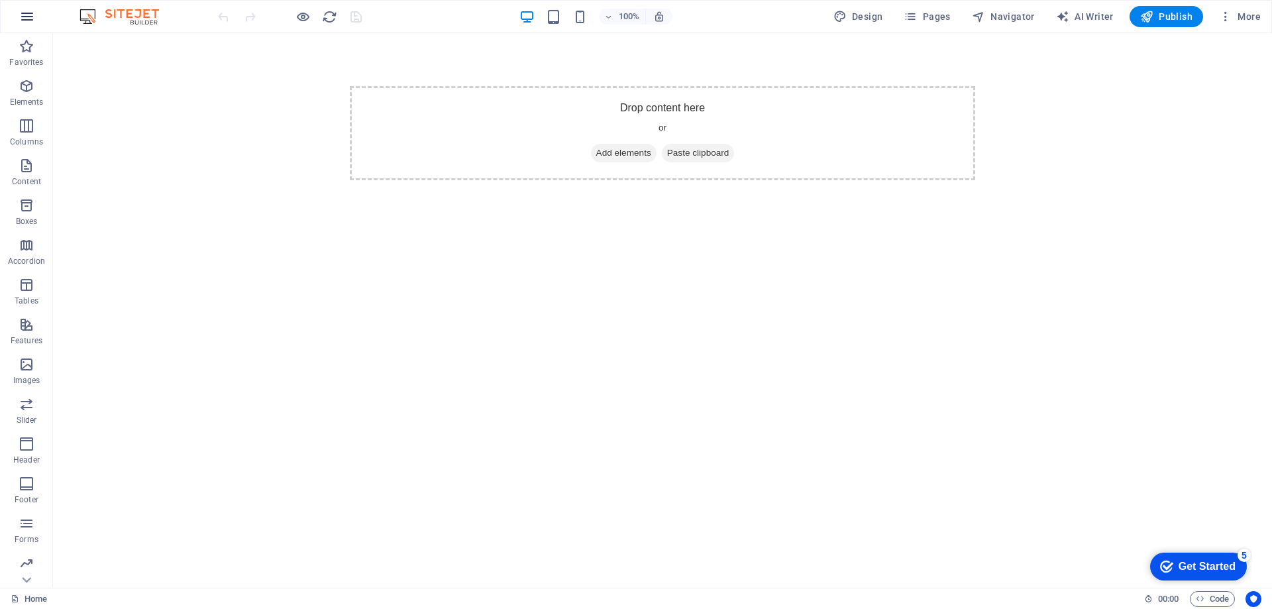
click at [20, 22] on icon "button" at bounding box center [27, 17] width 16 height 16
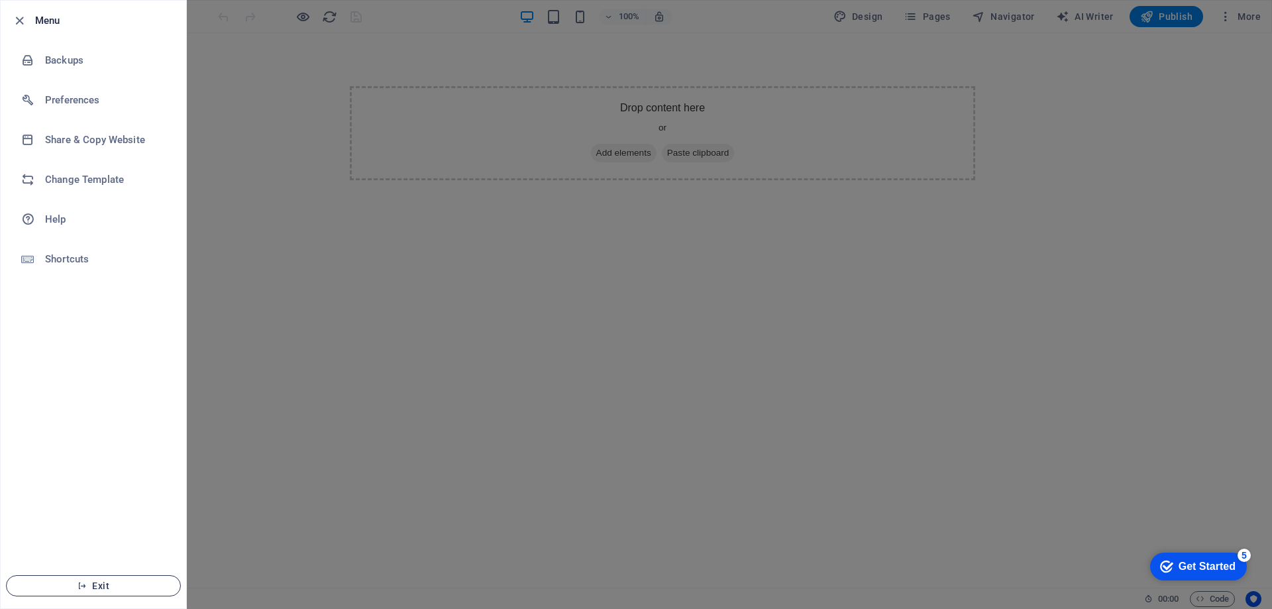
click at [142, 591] on button "Exit" at bounding box center [93, 585] width 175 height 21
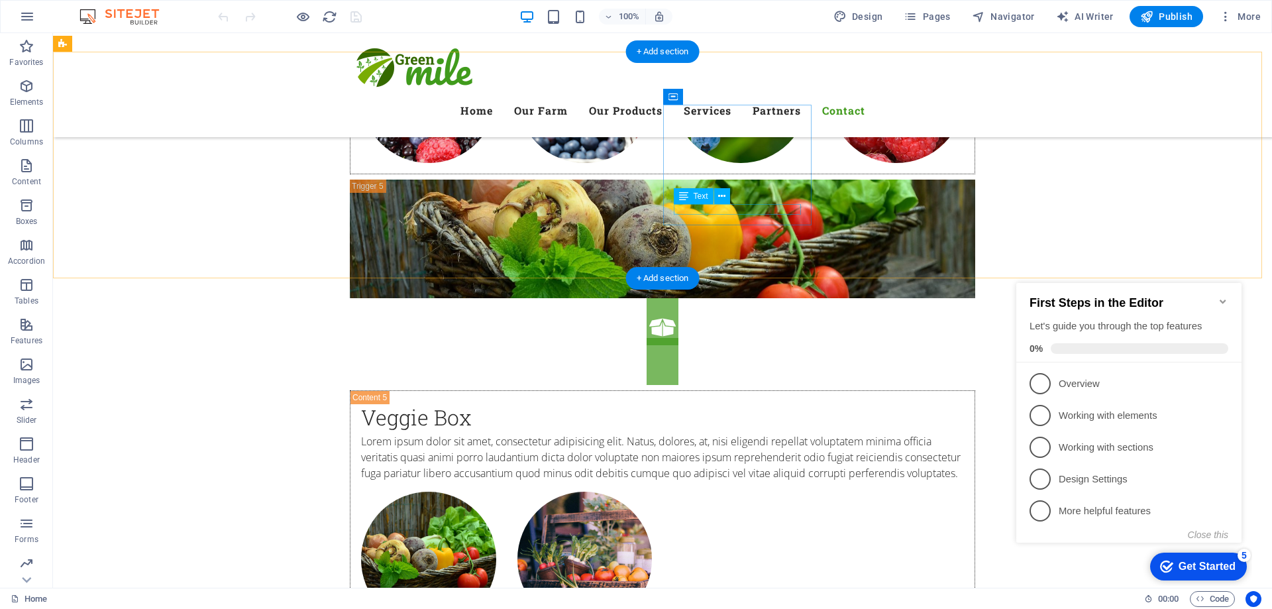
scroll to position [7011, 0]
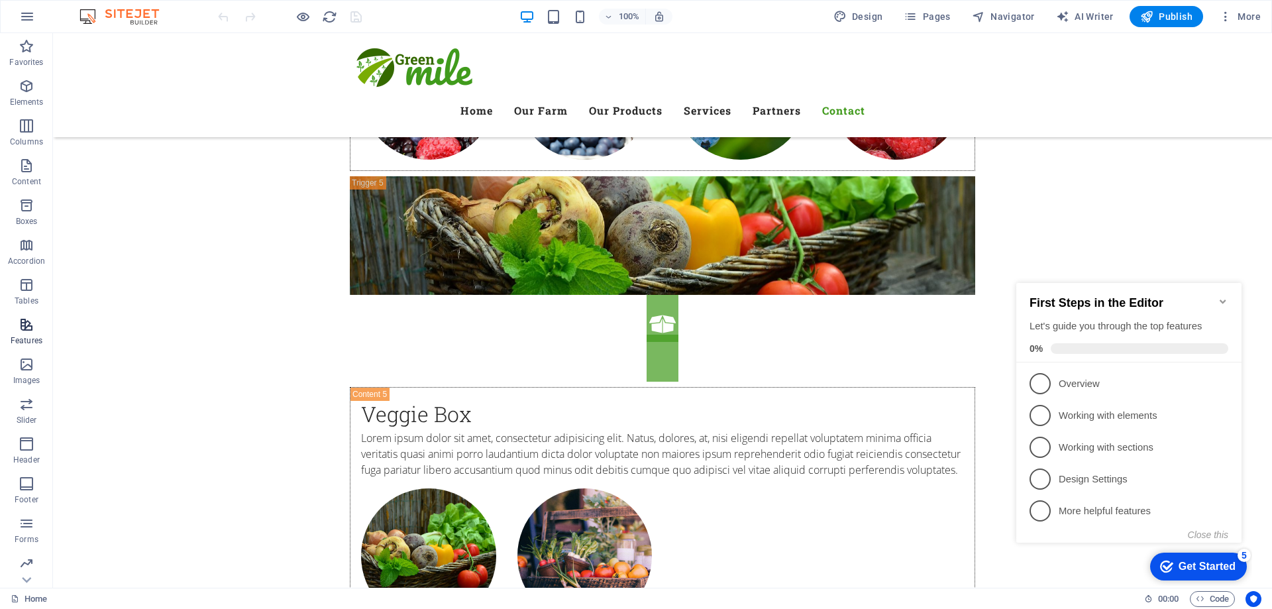
click at [35, 327] on span "Features" at bounding box center [26, 333] width 53 height 32
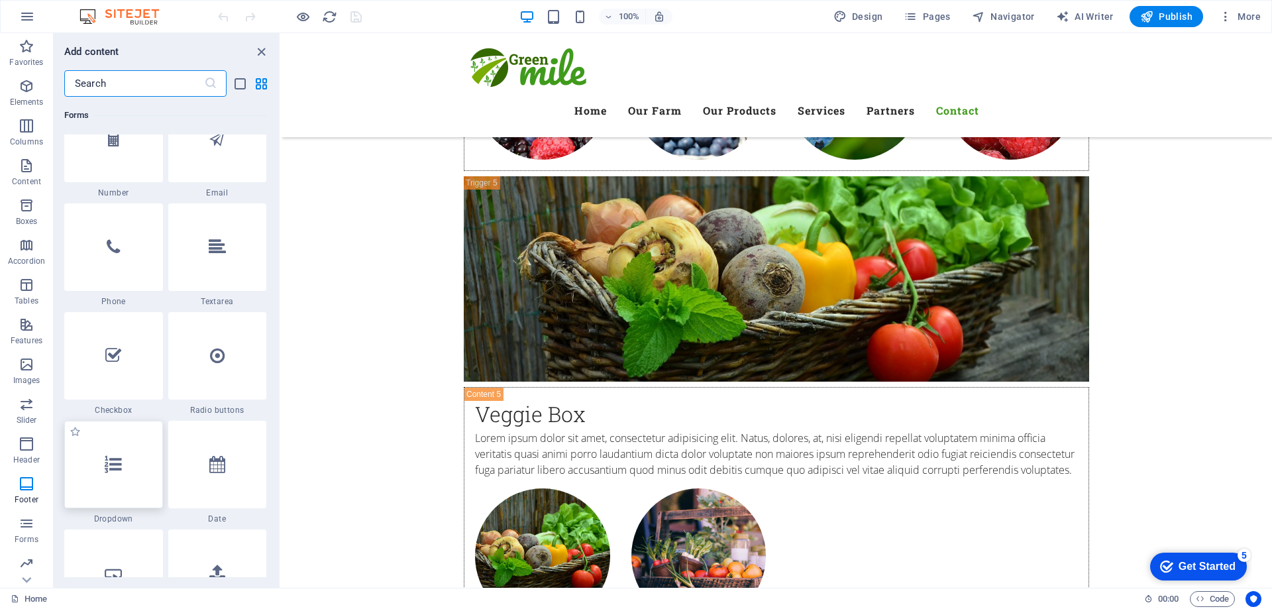
scroll to position [10204, 0]
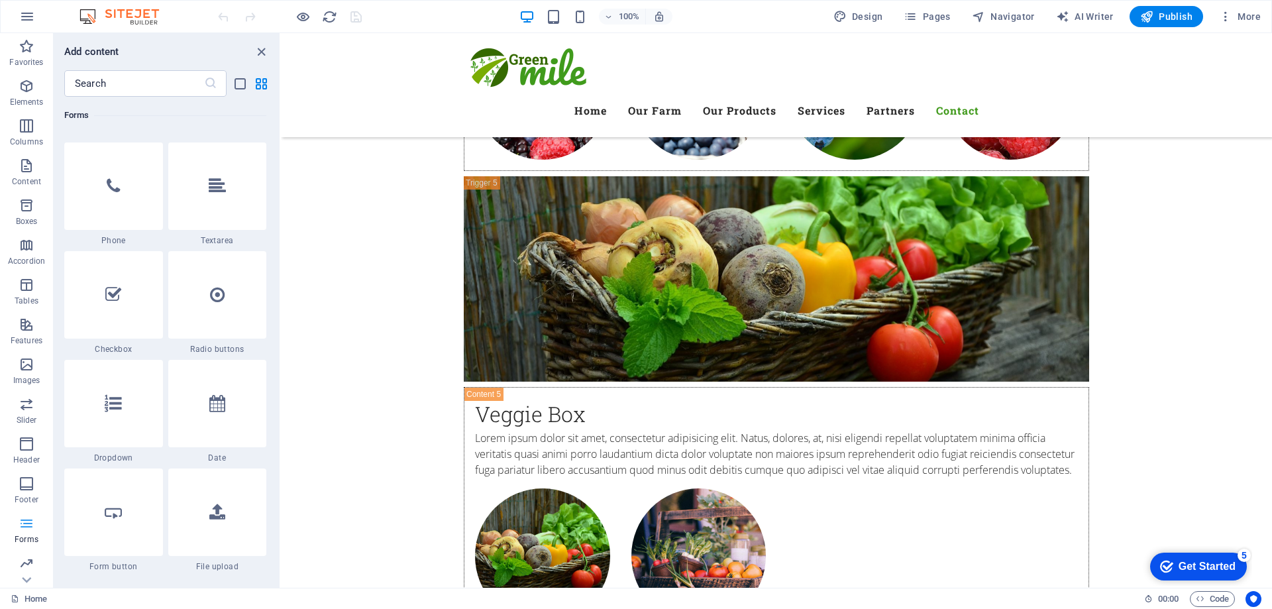
click at [25, 536] on p "Forms" at bounding box center [27, 539] width 24 height 11
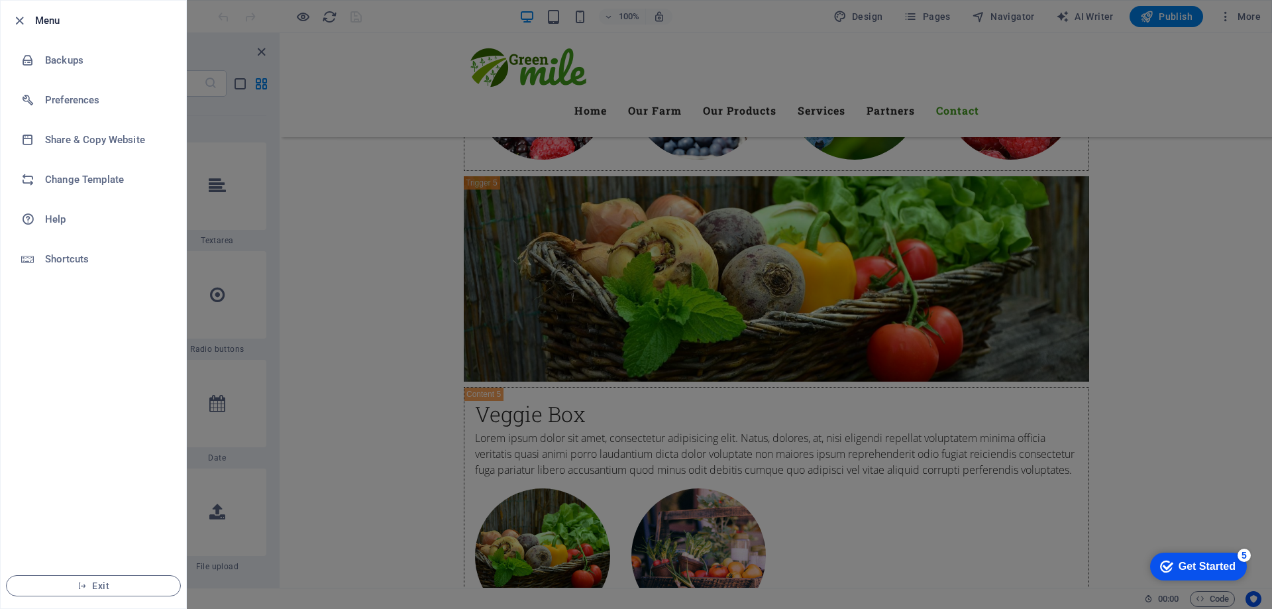
click at [228, 6] on div at bounding box center [636, 304] width 1272 height 609
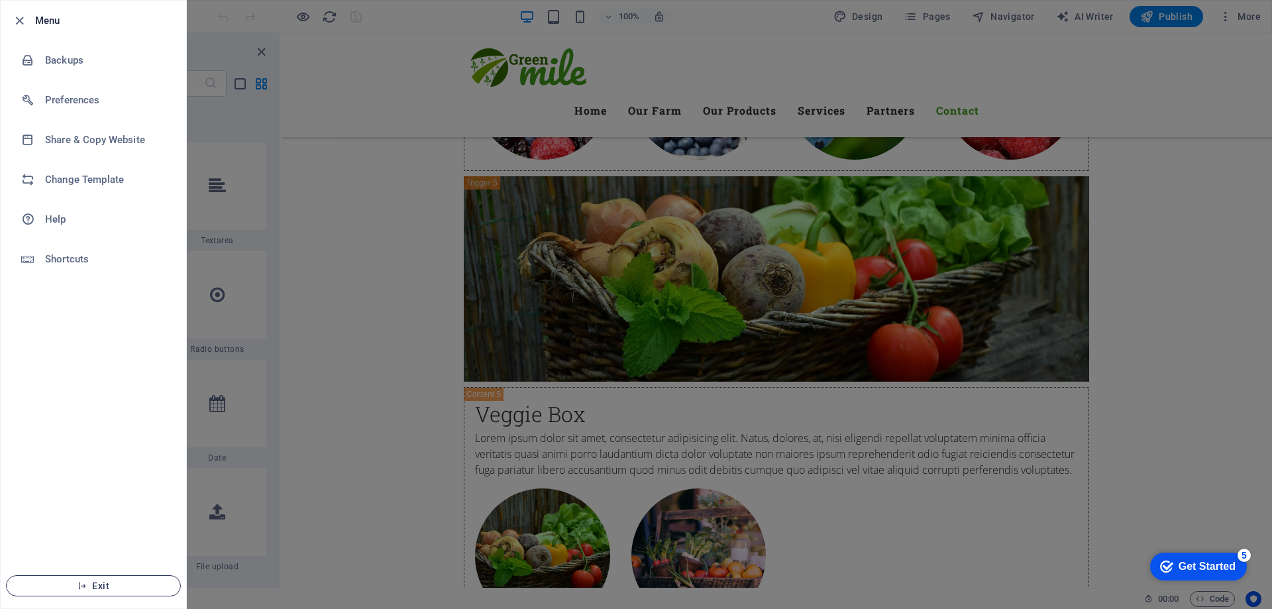
click at [108, 591] on button "Exit" at bounding box center [93, 585] width 175 height 21
